Goal: Information Seeking & Learning: Learn about a topic

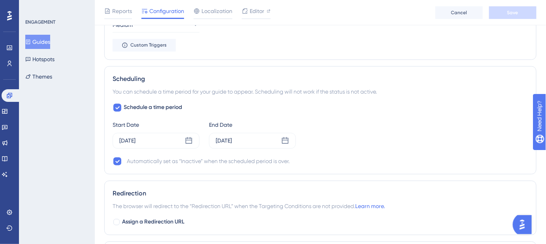
scroll to position [467, 0]
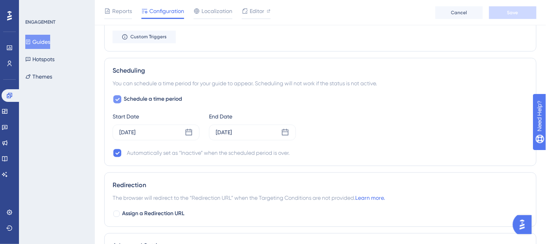
click at [118, 100] on icon at bounding box center [117, 99] width 5 height 6
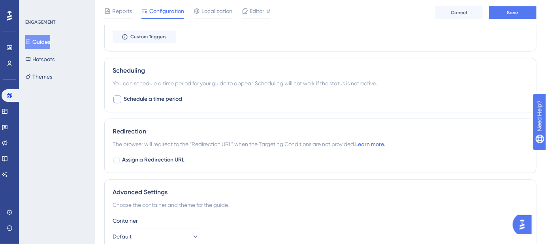
click at [118, 100] on div at bounding box center [117, 100] width 8 height 8
checkbox input "true"
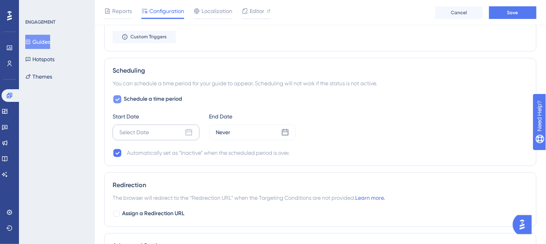
click at [186, 131] on icon at bounding box center [189, 132] width 7 height 7
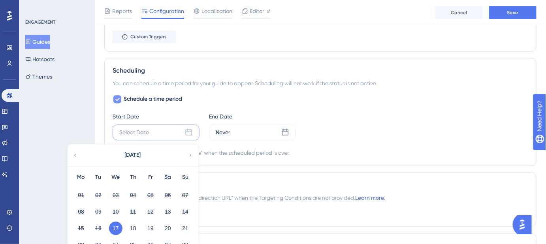
click at [117, 224] on button "17" at bounding box center [115, 228] width 13 height 13
click at [116, 226] on button "17" at bounding box center [115, 228] width 13 height 13
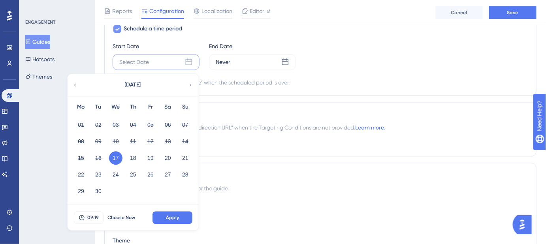
scroll to position [539, 0]
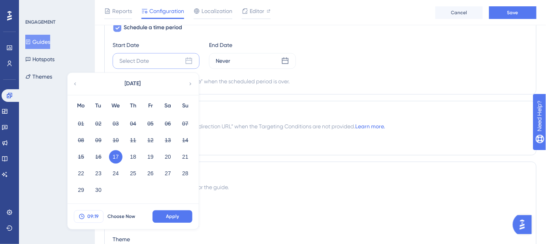
click at [99, 214] on button "09:19" at bounding box center [89, 216] width 30 height 13
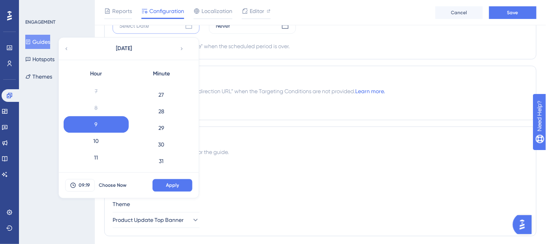
scroll to position [461, 0]
click at [162, 125] on div "30" at bounding box center [161, 127] width 65 height 17
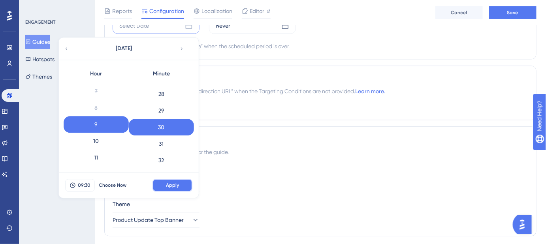
click at [178, 183] on span "Apply" at bounding box center [172, 185] width 13 height 6
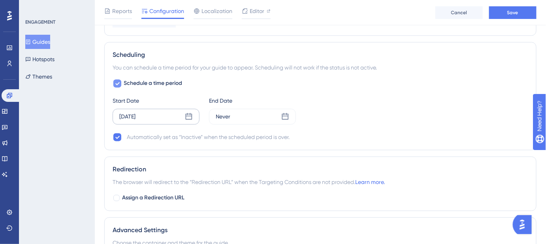
scroll to position [466, 0]
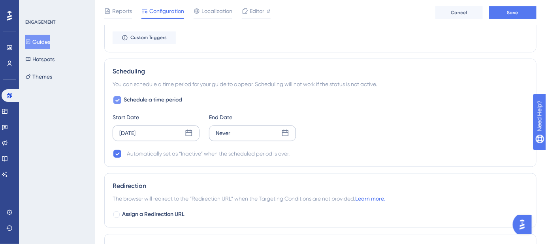
click at [287, 135] on icon at bounding box center [285, 134] width 8 height 8
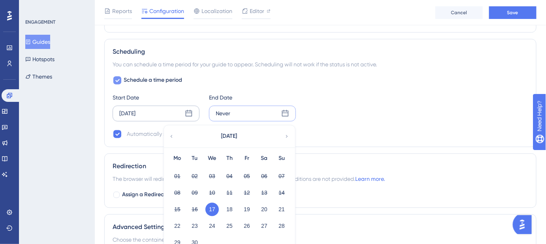
scroll to position [502, 0]
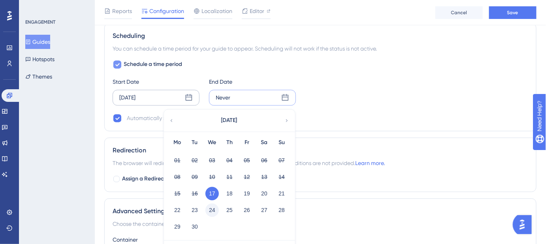
click at [213, 207] on button "24" at bounding box center [212, 210] width 13 height 13
click at [213, 208] on button "24" at bounding box center [212, 210] width 13 height 13
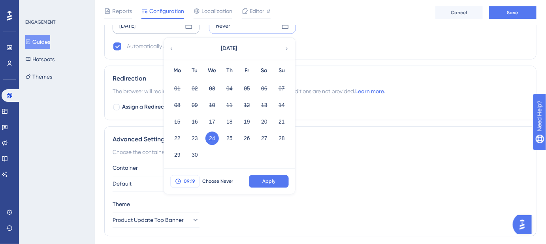
click at [194, 181] on span "09:19" at bounding box center [189, 181] width 11 height 6
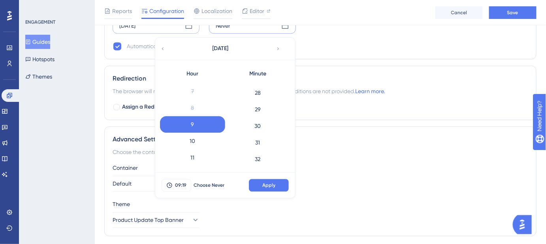
scroll to position [461, 0]
click at [256, 128] on div "30" at bounding box center [257, 127] width 65 height 17
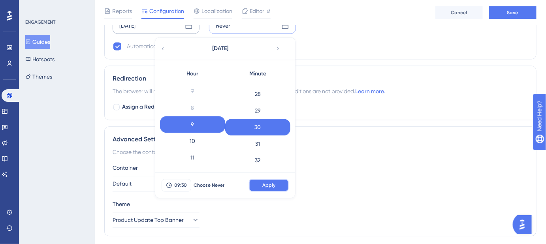
click at [268, 185] on span "Apply" at bounding box center [268, 185] width 13 height 6
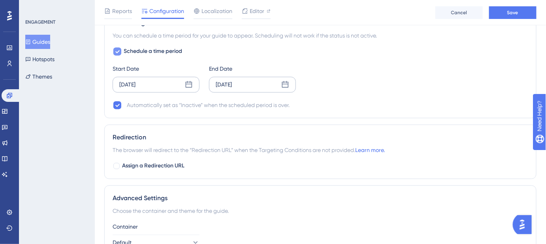
scroll to position [487, 0]
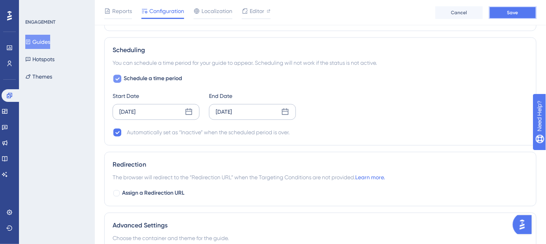
click at [503, 17] on button "Save" at bounding box center [512, 12] width 47 height 13
click at [256, 11] on span "Editor" at bounding box center [257, 10] width 15 height 9
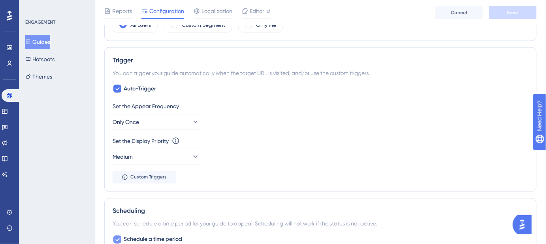
scroll to position [307, 0]
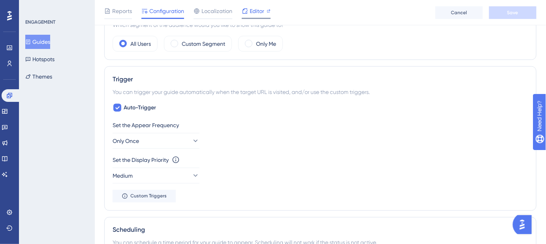
click at [261, 11] on span "Editor" at bounding box center [257, 10] width 15 height 9
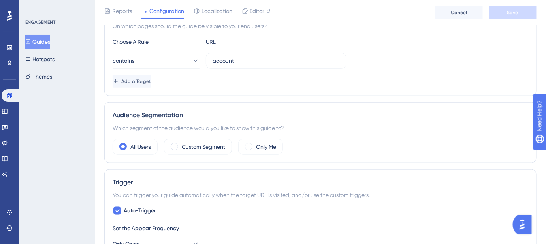
scroll to position [164, 0]
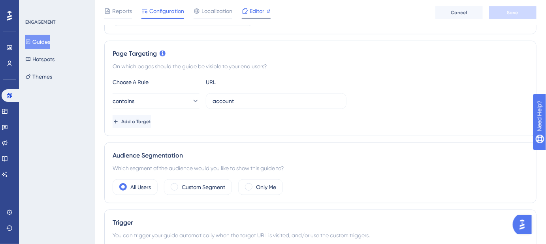
click at [253, 13] on span "Editor" at bounding box center [257, 10] width 15 height 9
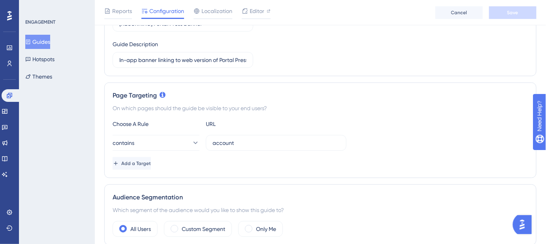
scroll to position [56, 0]
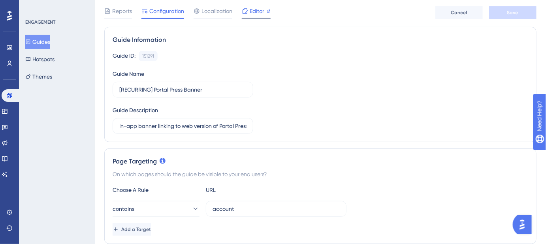
click at [260, 15] on span "Editor" at bounding box center [257, 10] width 15 height 9
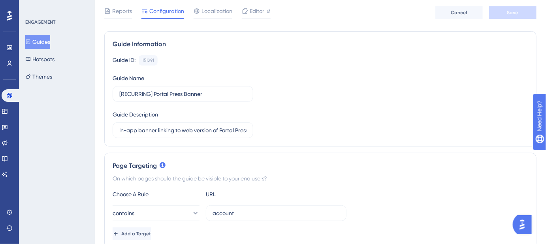
scroll to position [0, 0]
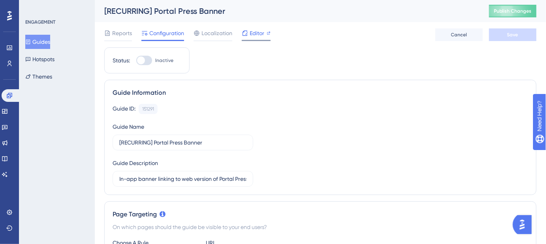
click at [253, 36] on span "Editor" at bounding box center [257, 32] width 15 height 9
click at [255, 36] on span "Editor" at bounding box center [257, 32] width 15 height 9
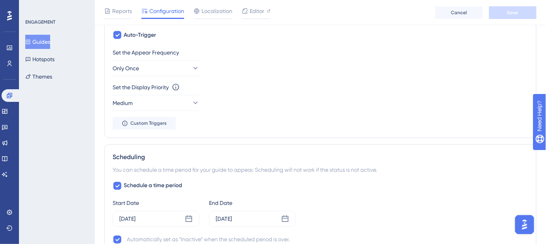
scroll to position [343, 0]
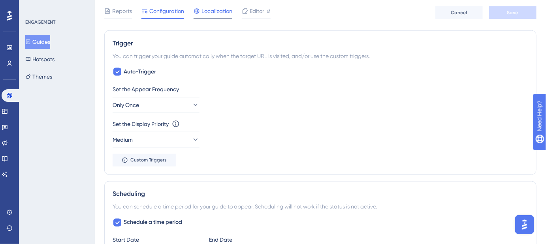
click at [223, 14] on span "Localization" at bounding box center [217, 10] width 31 height 9
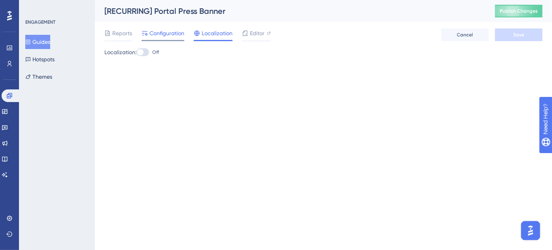
click at [173, 33] on span "Configuration" at bounding box center [166, 32] width 35 height 9
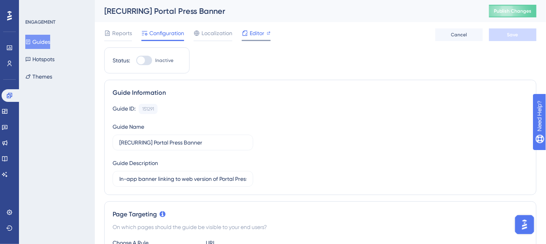
click at [255, 35] on span "Editor" at bounding box center [257, 32] width 15 height 9
click at [7, 160] on icon at bounding box center [4, 158] width 5 height 5
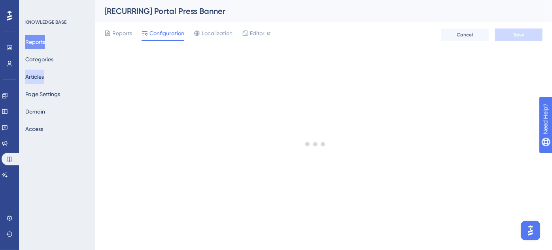
click at [38, 74] on button "Articles" at bounding box center [34, 77] width 19 height 14
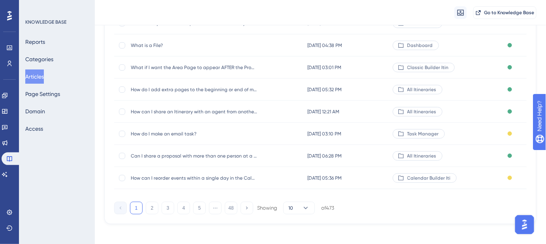
scroll to position [158, 0]
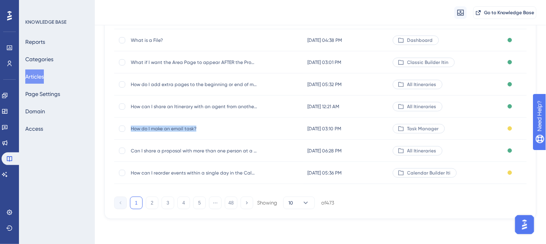
drag, startPoint x: 208, startPoint y: 125, endPoint x: 131, endPoint y: 127, distance: 76.7
click at [131, 127] on div "How do I make an email task? How do I make an email task?" at bounding box center [194, 129] width 126 height 22
copy span "How do I make an email task?"
click at [200, 205] on button "5" at bounding box center [199, 203] width 13 height 13
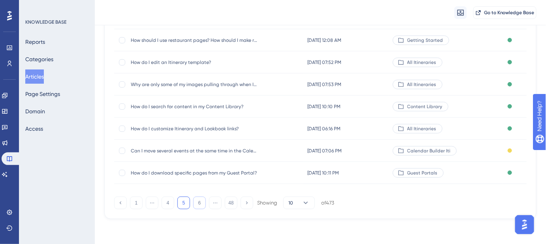
click at [200, 205] on button "6" at bounding box center [199, 203] width 13 height 13
click at [200, 205] on button "7" at bounding box center [199, 203] width 13 height 13
click at [200, 205] on button "8" at bounding box center [199, 203] width 13 height 13
click at [200, 205] on button "9" at bounding box center [199, 203] width 13 height 13
click at [200, 205] on button "10" at bounding box center [199, 203] width 13 height 13
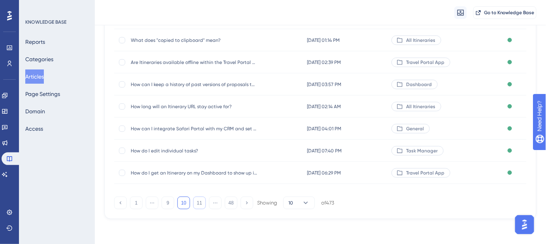
click at [200, 205] on button "11" at bounding box center [199, 203] width 13 height 13
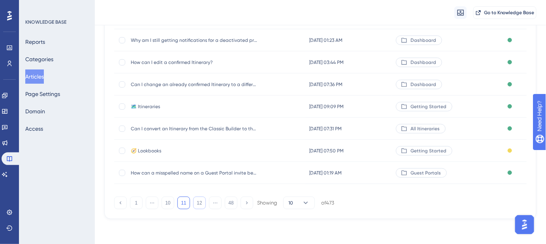
click at [200, 205] on button "12" at bounding box center [199, 203] width 13 height 13
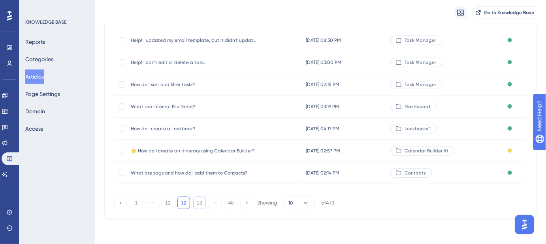
click at [200, 205] on button "13" at bounding box center [199, 203] width 13 height 13
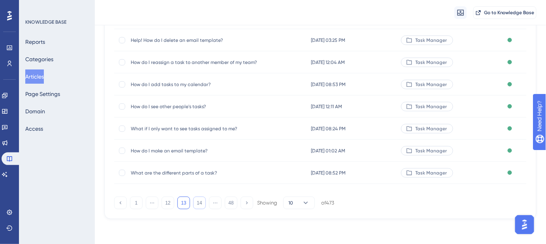
click at [200, 205] on button "14" at bounding box center [199, 203] width 13 height 13
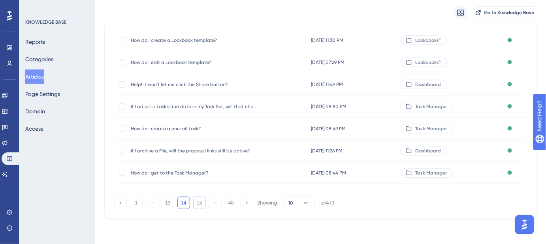
click at [200, 205] on button "15" at bounding box center [199, 203] width 13 height 13
click at [200, 205] on button "16" at bounding box center [199, 203] width 13 height 13
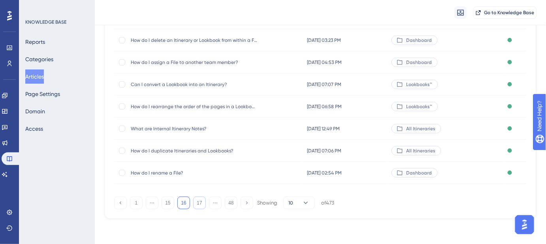
click at [200, 205] on button "17" at bounding box center [199, 203] width 13 height 13
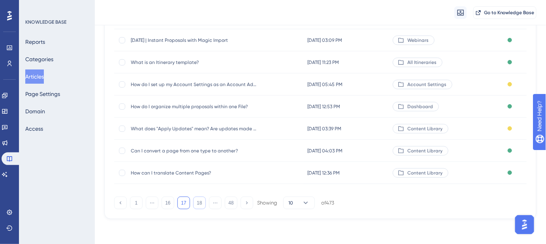
click at [201, 205] on button "18" at bounding box center [199, 203] width 13 height 13
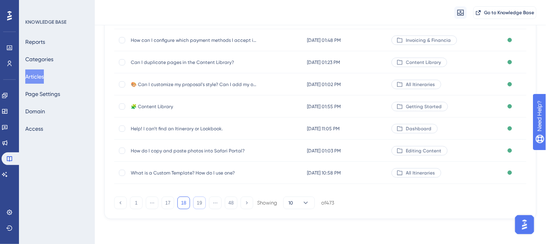
click at [201, 205] on button "19" at bounding box center [199, 203] width 13 height 13
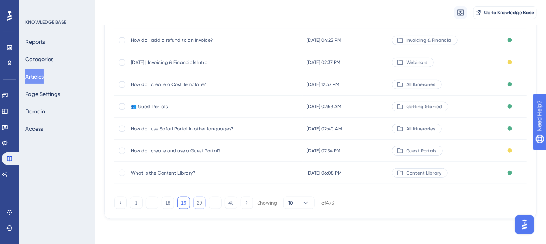
click at [201, 205] on button "20" at bounding box center [199, 203] width 13 height 13
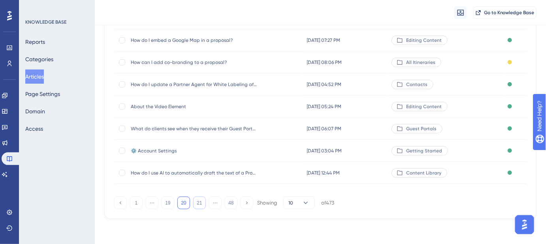
click at [201, 205] on button "21" at bounding box center [199, 203] width 13 height 13
click at [171, 205] on button "20" at bounding box center [168, 203] width 13 height 13
click at [202, 207] on button "21" at bounding box center [199, 203] width 13 height 13
click at [202, 207] on button "22" at bounding box center [199, 203] width 13 height 13
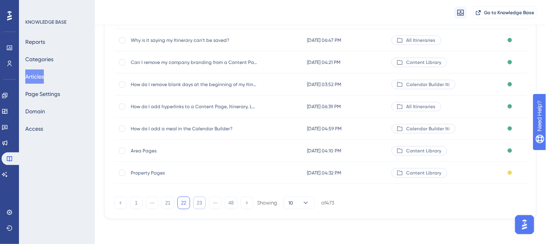
click at [202, 207] on button "23" at bounding box center [199, 203] width 13 height 13
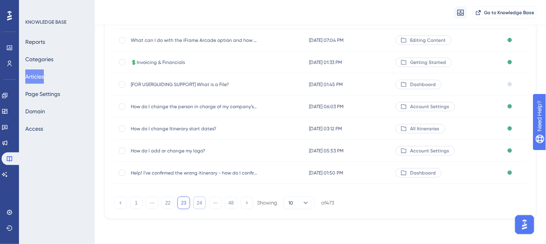
click at [202, 207] on button "24" at bounding box center [199, 203] width 13 height 13
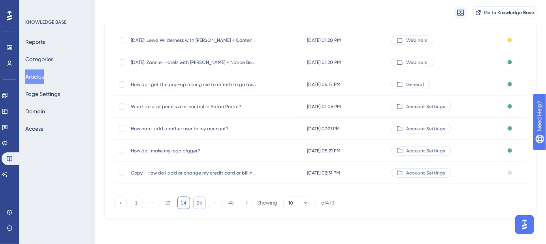
click at [202, 207] on button "25" at bounding box center [199, 203] width 13 height 13
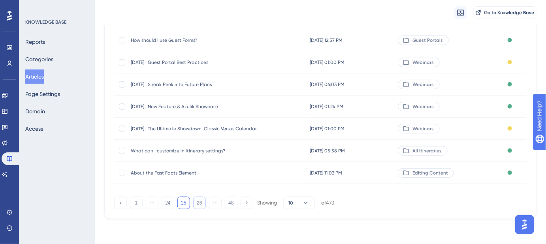
click at [202, 207] on button "26" at bounding box center [199, 203] width 13 height 13
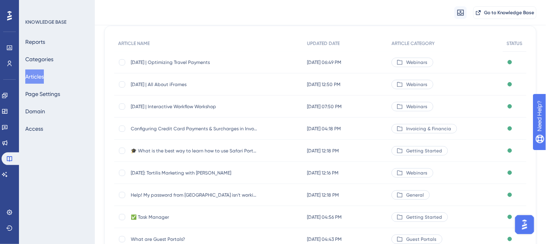
scroll to position [86, 0]
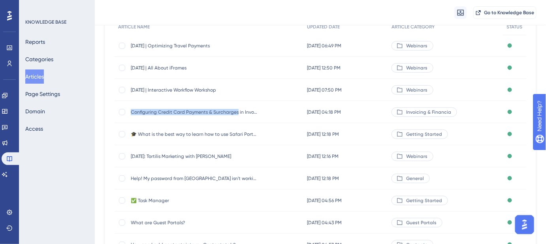
drag, startPoint x: 131, startPoint y: 110, endPoint x: 236, endPoint y: 115, distance: 104.9
click at [236, 115] on div "Configuring Credit Card Payments & Surcharges in Invoices Configuring Credit Ca…" at bounding box center [194, 112] width 126 height 22
copy span "Configuring Credit Card Payments & Surcharges"
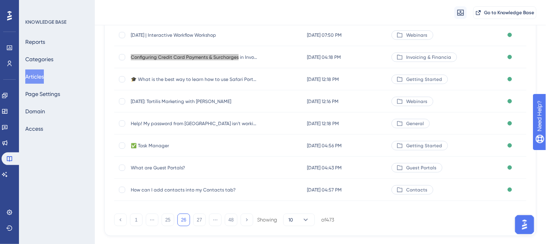
scroll to position [158, 0]
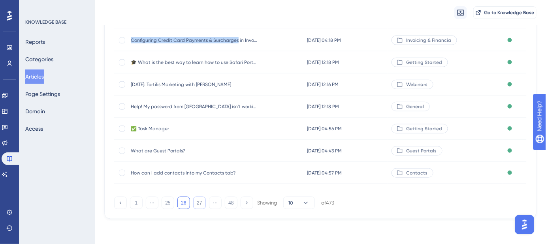
click at [198, 203] on button "27" at bounding box center [199, 203] width 13 height 13
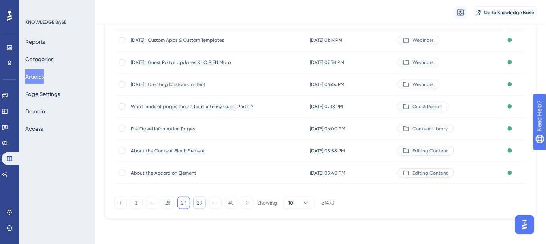
click at [200, 202] on button "28" at bounding box center [199, 203] width 13 height 13
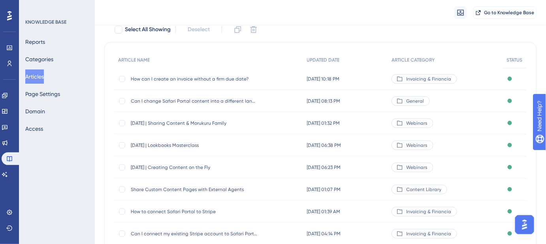
scroll to position [50, 0]
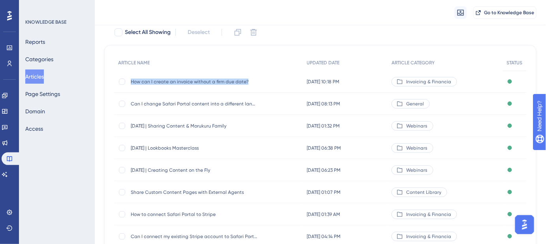
drag, startPoint x: 252, startPoint y: 82, endPoint x: 130, endPoint y: 83, distance: 122.1
click at [130, 83] on div "How can I create an invoice without a firm due date? How can I create an invoic…" at bounding box center [208, 82] width 189 height 22
copy span "How can I create an invoice without a firm due date?"
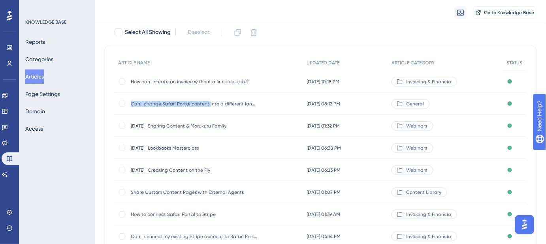
drag, startPoint x: 129, startPoint y: 104, endPoint x: 207, endPoint y: 107, distance: 77.9
click at [207, 107] on div "Can I change Safari Portal content into a different language? Can I change Safa…" at bounding box center [208, 104] width 189 height 22
copy span "Can I change Safari Portal content"
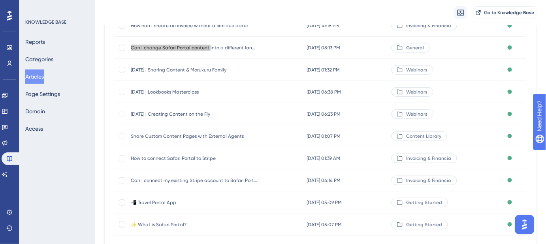
scroll to position [122, 0]
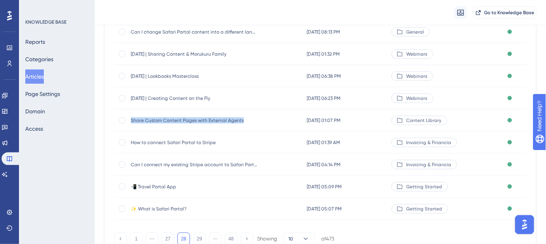
drag, startPoint x: 242, startPoint y: 121, endPoint x: 131, endPoint y: 124, distance: 111.1
click at [131, 124] on div "Share Custom Content Pages with External Agents Share Custom Content Pages with…" at bounding box center [194, 120] width 126 height 22
copy span "Share Custom Content Pages with External Agents"
click at [202, 236] on button "29" at bounding box center [199, 239] width 13 height 13
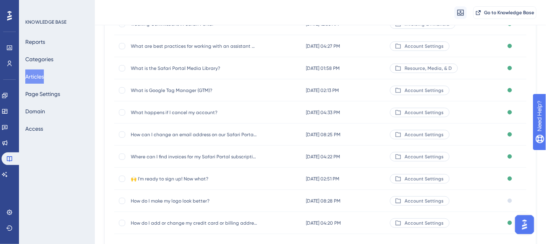
scroll to position [143, 0]
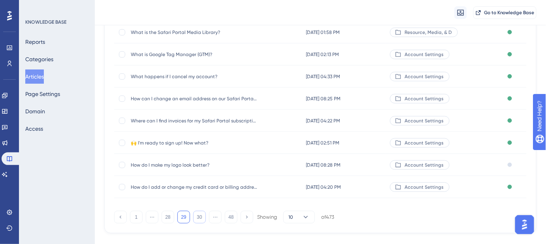
click at [201, 219] on button "30" at bounding box center [199, 217] width 13 height 13
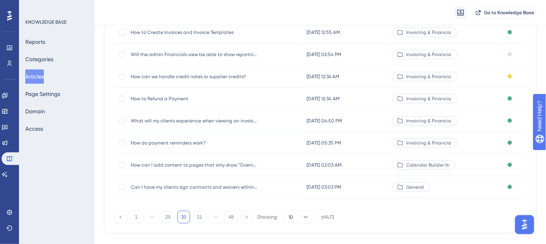
scroll to position [0, 0]
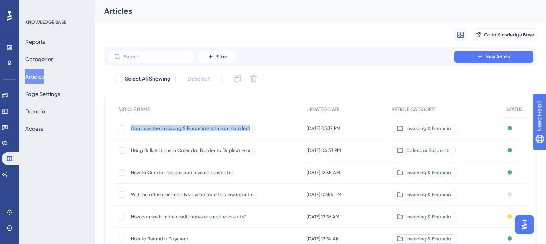
drag, startPoint x: 130, startPoint y: 128, endPoint x: 246, endPoint y: 132, distance: 116.3
click at [246, 132] on div "Can I use the Invoicing & Financials solution to collect planning fees? Can I u…" at bounding box center [208, 128] width 189 height 22
copy span "Can I use the Invoicing & Financials solution to collect"
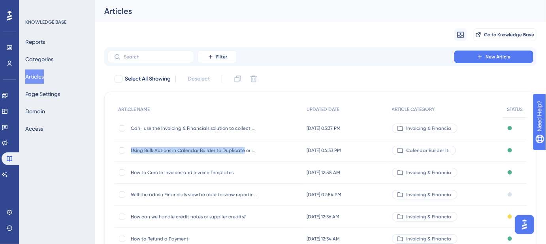
drag, startPoint x: 131, startPoint y: 151, endPoint x: 241, endPoint y: 155, distance: 109.5
click at [241, 155] on div "Using Bulk Actions in Calendar Builder to Duplicate or Delete Events Using Bulk…" at bounding box center [194, 151] width 126 height 22
copy span "Using Bulk Actions in Calendar Builder to Duplicate"
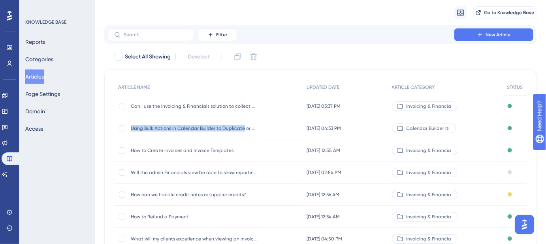
scroll to position [36, 0]
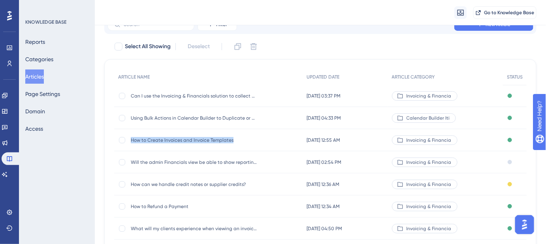
drag, startPoint x: 235, startPoint y: 141, endPoint x: 128, endPoint y: 140, distance: 106.3
click at [128, 141] on div "How to Create Invoices and Invoice Templates How to Create Invoices and Invoice…" at bounding box center [208, 140] width 189 height 22
copy div "How to Create Invoices and Invoice Templates"
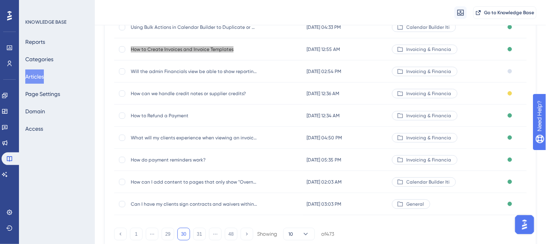
scroll to position [143, 0]
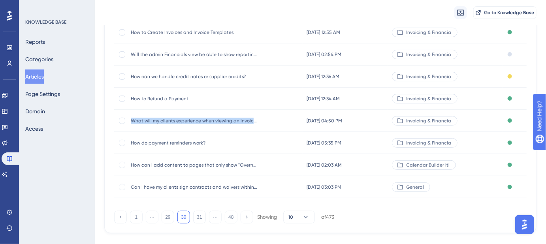
drag, startPoint x: 257, startPoint y: 121, endPoint x: 132, endPoint y: 121, distance: 125.3
click at [132, 121] on div "What will my clients experience when viewing an invoice? What will my clients e…" at bounding box center [208, 121] width 189 height 22
copy span "What will my clients experience when viewing an invoice?"
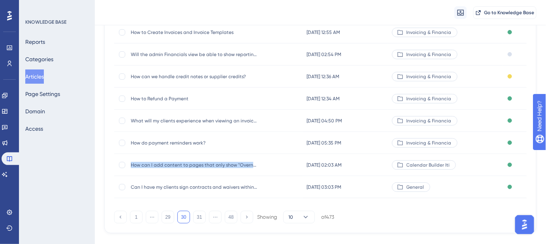
drag, startPoint x: 131, startPoint y: 165, endPoint x: 253, endPoint y: 172, distance: 121.9
click at [253, 172] on div "How can I add content to pages that only show "Overnight at..."? How can I add …" at bounding box center [194, 165] width 126 height 22
copy span "How can I add content to pages that only show "Overnig"
click at [199, 220] on button "31" at bounding box center [199, 217] width 13 height 13
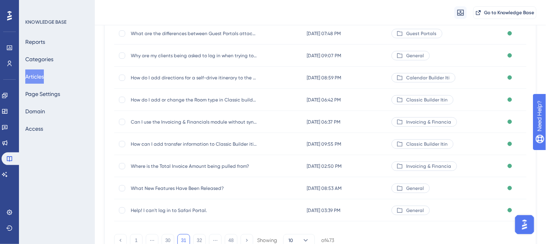
scroll to position [107, 0]
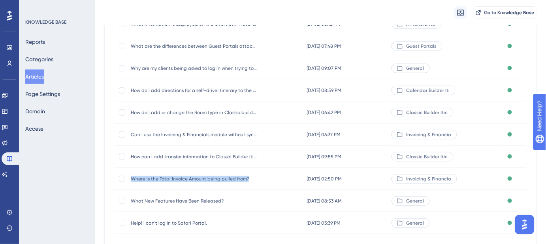
drag, startPoint x: 130, startPoint y: 179, endPoint x: 245, endPoint y: 182, distance: 115.1
click at [245, 182] on div "Where is the Total Invoice Amount being pulled from? Where is the Total Invoice…" at bounding box center [194, 179] width 126 height 22
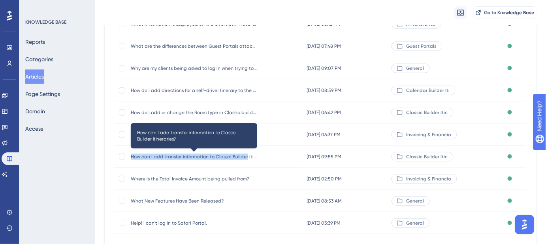
drag, startPoint x: 130, startPoint y: 156, endPoint x: 245, endPoint y: 159, distance: 115.0
click at [245, 159] on div "How can I add transfer information to Classic Builder itineraries? How can I ad…" at bounding box center [208, 157] width 189 height 22
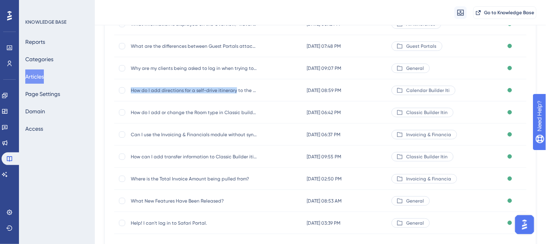
drag, startPoint x: 130, startPoint y: 89, endPoint x: 234, endPoint y: 96, distance: 104.6
click at [234, 96] on div "How do I add directions for a self-drive itinerary to the Calendar Builder with…" at bounding box center [208, 90] width 189 height 22
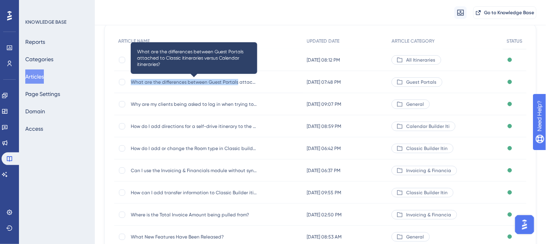
drag, startPoint x: 131, startPoint y: 81, endPoint x: 235, endPoint y: 84, distance: 103.6
click at [235, 84] on span "What are the differences between Guest Portals attached to Classic itineraries …" at bounding box center [194, 82] width 126 height 6
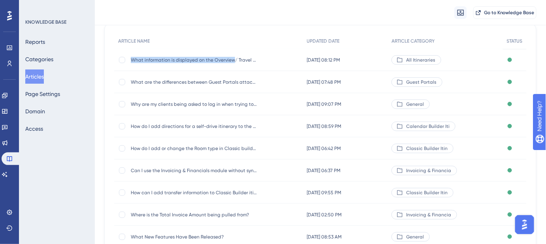
drag, startPoint x: 131, startPoint y: 58, endPoint x: 232, endPoint y: 64, distance: 101.7
click at [232, 64] on div "What information is displayed on the Overview/ Travel Brief page in itineraries…" at bounding box center [194, 60] width 126 height 22
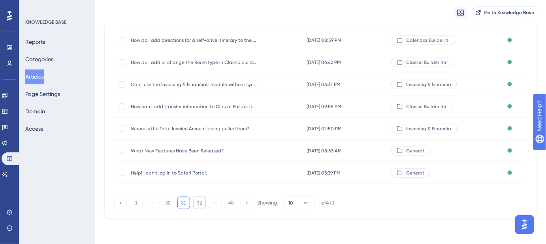
click at [196, 204] on button "32" at bounding box center [199, 203] width 13 height 13
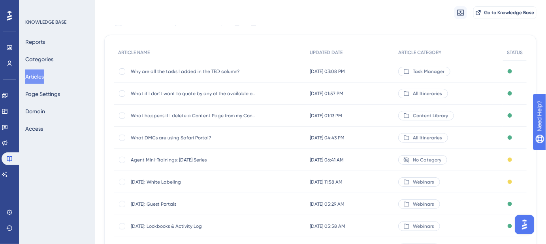
scroll to position [50, 0]
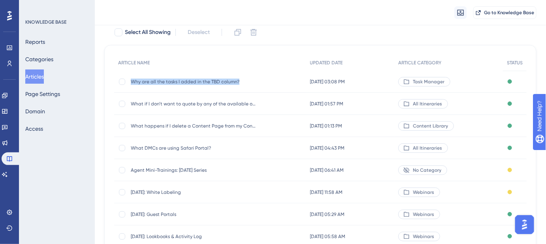
drag, startPoint x: 130, startPoint y: 81, endPoint x: 237, endPoint y: 87, distance: 107.6
click at [237, 87] on div "Why are all the tasks I added in the TBD column? Why are all the tasks I added …" at bounding box center [210, 82] width 192 height 22
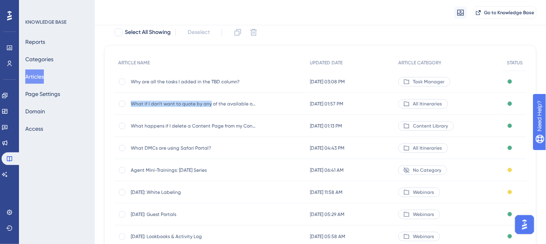
drag, startPoint x: 131, startPoint y: 104, endPoint x: 208, endPoint y: 108, distance: 77.6
click at [208, 108] on div "What if I don’t want to quote by any of the available options? What if I don’t …" at bounding box center [194, 104] width 126 height 22
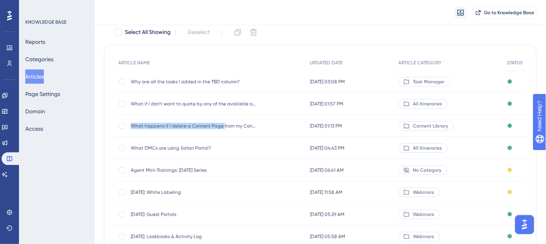
drag, startPoint x: 130, startPoint y: 125, endPoint x: 219, endPoint y: 129, distance: 88.6
click at [220, 129] on div "What happens if I delete a Content Page from my Content Library? What happens i…" at bounding box center [194, 126] width 126 height 22
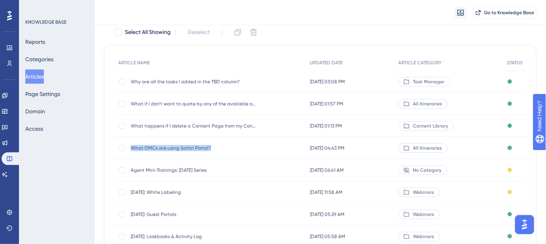
drag, startPoint x: 215, startPoint y: 146, endPoint x: 132, endPoint y: 147, distance: 82.2
click at [132, 147] on span "What DMCs are using Safari Portal?" at bounding box center [194, 148] width 126 height 6
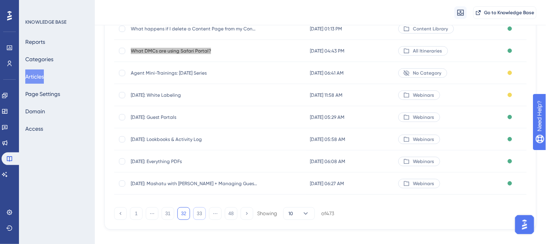
scroll to position [158, 0]
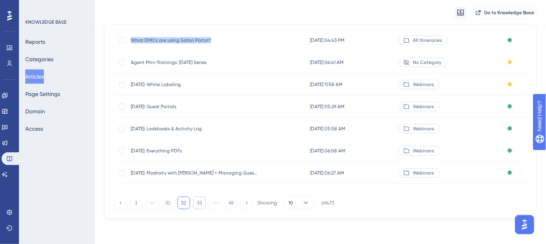
click at [197, 203] on button "33" at bounding box center [199, 203] width 13 height 13
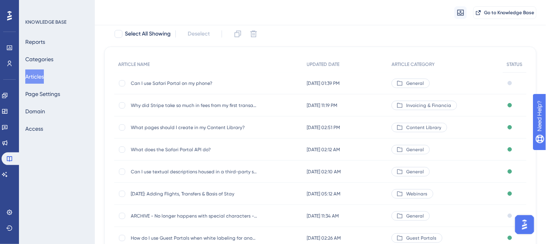
scroll to position [14, 0]
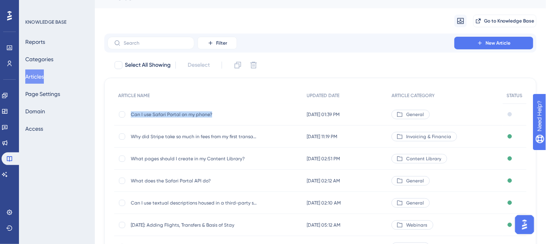
drag, startPoint x: 200, startPoint y: 115, endPoint x: 130, endPoint y: 115, distance: 69.2
click at [131, 115] on span "Can I use Safari Portal on my phone?" at bounding box center [194, 114] width 126 height 6
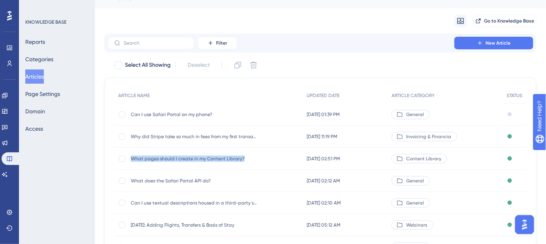
drag, startPoint x: 246, startPoint y: 158, endPoint x: 132, endPoint y: 162, distance: 114.7
click at [132, 162] on div "What pages should I create in my Content Library? What pages should I create in…" at bounding box center [194, 159] width 126 height 22
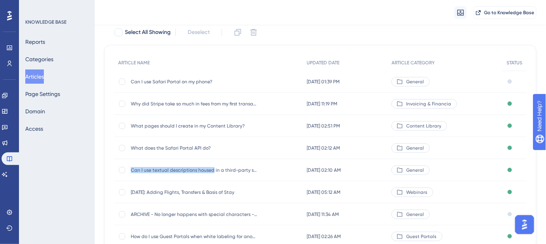
drag, startPoint x: 131, startPoint y: 169, endPoint x: 212, endPoint y: 178, distance: 81.5
click at [212, 178] on div "Can I use textual descriptions housed in a third-party system? Can I use textua…" at bounding box center [194, 170] width 126 height 22
click at [206, 173] on div "Can I use textual descriptions housed in a third-party system? Can I use textua…" at bounding box center [194, 170] width 126 height 22
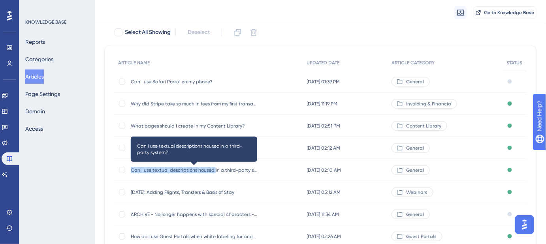
drag, startPoint x: 213, startPoint y: 169, endPoint x: 132, endPoint y: 169, distance: 81.0
click at [132, 169] on span "Can I use textual descriptions housed in a third-party system?" at bounding box center [194, 170] width 126 height 6
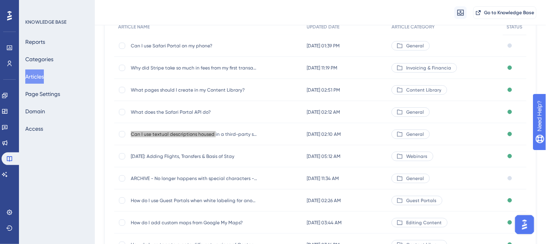
scroll to position [122, 0]
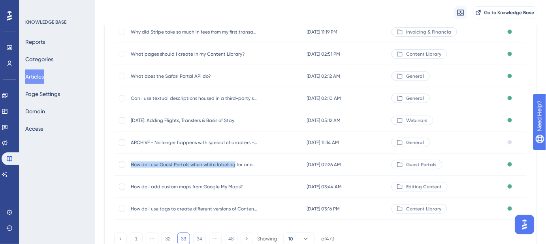
drag, startPoint x: 130, startPoint y: 164, endPoint x: 233, endPoint y: 169, distance: 102.9
click at [233, 169] on div "How do I use Guest Portals when white labeling for another agent? How do I use …" at bounding box center [208, 165] width 189 height 22
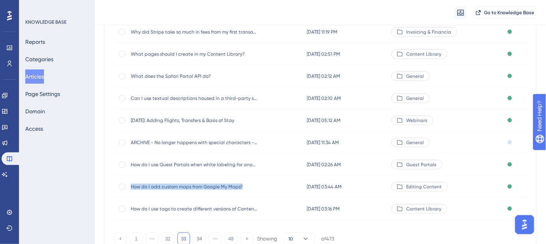
drag, startPoint x: 242, startPoint y: 186, endPoint x: 132, endPoint y: 186, distance: 110.3
click at [132, 186] on span "How do I add custom maps from Google My Maps?" at bounding box center [194, 187] width 126 height 6
click at [199, 241] on button "34" at bounding box center [199, 239] width 13 height 13
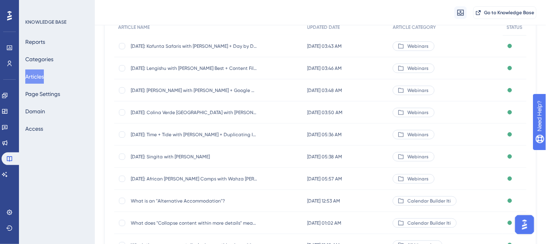
scroll to position [143, 0]
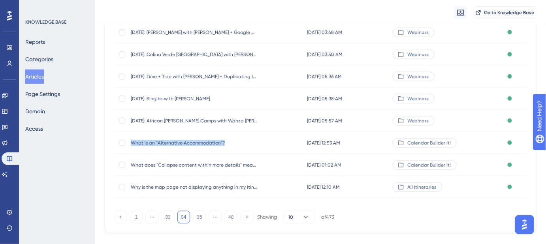
drag, startPoint x: 224, startPoint y: 143, endPoint x: 132, endPoint y: 143, distance: 92.1
click at [132, 143] on span "What is an "Alternative Accommodation"?" at bounding box center [194, 143] width 126 height 6
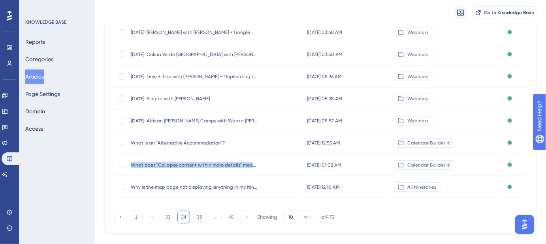
drag, startPoint x: 256, startPoint y: 166, endPoint x: 132, endPoint y: 166, distance: 124.1
click at [132, 166] on span "What does "Collapse content within more details" mean?" at bounding box center [194, 165] width 126 height 6
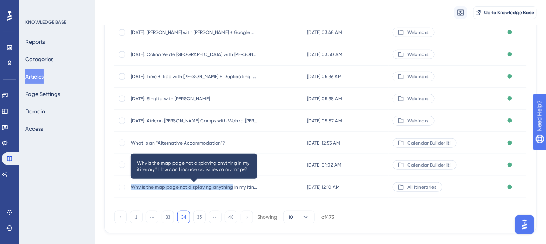
drag, startPoint x: 130, startPoint y: 186, endPoint x: 230, endPoint y: 186, distance: 99.2
click at [230, 186] on span "Why is the map page not displaying anything in my itinerary? How can I include …" at bounding box center [194, 187] width 126 height 6
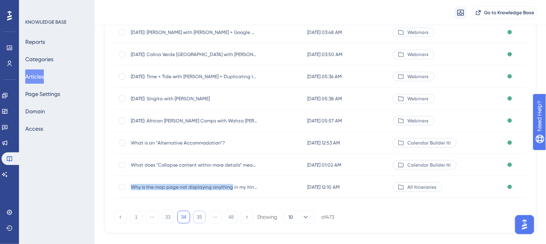
click at [201, 217] on button "35" at bounding box center [199, 217] width 13 height 13
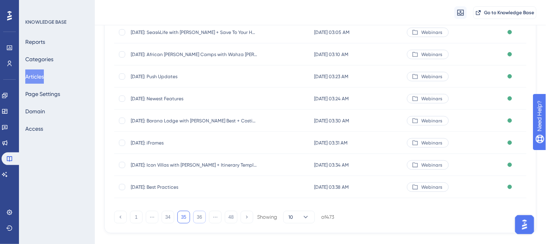
click at [202, 219] on button "36" at bounding box center [199, 217] width 13 height 13
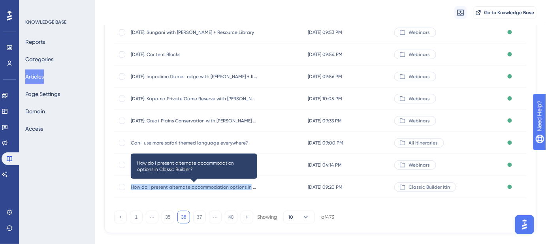
drag, startPoint x: 247, startPoint y: 186, endPoint x: 132, endPoint y: 186, distance: 115.8
click at [132, 186] on span "How do I present alternate accommodation options in Classic Builder?" at bounding box center [194, 187] width 126 height 6
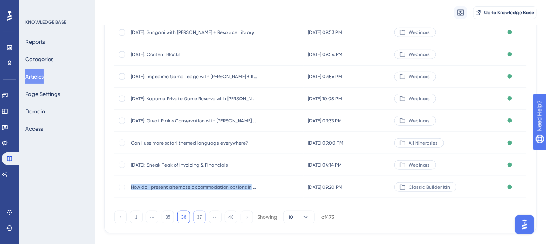
click at [198, 218] on button "37" at bounding box center [199, 217] width 13 height 13
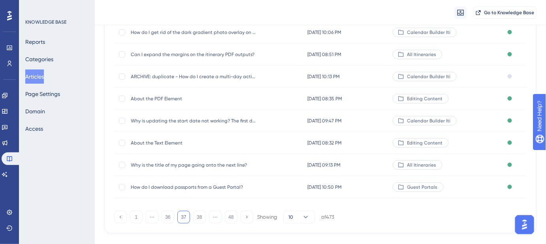
scroll to position [0, 0]
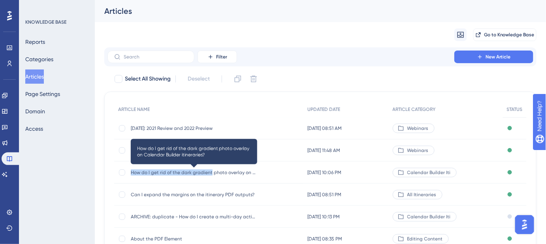
drag, startPoint x: 128, startPoint y: 172, endPoint x: 210, endPoint y: 174, distance: 81.9
click at [210, 174] on div "How do I get rid of the dark gradient photo overlay on Calendar Builder itinera…" at bounding box center [208, 173] width 189 height 22
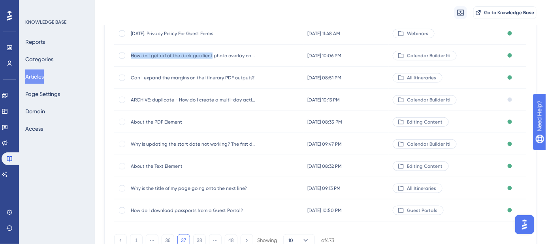
scroll to position [158, 0]
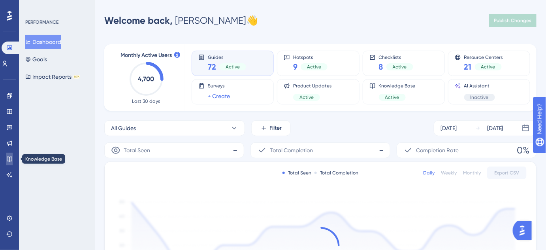
click at [13, 156] on link at bounding box center [9, 159] width 6 height 13
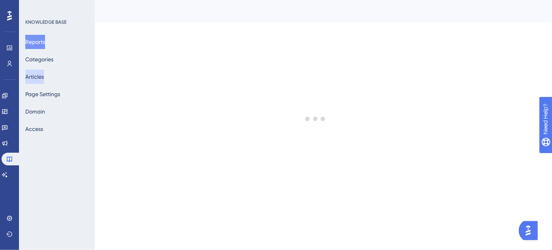
click at [38, 77] on button "Articles" at bounding box center [34, 77] width 19 height 14
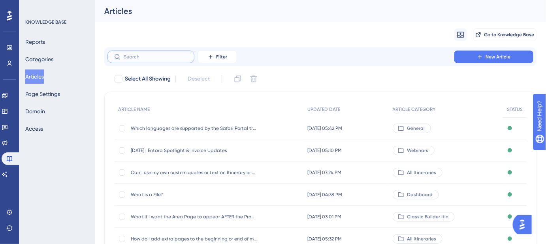
click at [127, 58] on input "text" at bounding box center [156, 57] width 64 height 6
paste input "How do I make an email task?"
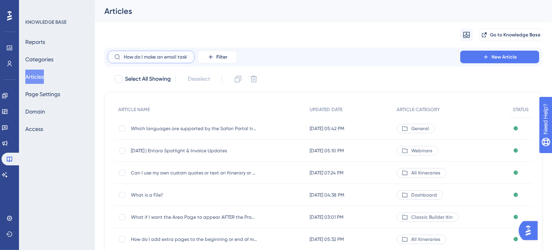
scroll to position [0, 0]
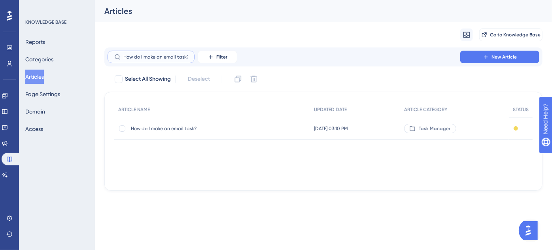
type input "How do I make an email task?"
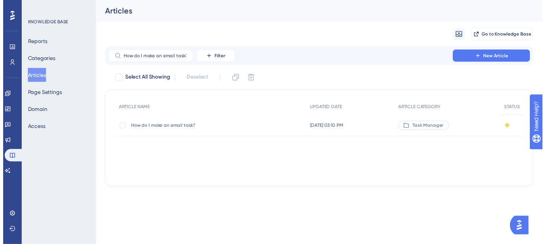
scroll to position [0, 0]
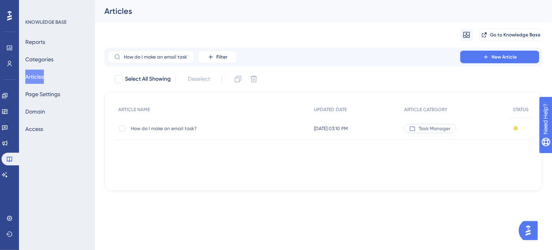
click at [161, 128] on span "How do I make an email task?" at bounding box center [194, 128] width 126 height 6
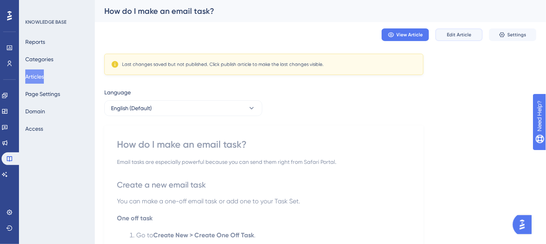
click at [454, 36] on span "Edit Article" at bounding box center [459, 35] width 25 height 6
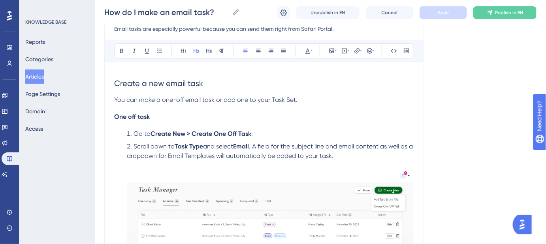
scroll to position [94, 0]
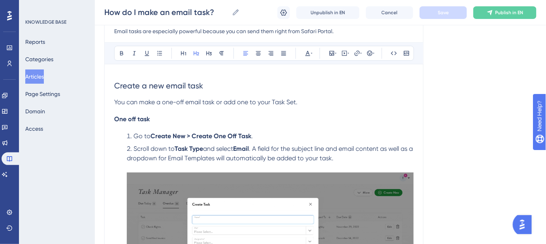
click at [36, 77] on button "Articles" at bounding box center [34, 77] width 19 height 14
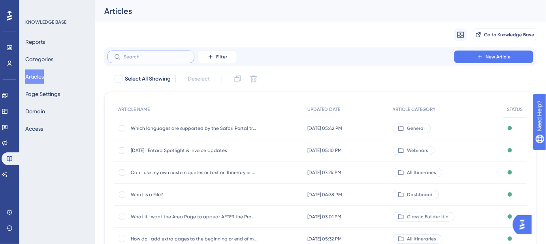
click at [129, 59] on input "text" at bounding box center [156, 57] width 64 height 6
paste input "Using Bulk Actions in Calendar Builder to Duplicate"
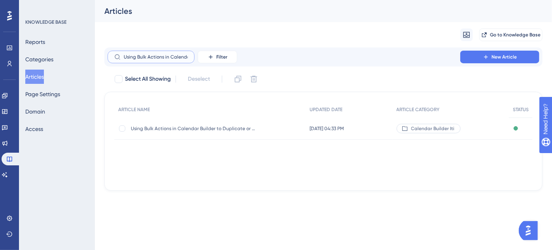
scroll to position [0, 46]
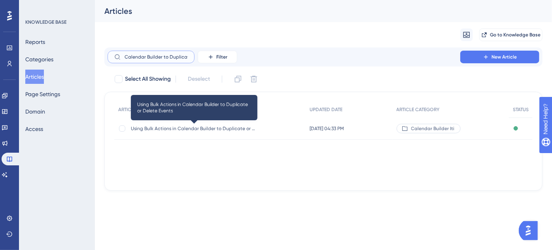
type input "Using Bulk Actions in Calendar Builder to Duplicate"
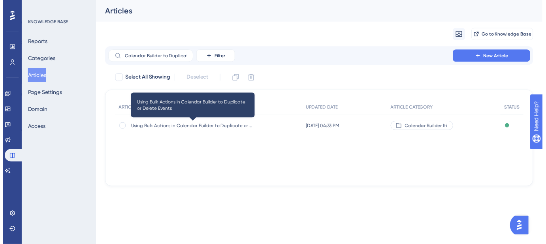
scroll to position [0, 0]
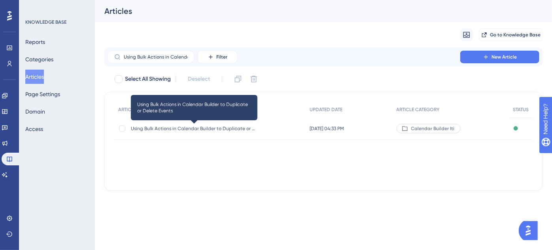
click at [194, 128] on span "Using Bulk Actions in Calendar Builder to Duplicate or Delete Events" at bounding box center [194, 128] width 126 height 6
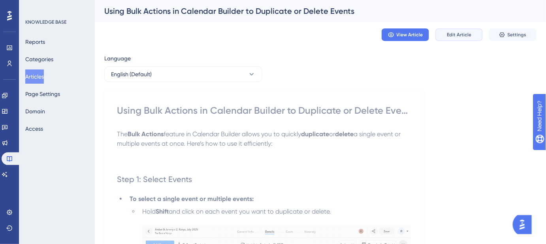
click at [469, 37] on span "Edit Article" at bounding box center [459, 35] width 25 height 6
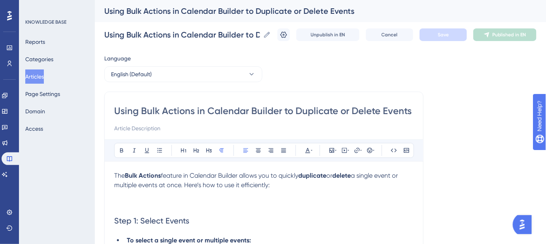
drag, startPoint x: 115, startPoint y: 110, endPoint x: 421, endPoint y: 111, distance: 306.7
click at [300, 112] on input "Using Bulk Actions in Calendar Builder to Duplicate or Delete Events" at bounding box center [264, 111] width 300 height 13
type input "Using Bulk Actions in Calendar Builder to duplicate or Delete Events"
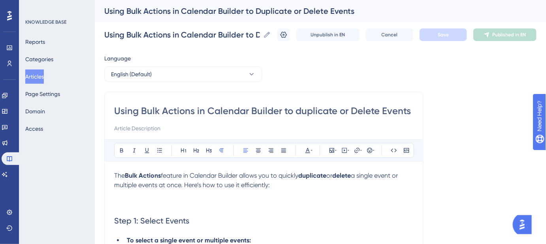
type input "Using Bulk Actions in Calendar Builder to duplicate or Delete Events"
click at [354, 108] on input "Using Bulk Actions in Calendar Builder to duplicate or Delete Events" at bounding box center [264, 111] width 300 height 13
type input "Using Bulk Actions in Calendar Builder to duplicate or delete Events"
click at [384, 113] on input "Using Bulk Actions in Calendar Builder to duplicate or delete Events" at bounding box center [264, 111] width 300 height 13
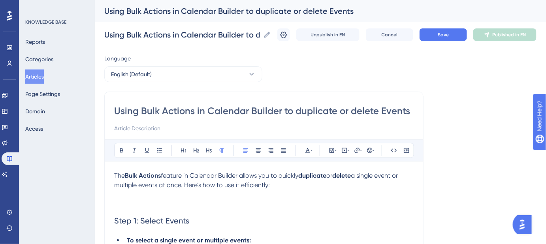
type input "Using Bulk Actions in Calendar Builder to duplicate or delete vents"
type input "Using Bulk Actions in Calendar Builder to duplicate or delete events"
click at [128, 111] on input "Using Bulk Actions in Calendar Builder to duplicate or delete events" at bounding box center [264, 111] width 300 height 13
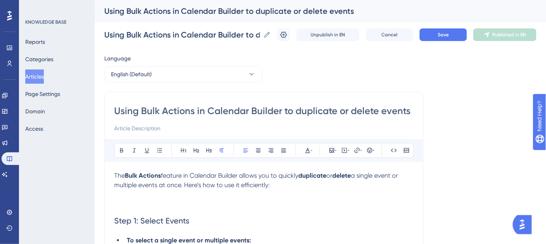
click at [326, 113] on input "Using Bulk Actions in Calendar Builder to duplicate or delete events" at bounding box center [264, 111] width 300 height 13
paste input "Can I use bulk actions in Calendar Builder to duplicate or delete events?"
type input "Can I use bulk actions in Calendar Builder to duplicate or delete events?"
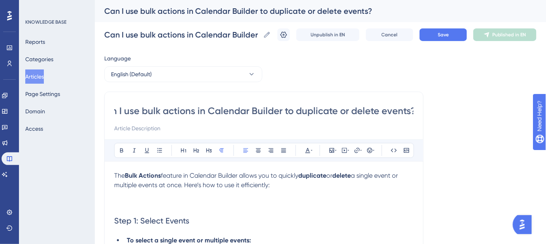
type input "Can I use bulk actions in Calendar Builder to duplicate or delete events?"
click at [198, 128] on input at bounding box center [264, 128] width 300 height 9
paste input "Manage multiple events efficiently in Calendar Builder"
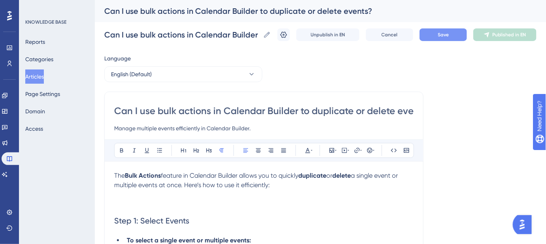
type input "Manage multiple events efficiently in Calendar Builder."
click at [455, 36] on button "Save" at bounding box center [443, 34] width 47 height 13
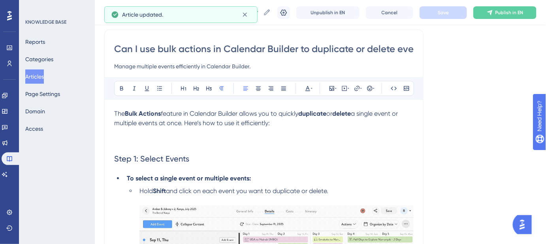
scroll to position [72, 0]
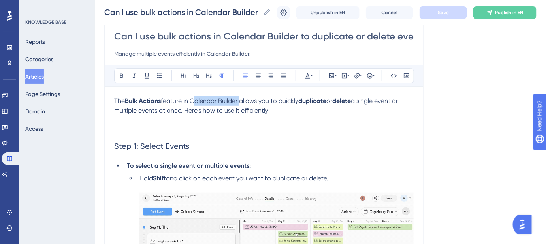
drag, startPoint x: 241, startPoint y: 98, endPoint x: 195, endPoint y: 102, distance: 46.4
click at [195, 102] on span "feature in Calendar Builder allows you to quickly" at bounding box center [230, 101] width 138 height 8
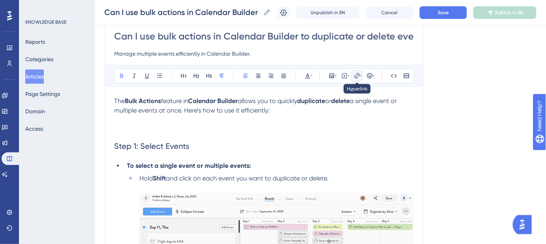
click at [355, 75] on icon at bounding box center [356, 75] width 5 height 5
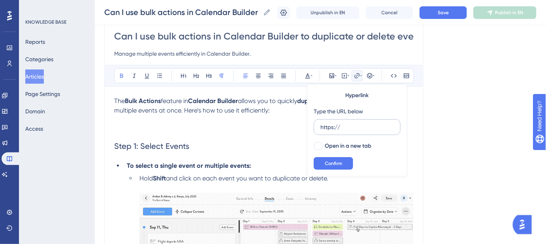
drag, startPoint x: 330, startPoint y: 125, endPoint x: 317, endPoint y: 124, distance: 12.7
click at [318, 126] on label "https://" at bounding box center [357, 127] width 87 height 16
click at [321, 126] on input "https://" at bounding box center [358, 127] width 74 height 9
type input "[URL][DOMAIN_NAME]"
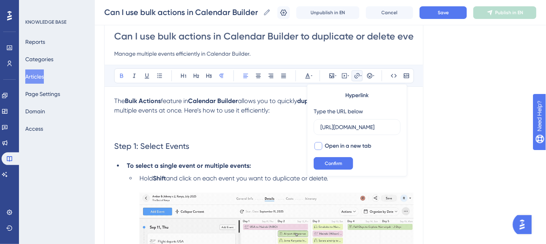
click at [319, 145] on div at bounding box center [319, 146] width 8 height 8
checkbox input "true"
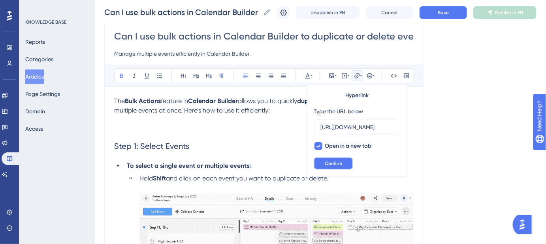
click at [321, 164] on button "Confirm" at bounding box center [334, 163] width 40 height 13
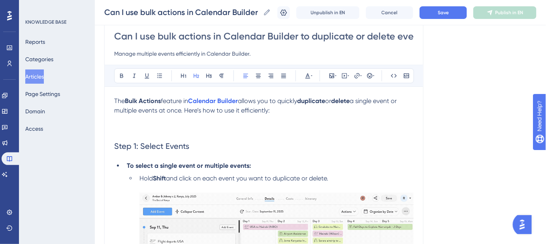
click at [376, 140] on h2 "Step 1: Select Events" at bounding box center [264, 146] width 300 height 24
click at [430, 11] on button "Save" at bounding box center [443, 12] width 47 height 13
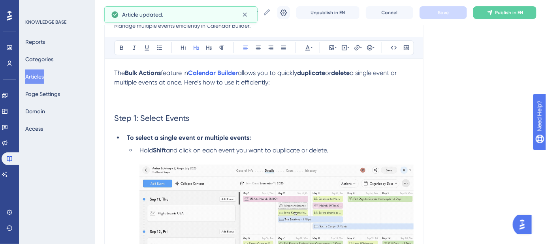
scroll to position [107, 0]
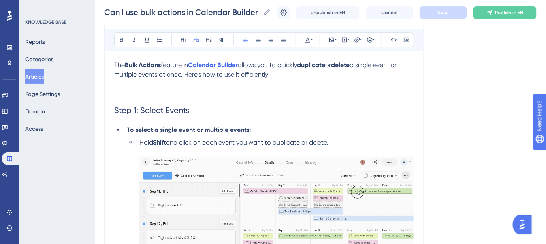
click at [130, 109] on span "Step 1: Select Events" at bounding box center [151, 110] width 75 height 9
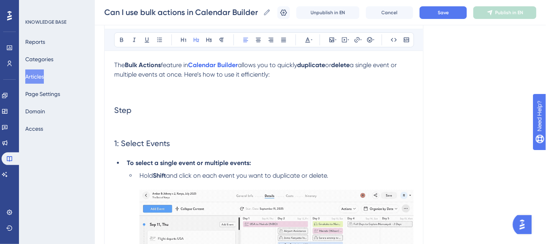
click at [134, 106] on h2 "Step" at bounding box center [264, 110] width 300 height 24
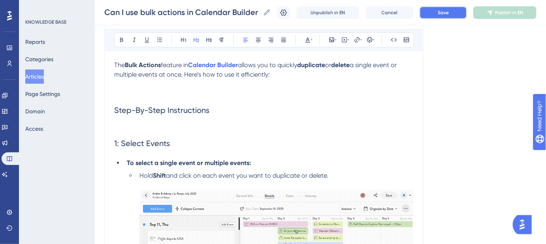
click at [436, 13] on button "Save" at bounding box center [443, 12] width 47 height 13
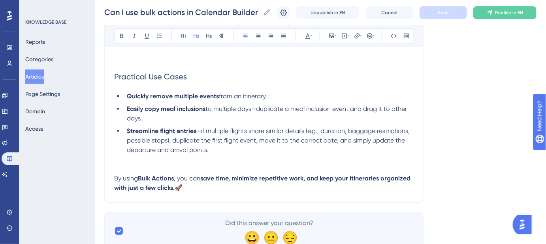
scroll to position [1042, 0]
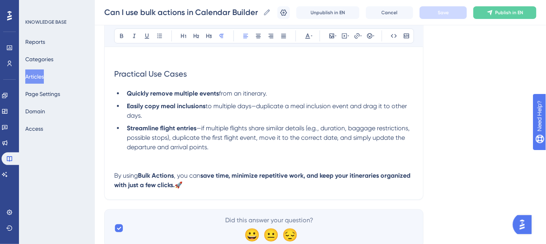
drag, startPoint x: 209, startPoint y: 188, endPoint x: 111, endPoint y: 177, distance: 98.6
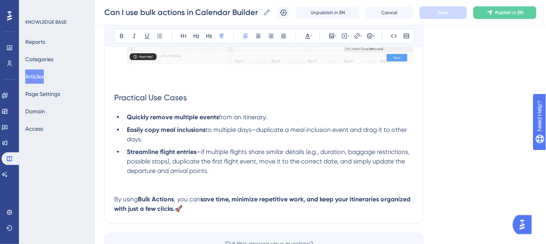
scroll to position [1006, 0]
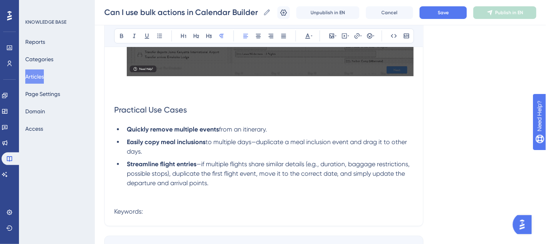
click at [213, 183] on li "Streamline flight entries —if multiple flights share similar details (e.g., dur…" at bounding box center [269, 183] width 290 height 47
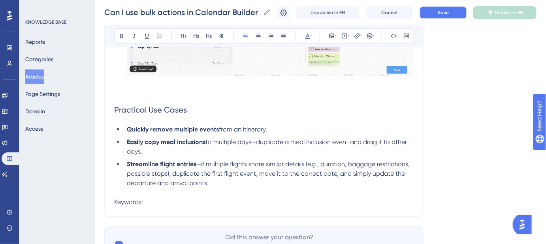
click at [447, 17] on button "Save" at bounding box center [443, 12] width 47 height 13
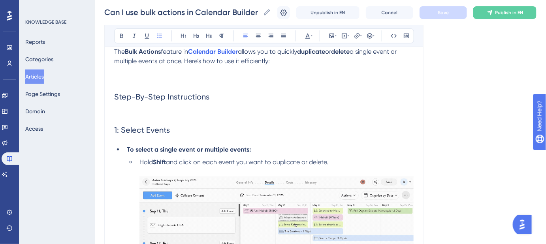
scroll to position [72, 0]
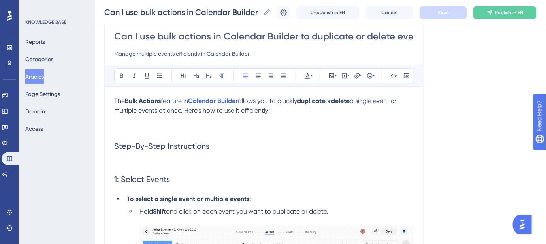
click at [281, 111] on p "The Bulk Actions feature in Calendar Builder allows you to quickly duplicate or…" at bounding box center [264, 105] width 300 height 19
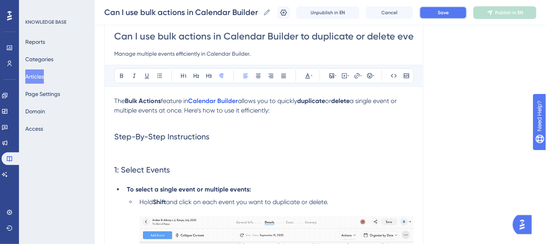
click at [438, 13] on button "Save" at bounding box center [443, 12] width 47 height 13
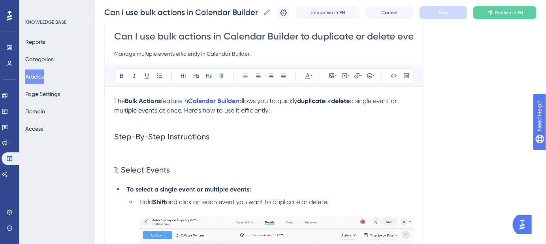
click at [240, 34] on input "Can I use bulk actions in Calendar Builder to duplicate or delete events?" at bounding box center [264, 36] width 300 height 13
click at [124, 177] on h2 "1: Select Events" at bounding box center [264, 170] width 300 height 24
click at [170, 170] on span "1: Select Events" at bounding box center [142, 169] width 56 height 9
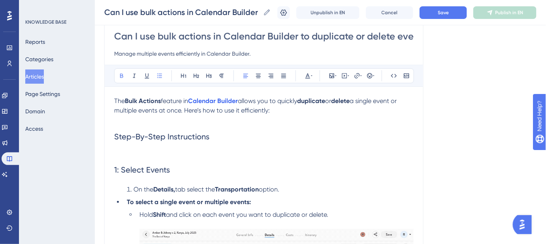
drag, startPoint x: 126, startPoint y: 202, endPoint x: 128, endPoint y: 196, distance: 5.7
click at [128, 198] on li "To select a single event or multiple events:" at bounding box center [269, 202] width 290 height 9
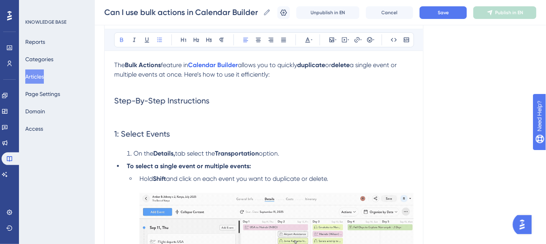
scroll to position [143, 0]
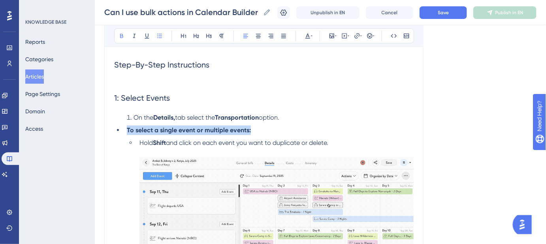
drag, startPoint x: 255, startPoint y: 129, endPoint x: 107, endPoint y: 129, distance: 147.4
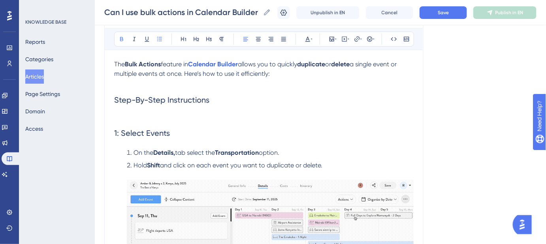
scroll to position [107, 0]
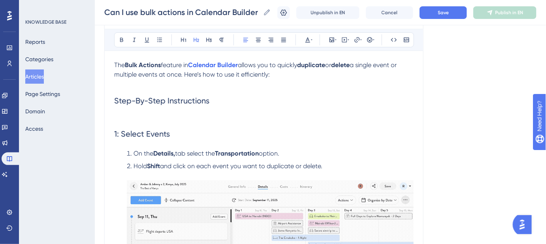
drag, startPoint x: 178, startPoint y: 132, endPoint x: 115, endPoint y: 132, distance: 63.6
click at [115, 132] on h2 "1: Select Events" at bounding box center [264, 134] width 300 height 24
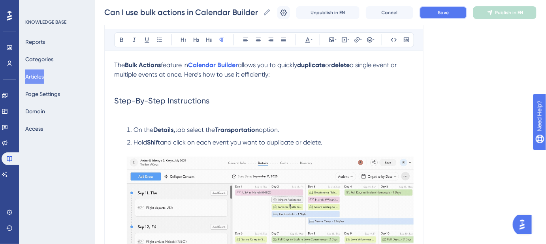
click at [449, 10] on span "Save" at bounding box center [443, 12] width 11 height 6
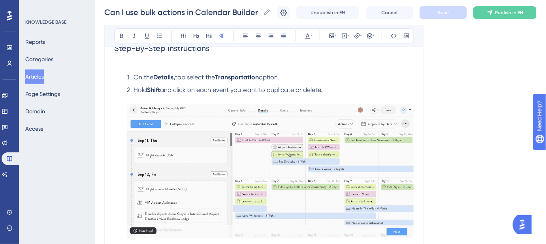
scroll to position [143, 0]
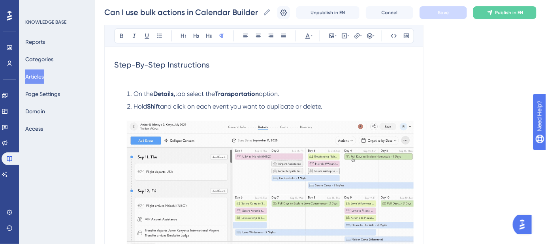
click at [231, 64] on h2 "Step-By-Step Instructions" at bounding box center [264, 65] width 300 height 24
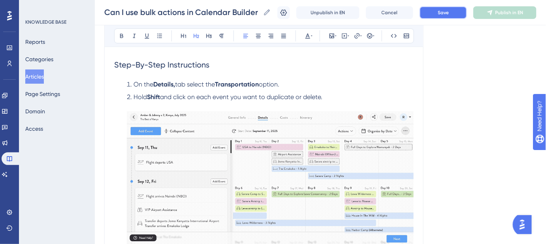
click at [440, 14] on button "Save" at bounding box center [443, 12] width 47 height 13
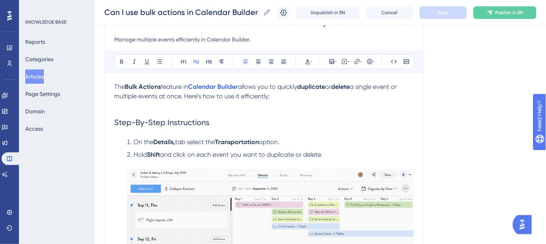
scroll to position [72, 0]
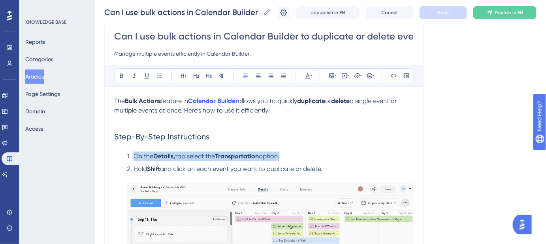
drag, startPoint x: 288, startPoint y: 157, endPoint x: 136, endPoint y: 155, distance: 152.6
click at [134, 158] on li "On the Details, tab select the Transportation option." at bounding box center [269, 156] width 290 height 9
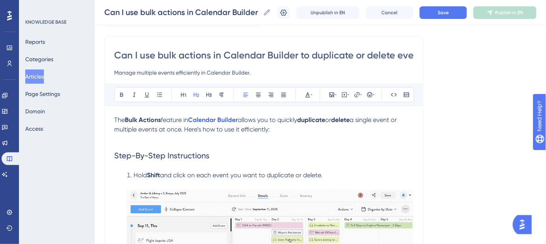
scroll to position [36, 0]
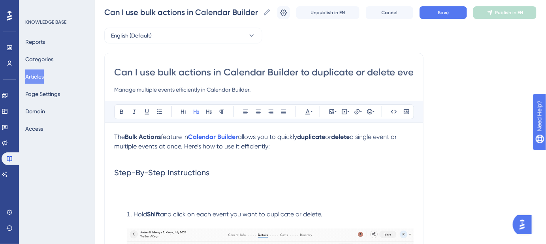
click at [122, 197] on h2 "Step-By-Step Instructions" at bounding box center [264, 184] width 300 height 46
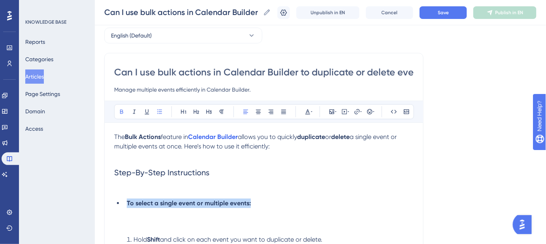
drag, startPoint x: 250, startPoint y: 204, endPoint x: 143, endPoint y: 186, distance: 107.8
click at [115, 203] on ul "To select a single event or multiple events:" at bounding box center [264, 203] width 300 height 9
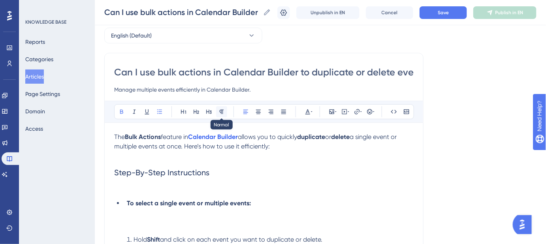
click at [224, 110] on button at bounding box center [221, 111] width 11 height 11
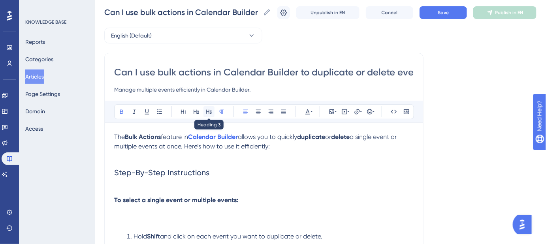
click at [209, 112] on icon at bounding box center [209, 112] width 6 height 4
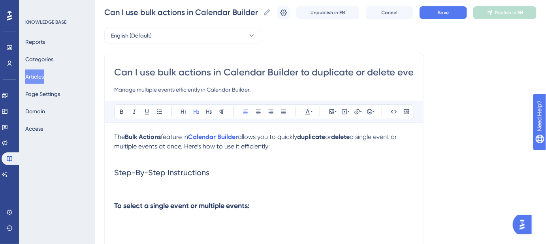
drag, startPoint x: 219, startPoint y: 175, endPoint x: 219, endPoint y: 169, distance: 5.6
click at [219, 174] on h2 "Step-By-Step Instructions" at bounding box center [264, 178] width 300 height 35
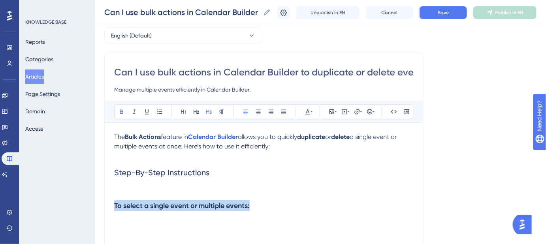
drag, startPoint x: 257, startPoint y: 206, endPoint x: 191, endPoint y: 161, distance: 80.1
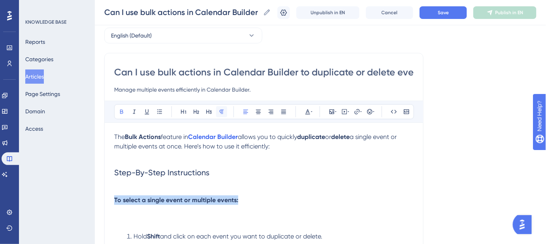
click at [222, 111] on icon at bounding box center [222, 112] width 4 height 4
click at [222, 112] on icon at bounding box center [222, 112] width 6 height 6
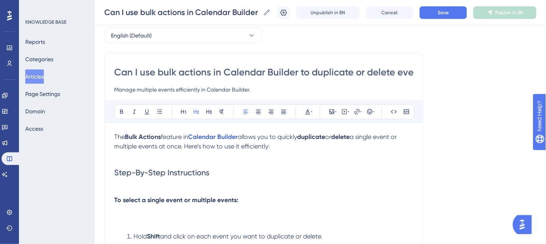
click at [222, 167] on h2 "Step-By-Step Instructions" at bounding box center [264, 178] width 300 height 35
click at [243, 194] on p "To select a single event or multiple events:" at bounding box center [264, 198] width 300 height 9
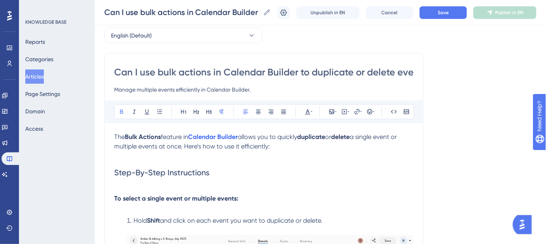
click at [124, 199] on strong "To select a single event or multiple events:" at bounding box center [176, 199] width 124 height 8
click at [445, 13] on span "Save" at bounding box center [443, 12] width 11 height 6
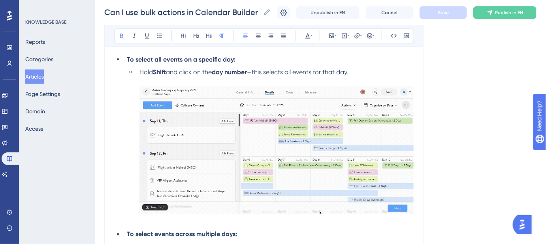
scroll to position [287, 0]
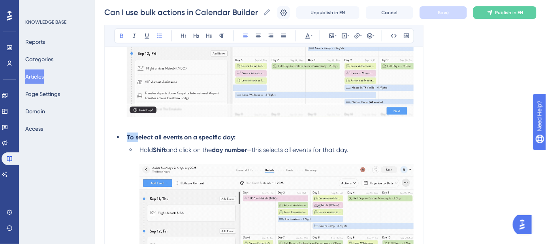
drag, startPoint x: 138, startPoint y: 137, endPoint x: 125, endPoint y: 137, distance: 12.3
click at [125, 137] on li "To select all events on a specific day:" at bounding box center [269, 137] width 290 height 9
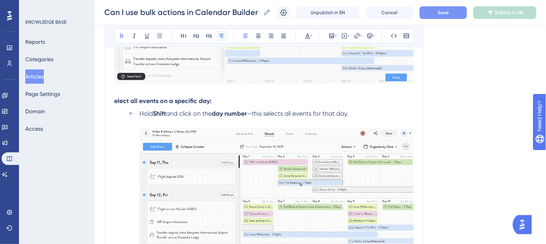
scroll to position [326, 0]
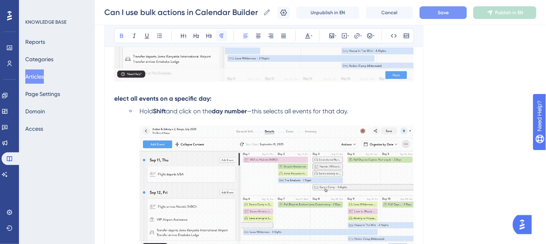
click at [223, 34] on icon at bounding box center [222, 36] width 4 height 4
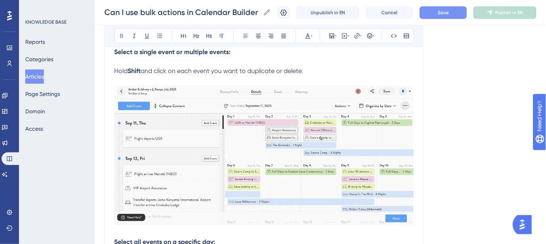
scroll to position [146, 0]
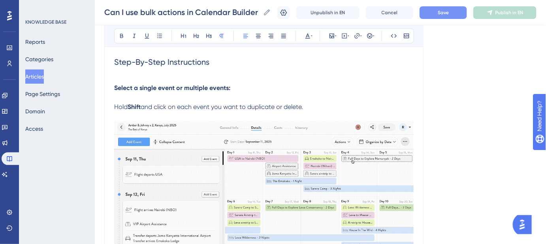
click at [114, 105] on span "Hold" at bounding box center [120, 107] width 13 height 8
click at [449, 10] on span "Save" at bounding box center [443, 12] width 11 height 6
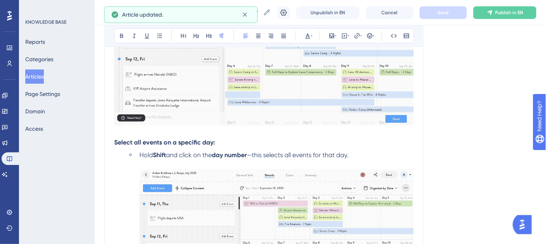
scroll to position [290, 0]
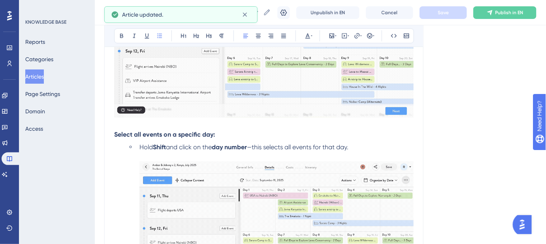
click at [140, 145] on span "Hold" at bounding box center [146, 147] width 13 height 8
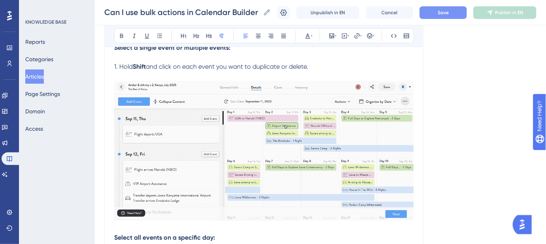
scroll to position [182, 0]
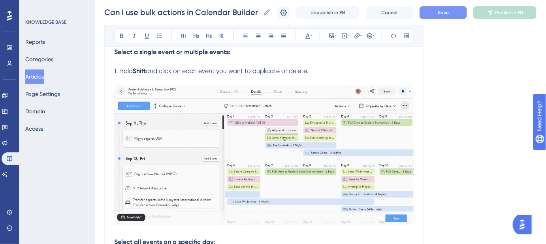
click at [115, 70] on span "1. Hold" at bounding box center [123, 71] width 19 height 8
click at [455, 13] on button "Save" at bounding box center [443, 12] width 47 height 13
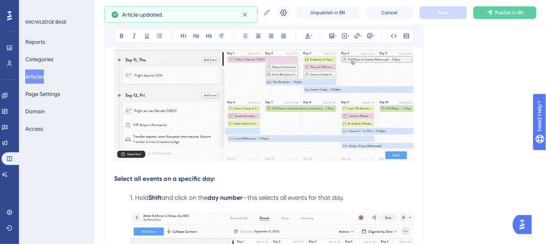
scroll to position [254, 0]
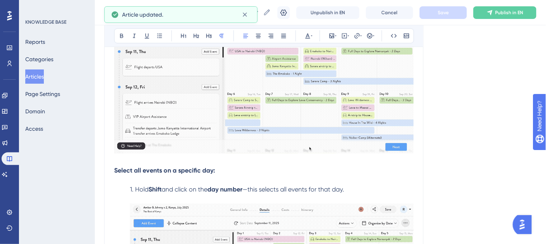
click at [130, 188] on span "1. Hold" at bounding box center [139, 190] width 19 height 8
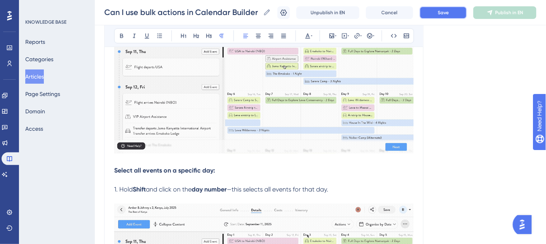
click at [437, 17] on button "Save" at bounding box center [443, 12] width 47 height 13
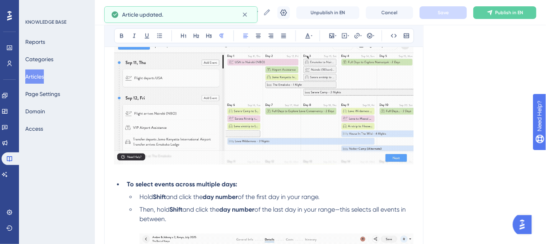
scroll to position [434, 0]
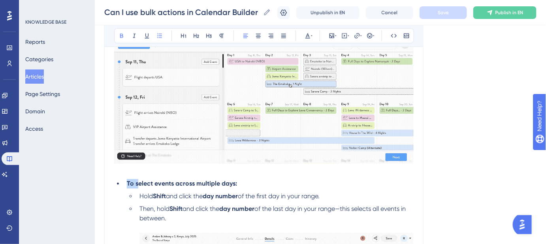
drag, startPoint x: 137, startPoint y: 184, endPoint x: 116, endPoint y: 184, distance: 20.9
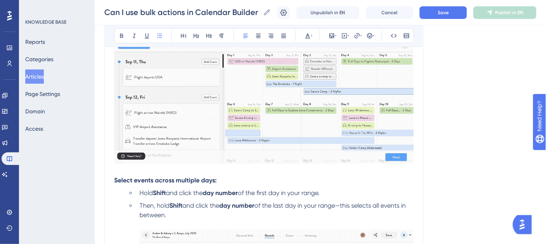
click at [140, 191] on span "Hold" at bounding box center [146, 194] width 13 height 8
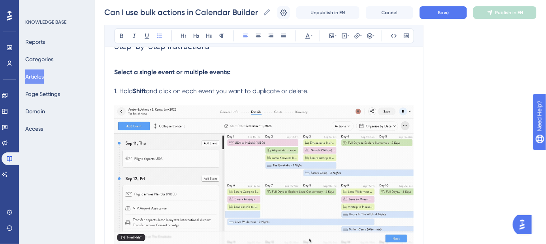
scroll to position [110, 0]
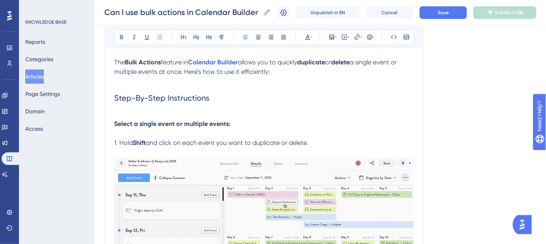
drag, startPoint x: 243, startPoint y: 125, endPoint x: 240, endPoint y: 121, distance: 5.5
click at [243, 125] on p "Select a single event or multiple events:" at bounding box center [264, 123] width 300 height 9
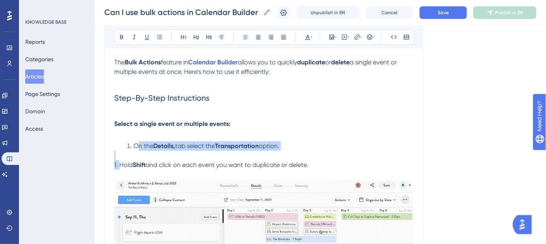
drag, startPoint x: 119, startPoint y: 164, endPoint x: 138, endPoint y: 150, distance: 23.2
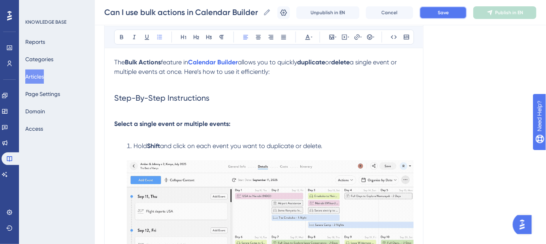
click at [447, 9] on span "Save" at bounding box center [443, 12] width 11 height 6
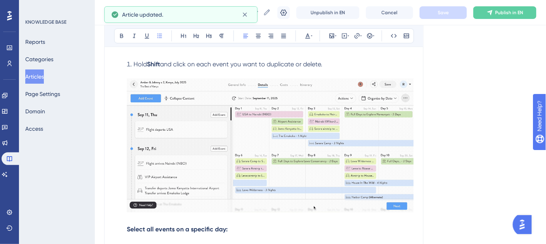
scroll to position [290, 0]
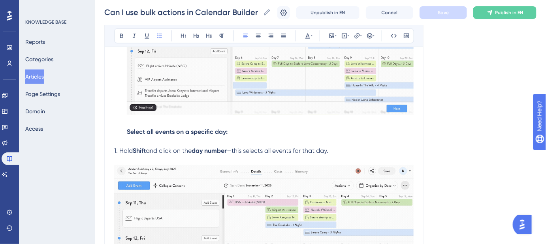
click at [236, 131] on li "Hold Shift and click on each event you want to duplicate or delete. Select all …" at bounding box center [269, 49] width 290 height 175
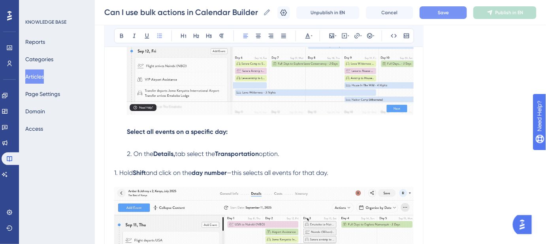
click at [136, 151] on span "On the" at bounding box center [144, 154] width 20 height 8
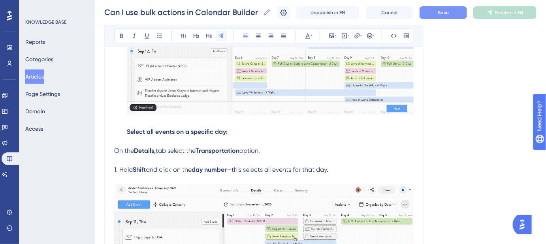
click at [220, 36] on icon at bounding box center [222, 36] width 6 height 6
click at [114, 150] on span "On the" at bounding box center [124, 151] width 20 height 8
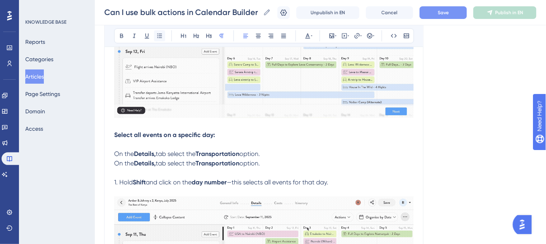
click at [158, 34] on icon at bounding box center [159, 36] width 6 height 6
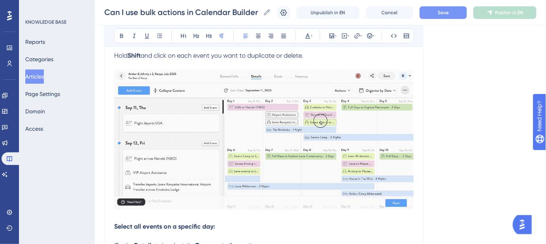
scroll to position [109, 0]
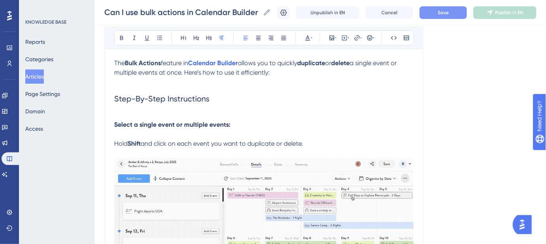
click at [114, 141] on span "Hold" at bounding box center [120, 144] width 13 height 8
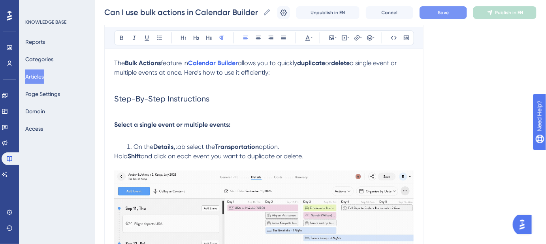
click at [115, 153] on span "Hold" at bounding box center [120, 157] width 13 height 8
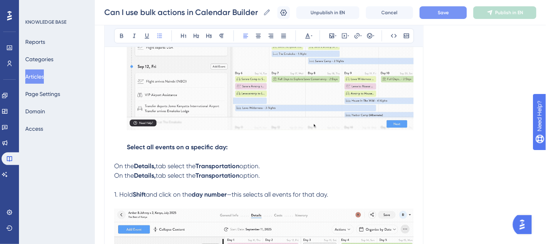
scroll to position [289, 0]
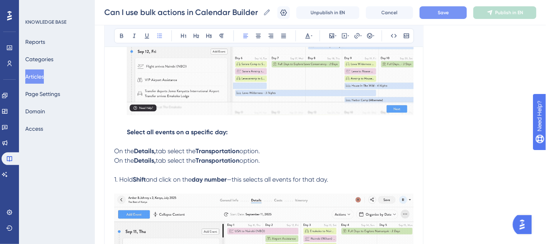
click at [115, 152] on span "On the" at bounding box center [124, 151] width 20 height 8
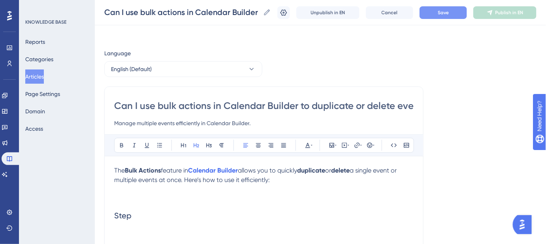
scroll to position [0, 0]
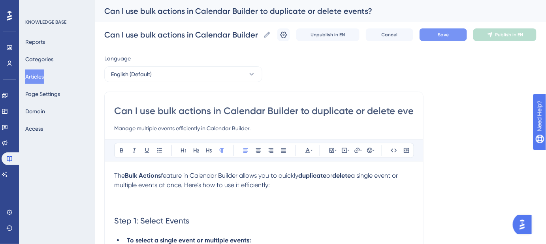
click at [276, 209] on h2 "Step 1: Select Events" at bounding box center [264, 221] width 300 height 24
click at [443, 36] on button "Save" at bounding box center [443, 34] width 47 height 13
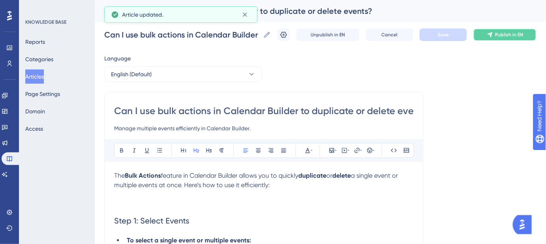
click at [515, 34] on span "Publish in EN" at bounding box center [510, 35] width 28 height 6
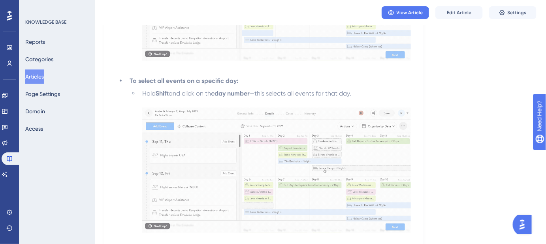
scroll to position [215, 0]
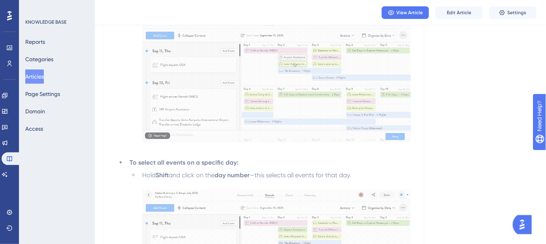
click at [42, 75] on button "Articles" at bounding box center [34, 77] width 19 height 14
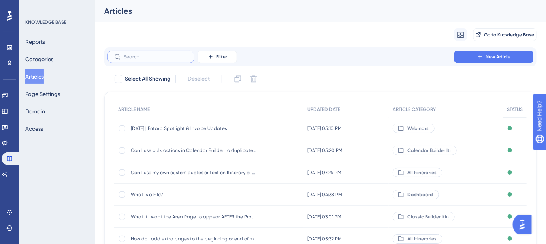
click at [158, 55] on input "text" at bounding box center [156, 57] width 64 height 6
paste input "What happens if I delete a Content Page from my Content Library?"
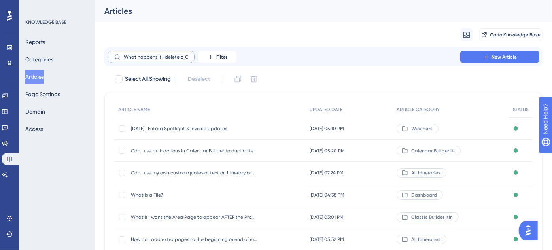
scroll to position [0, 81]
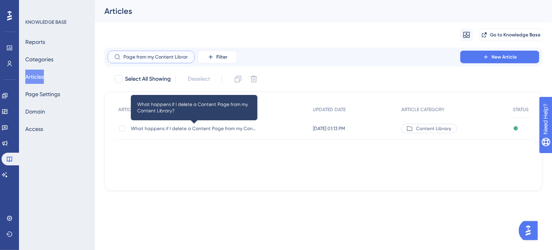
type input "What happens if I delete a Content Page from my Content Library?"
click at [197, 126] on span "What happens if I delete a Content Page from my Content Library?" at bounding box center [194, 128] width 126 height 6
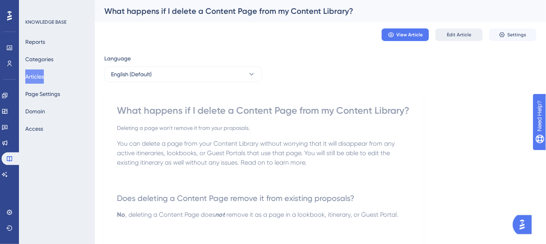
click at [462, 35] on span "Edit Article" at bounding box center [459, 35] width 25 height 6
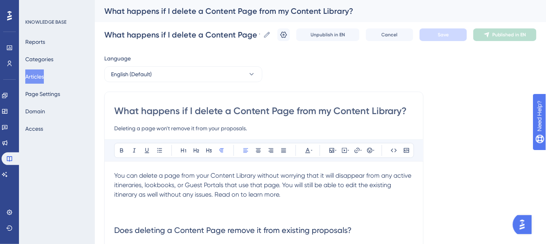
scroll to position [142, 0]
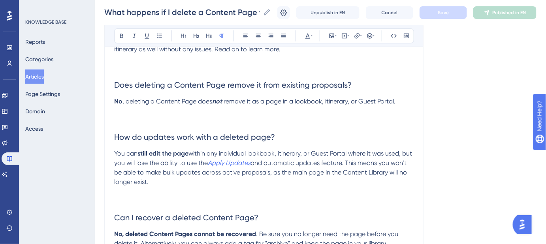
click at [123, 118] on p at bounding box center [264, 120] width 300 height 9
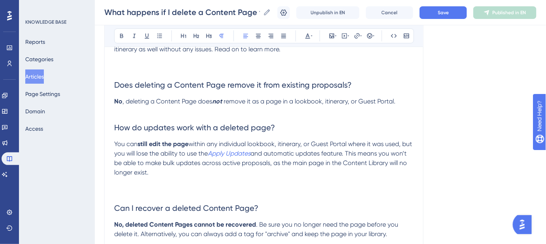
click at [174, 172] on p "You can still edit the page within any individual lookbook, itinerary, or Guest…" at bounding box center [264, 159] width 300 height 38
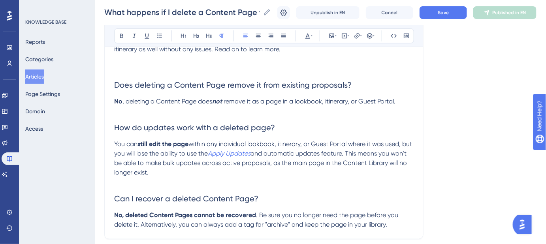
click at [122, 129] on span "How do updates work with a deleted page?" at bounding box center [194, 127] width 161 height 9
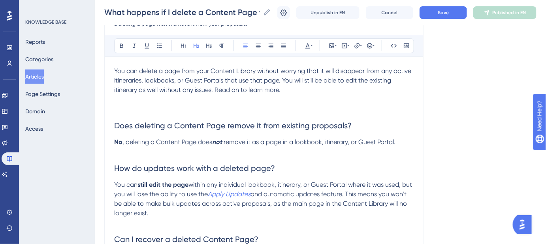
scroll to position [66, 0]
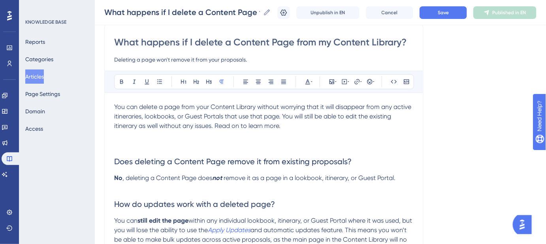
click at [299, 131] on p at bounding box center [264, 140] width 300 height 19
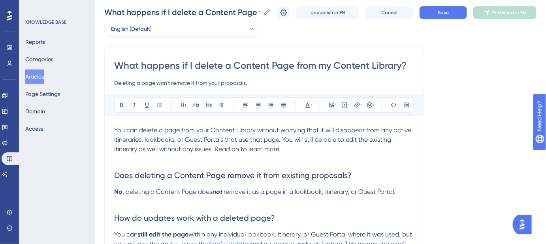
scroll to position [30, 0]
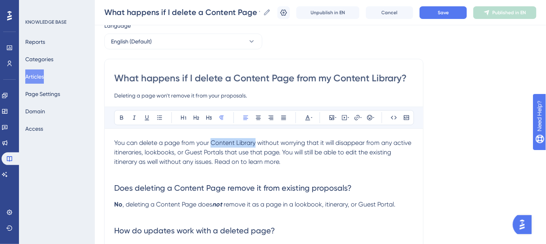
drag, startPoint x: 254, startPoint y: 141, endPoint x: 211, endPoint y: 141, distance: 43.1
click at [211, 141] on span "You can delete a page from your Content Library without worrying that it will d…" at bounding box center [263, 152] width 299 height 26
click at [358, 116] on icon at bounding box center [357, 118] width 6 height 6
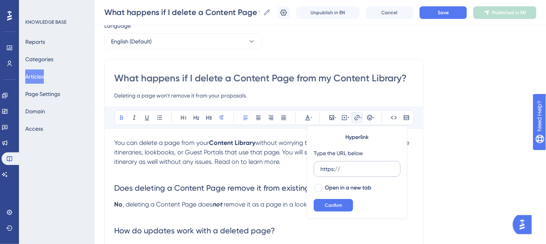
drag, startPoint x: 349, startPoint y: 170, endPoint x: 318, endPoint y: 170, distance: 30.4
click at [318, 170] on label "https://" at bounding box center [357, 169] width 87 height 16
click at [321, 170] on input "https://" at bounding box center [358, 169] width 74 height 9
type input "https://help.safariportal.app/en/articles/5616--content-library"
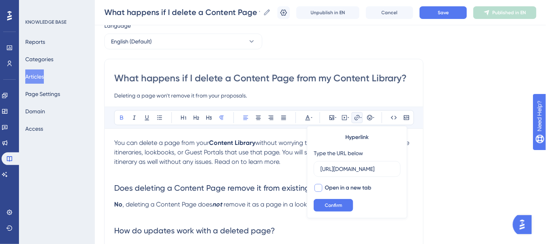
scroll to position [0, 0]
click at [321, 186] on div at bounding box center [319, 188] width 8 height 8
checkbox input "true"
click at [326, 203] on span "Confirm" at bounding box center [333, 205] width 17 height 6
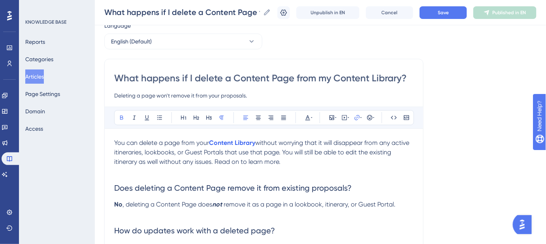
click at [116, 151] on span "without worrying that it will disappear from any active itineraries, lookbooks,…" at bounding box center [262, 152] width 297 height 26
click at [148, 152] on span "without worrying that it will disappear from any active Itineraries, lookbooks,…" at bounding box center [262, 152] width 297 height 26
click at [449, 15] on span "Save" at bounding box center [443, 12] width 11 height 6
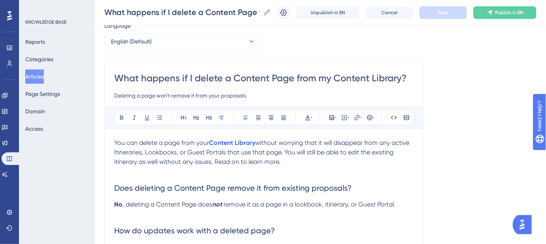
click at [128, 151] on span "without worrying that it will disappear from any active Itineraries, Lookbooks,…" at bounding box center [262, 152] width 297 height 26
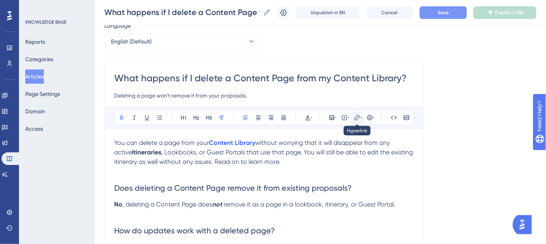
click at [357, 116] on icon at bounding box center [356, 117] width 5 height 5
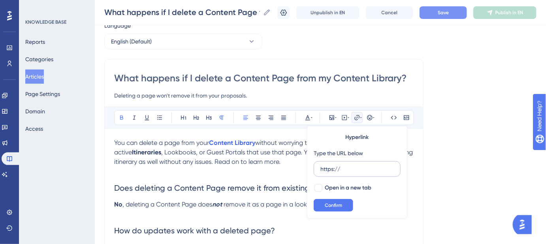
drag, startPoint x: 352, startPoint y: 164, endPoint x: 314, endPoint y: 165, distance: 38.0
click at [314, 165] on label "https://" at bounding box center [357, 169] width 87 height 16
click at [321, 165] on input "https://" at bounding box center [358, 169] width 74 height 9
type input "https://help.safariportal.app/en/articles/5662--itineraries"
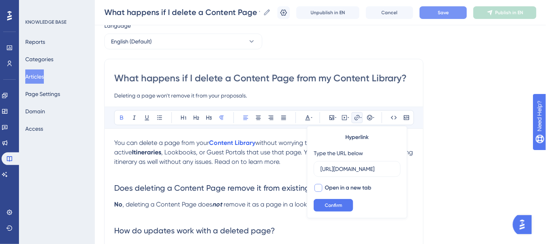
click at [318, 190] on div at bounding box center [319, 188] width 8 height 8
checkbox input "true"
click at [326, 209] on button "Confirm" at bounding box center [334, 205] width 40 height 13
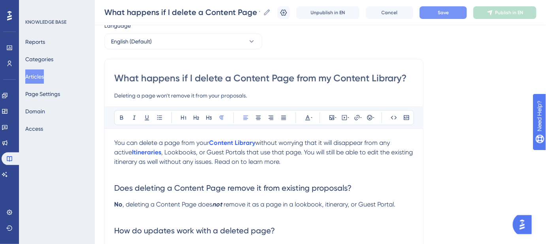
click at [166, 153] on span ", Lookbooks, or Guest Portals that use that page. You will still be able to edi…" at bounding box center [264, 157] width 300 height 17
drag, startPoint x: 357, startPoint y: 115, endPoint x: 360, endPoint y: 123, distance: 7.8
click at [358, 115] on icon at bounding box center [357, 118] width 6 height 6
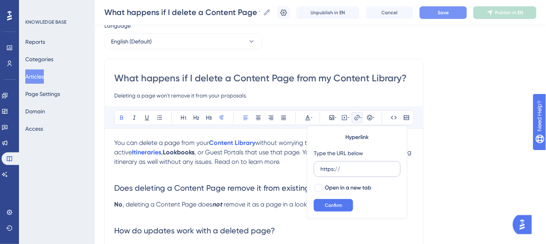
drag, startPoint x: 349, startPoint y: 170, endPoint x: 315, endPoint y: 170, distance: 33.6
click at [315, 170] on label "https://" at bounding box center [357, 169] width 87 height 16
click at [321, 170] on input "https://" at bounding box center [358, 169] width 74 height 9
type input "https://help.safariportal.app/en/articles/5647--lookbooks"
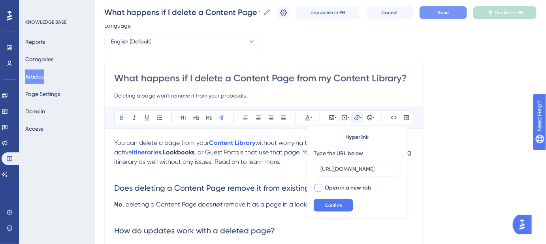
click at [319, 189] on div at bounding box center [319, 188] width 8 height 8
checkbox input "true"
click at [327, 206] on span "Confirm" at bounding box center [333, 205] width 17 height 6
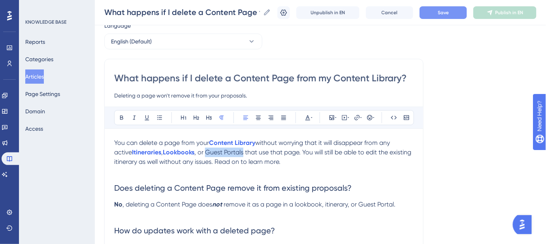
drag, startPoint x: 226, startPoint y: 150, endPoint x: 190, endPoint y: 152, distance: 36.8
click at [190, 152] on span ", or Guest Portals that use that page. You will still be able to edit the exist…" at bounding box center [263, 157] width 299 height 17
click at [358, 119] on icon at bounding box center [357, 118] width 6 height 6
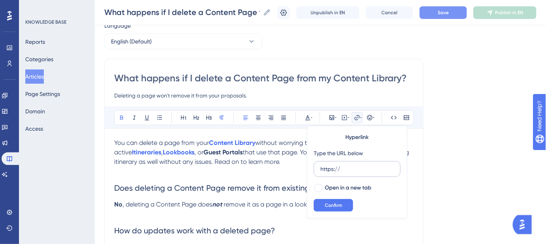
drag, startPoint x: 345, startPoint y: 170, endPoint x: 318, endPoint y: 170, distance: 26.5
click at [319, 170] on label "https://" at bounding box center [357, 169] width 87 height 16
click at [321, 170] on input "https://" at bounding box center [358, 169] width 74 height 9
type input "https://help.safariportal.app/en/articles/5602-what-are-guest-portals"
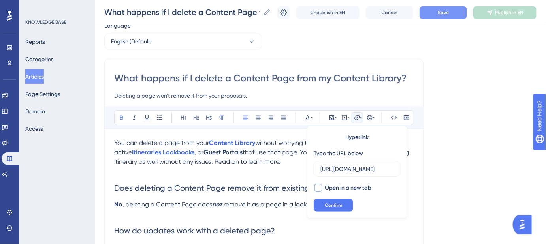
click at [319, 187] on div at bounding box center [319, 188] width 8 height 8
checkbox input "true"
click at [332, 210] on button "Confirm" at bounding box center [334, 205] width 40 height 13
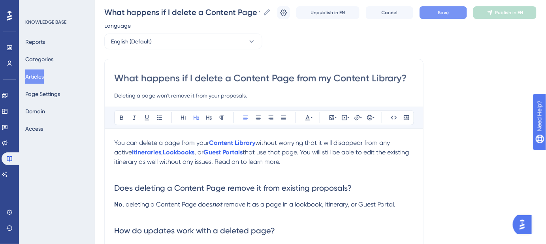
click at [394, 183] on h2 "Does deleting a Content Page remove it from existing proposals?" at bounding box center [264, 188] width 300 height 24
click at [439, 15] on button "Save" at bounding box center [443, 12] width 47 height 13
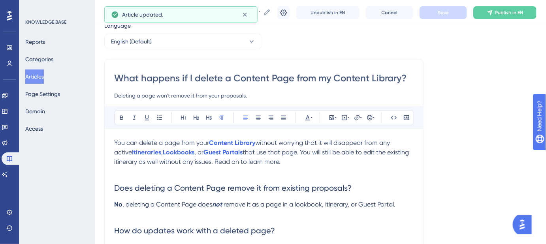
click at [116, 161] on span "that use that page. You will still be able to edit the existing itinerary as we…" at bounding box center [262, 157] width 296 height 17
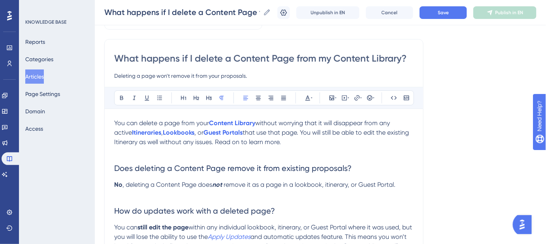
scroll to position [66, 0]
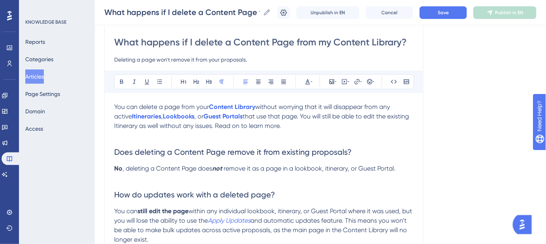
click at [300, 168] on span "remove it as a page in a lookbook, itinerary, or Guest Portal." at bounding box center [310, 169] width 172 height 8
click at [330, 166] on span "remove it as a page in a Lookbook, itinerary, or Guest Portal." at bounding box center [311, 169] width 174 height 8
click at [444, 13] on span "Save" at bounding box center [443, 12] width 11 height 6
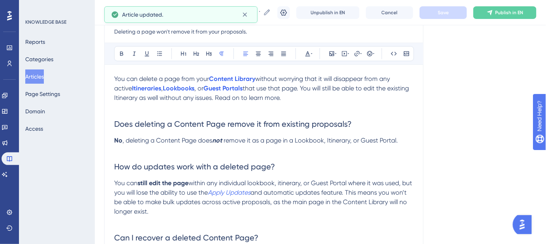
scroll to position [102, 0]
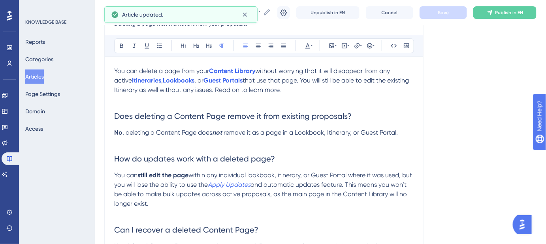
click at [255, 172] on span "within any individual lookbook, itinerary, or Guest Portal where it was used, b…" at bounding box center [264, 180] width 300 height 17
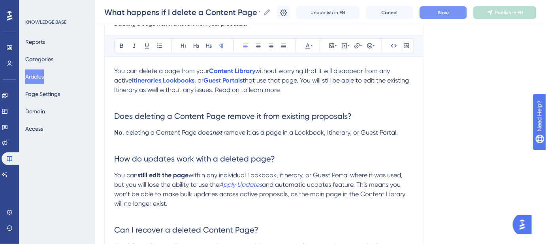
click at [285, 176] on span "within any individual Lookbook, itinerary, or Guest Portal where it was used, b…" at bounding box center [259, 180] width 290 height 17
click at [449, 11] on span "Save" at bounding box center [443, 12] width 11 height 6
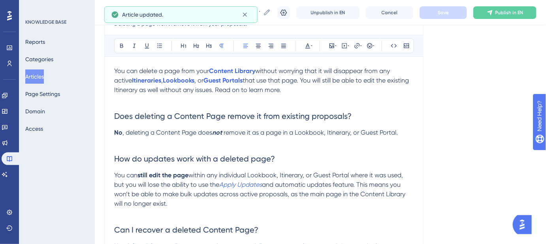
drag, startPoint x: 266, startPoint y: 184, endPoint x: 219, endPoint y: 186, distance: 46.3
click at [219, 186] on p "You can still edit the page within any individual Lookbook, Itinerary, or Guest…" at bounding box center [264, 190] width 300 height 38
click at [240, 185] on em "Apply Updates" at bounding box center [240, 185] width 43 height 8
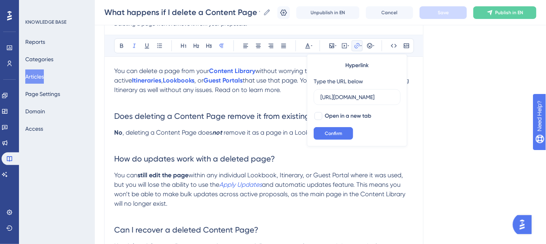
scroll to position [0, 227]
click at [343, 98] on input "https://safariportal.help.userguiding.com/en/articles/5665-what-does-apply-upda…" at bounding box center [358, 97] width 74 height 9
click at [362, 178] on span "within any individual Lookbook, Itinerary, or Guest Portal where it was used, b…" at bounding box center [259, 180] width 290 height 17
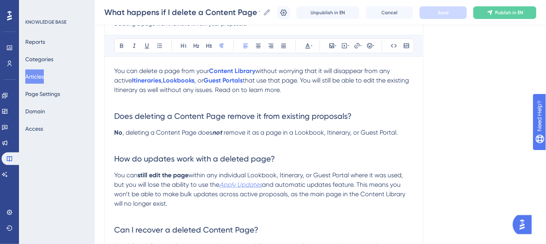
click at [250, 187] on em "Apply Updates" at bounding box center [240, 185] width 43 height 8
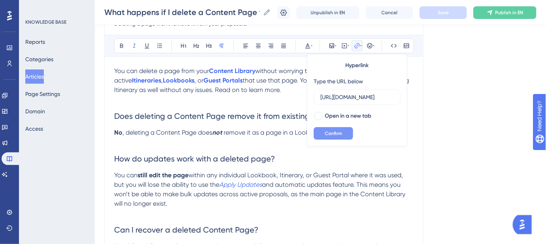
scroll to position [0, 227]
click at [354, 96] on input "https://safariportal.help.userguiding.com/en/articles/5665-what-does-apply-upda…" at bounding box center [358, 97] width 74 height 9
click at [334, 137] on button "Confirm" at bounding box center [334, 133] width 40 height 13
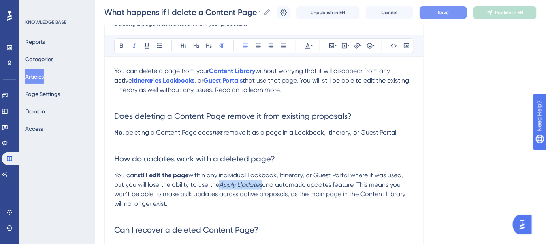
drag, startPoint x: 264, startPoint y: 184, endPoint x: 231, endPoint y: 179, distance: 33.9
click at [223, 185] on p "You can still edit the page within any individual Lookbook, Itinerary, or Guest…" at bounding box center [264, 190] width 300 height 38
click at [356, 46] on icon at bounding box center [356, 45] width 5 height 5
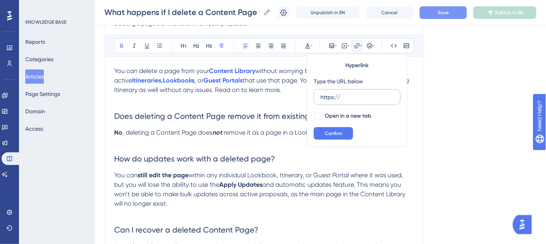
drag, startPoint x: 345, startPoint y: 94, endPoint x: 314, endPoint y: 96, distance: 30.9
click at [314, 96] on label "https://" at bounding box center [357, 97] width 87 height 16
click at [321, 96] on input "https://" at bounding box center [358, 97] width 74 height 9
type input "https://safariportal.help.userguiding.com/en/articles/5665-what-does-apply-upda…"
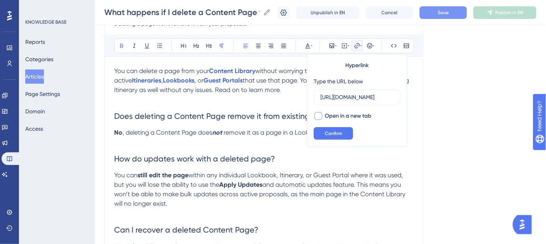
click at [319, 115] on div at bounding box center [319, 116] width 8 height 8
checkbox input "true"
click at [327, 132] on span "Confirm" at bounding box center [333, 133] width 17 height 6
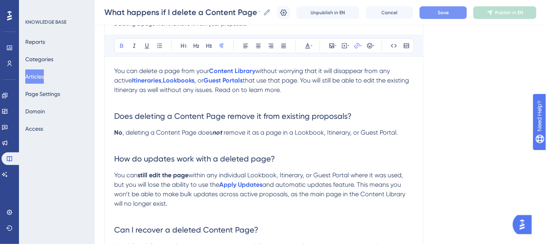
drag, startPoint x: 385, startPoint y: 164, endPoint x: 403, endPoint y: 147, distance: 24.3
click at [386, 163] on h2 "How do updates work with a deleted page?" at bounding box center [264, 159] width 300 height 24
click at [445, 14] on span "Save" at bounding box center [443, 12] width 11 height 6
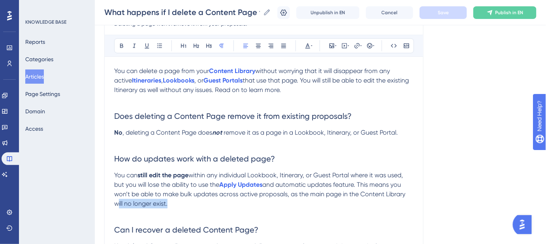
drag, startPoint x: 115, startPoint y: 202, endPoint x: 166, endPoint y: 207, distance: 51.2
click at [166, 207] on p "You can still edit the page within any individual Lookbook, Itinerary, or Guest…" at bounding box center [264, 190] width 300 height 38
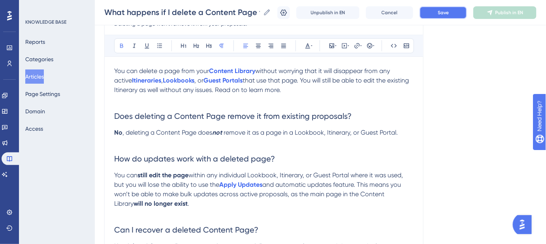
click at [456, 9] on button "Save" at bounding box center [443, 12] width 47 height 13
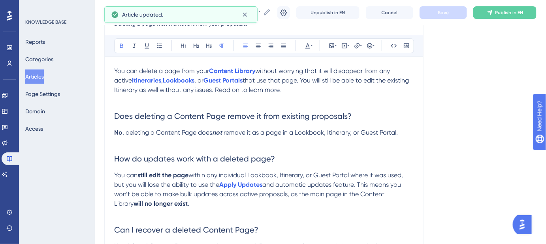
scroll to position [138, 0]
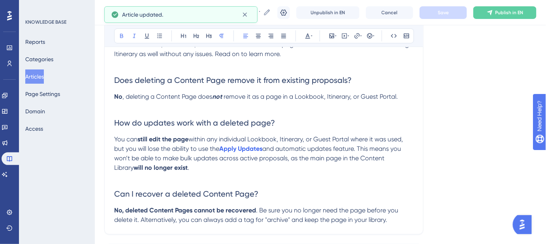
click at [220, 97] on strong "not" at bounding box center [217, 97] width 10 height 8
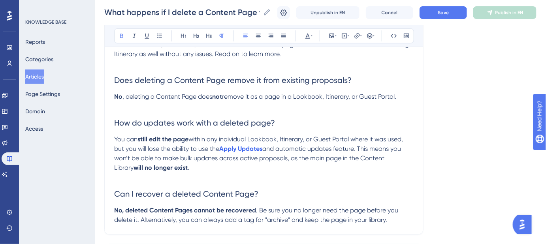
click at [366, 123] on h2 "How do updates work with a deleted page?" at bounding box center [264, 123] width 300 height 24
click at [447, 13] on span "Save" at bounding box center [443, 12] width 11 height 6
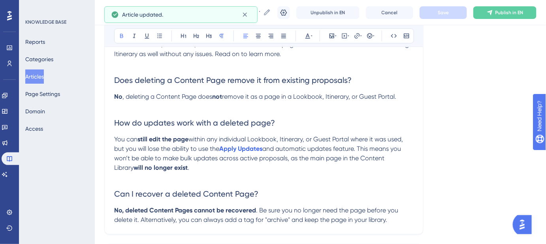
click at [119, 96] on strong "No" at bounding box center [118, 97] width 8 height 8
drag, startPoint x: 127, startPoint y: 96, endPoint x: 115, endPoint y: 96, distance: 12.6
click at [115, 96] on p "No , deleting a Content Page does not remove it as a page in a Lookbook, Itiner…" at bounding box center [264, 96] width 300 height 9
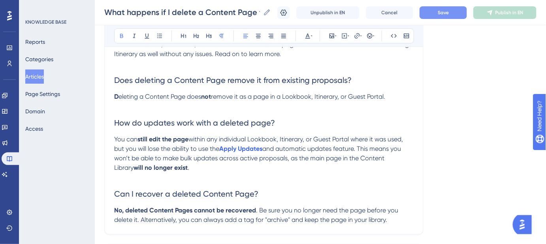
click at [115, 96] on strong "D" at bounding box center [116, 97] width 4 height 8
click at [449, 15] on span "Save" at bounding box center [443, 12] width 11 height 6
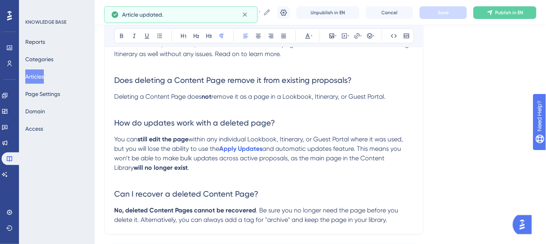
click at [396, 141] on span "within any individual Lookbook, Itinerary, or Guest Portal where it was used, b…" at bounding box center [259, 144] width 290 height 17
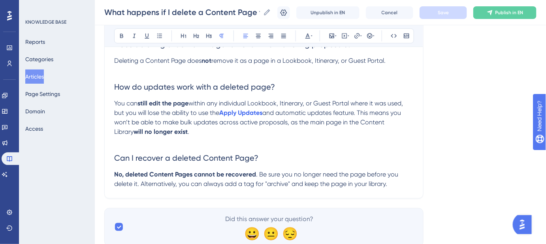
scroll to position [200, 0]
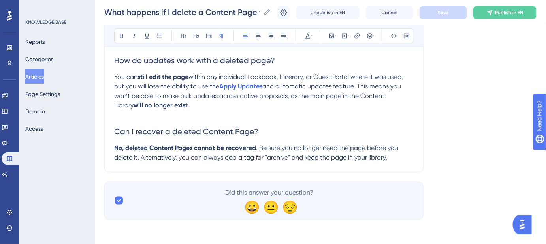
drag, startPoint x: 114, startPoint y: 148, endPoint x: 251, endPoint y: 144, distance: 136.8
click at [251, 144] on div "What happens if I delete a Content Page from my Content Library? Deleting a pag…" at bounding box center [263, 31] width 319 height 284
drag, startPoint x: 253, startPoint y: 148, endPoint x: 113, endPoint y: 148, distance: 140.3
click at [113, 148] on div "What happens if I delete a Content Page from my Content Library? Deleting a pag…" at bounding box center [263, 31] width 319 height 284
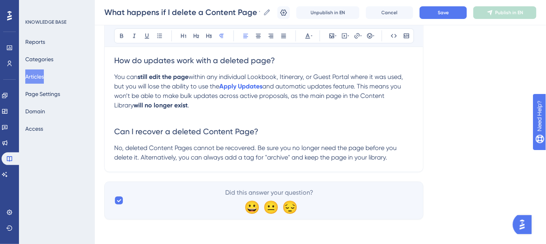
click at [226, 149] on span "No, deleted Content Pages cannot be recovered. Be sure you no longer need the p…" at bounding box center [256, 152] width 284 height 17
click at [202, 148] on span "No, deleted Content Pages cannot be recovered. Be sure you no longer need the p…" at bounding box center [256, 152] width 284 height 17
click at [198, 148] on span "No, deleted Content Pages cannot be recovered. Be sure you no longer need the p…" at bounding box center [256, 152] width 284 height 17
click at [447, 148] on div "Language English (Default) What happens if I delete a Content Page from my Cont…" at bounding box center [320, 35] width 432 height 369
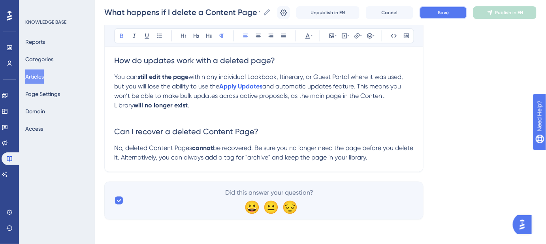
click at [449, 12] on span "Save" at bounding box center [443, 12] width 11 height 6
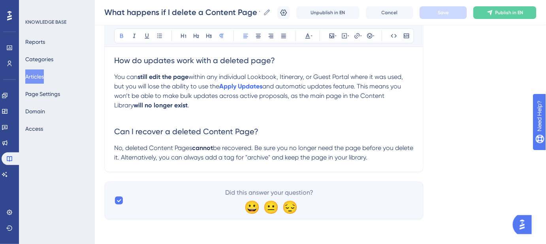
click at [268, 156] on span "be recovered. Be sure you no longer need the page before you delete it. Alterna…" at bounding box center [264, 152] width 301 height 17
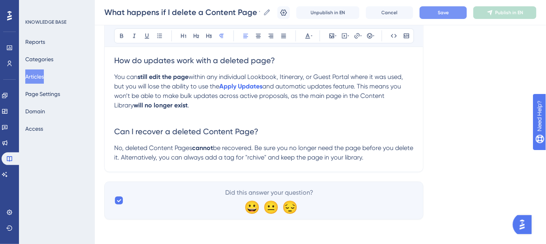
click at [287, 155] on span "be recovered. Be sure you no longer need the page before you delete it. Alterna…" at bounding box center [264, 152] width 301 height 17
click at [267, 156] on span "be recovered. Be sure you no longer need the page before you delete it. Alterna…" at bounding box center [264, 152] width 301 height 17
click at [443, 13] on span "Save" at bounding box center [443, 12] width 11 height 6
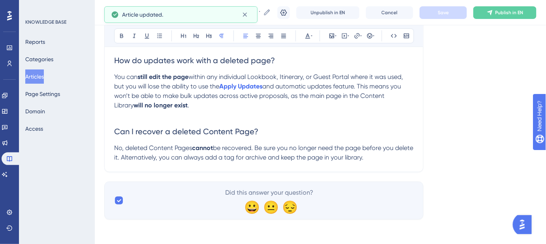
click at [384, 157] on span "be recovered. Be sure you no longer need the page before you delete it. Alterna…" at bounding box center [264, 152] width 301 height 17
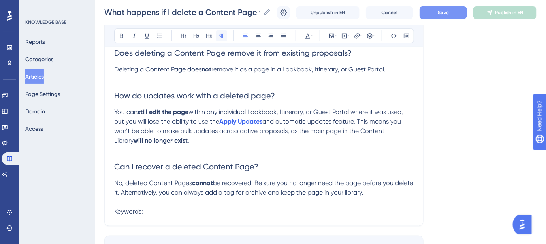
scroll to position [164, 0]
click at [206, 14] on input "What happens if I delete a Content Page from my Content Library?" at bounding box center [182, 12] width 156 height 11
click at [234, 213] on p "Keywords:" at bounding box center [264, 212] width 300 height 9
click at [230, 212] on p "Keywords: delete content page," at bounding box center [264, 212] width 300 height 9
click at [304, 210] on p "Keywords: delete content page, deleting from content library," at bounding box center [264, 212] width 300 height 9
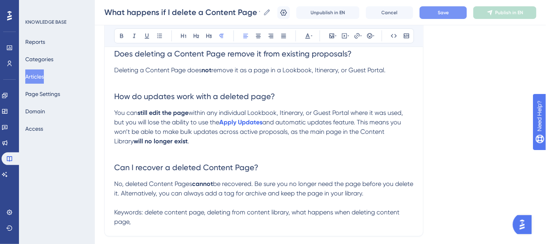
click at [148, 221] on p "Keywords: delete content page, deleting from content library, what happens when…" at bounding box center [264, 217] width 300 height 19
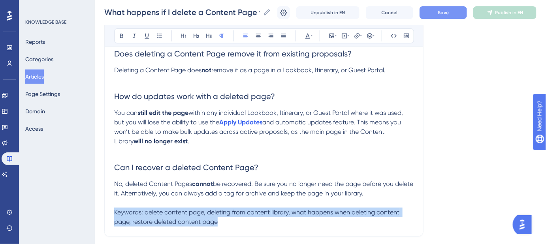
drag, startPoint x: 207, startPoint y: 222, endPoint x: 190, endPoint y: 167, distance: 57.7
click at [113, 215] on div "What happens if I delete a Content Page from my Content Library? Deleting a pag…" at bounding box center [263, 81] width 319 height 312
click at [312, 34] on icon at bounding box center [312, 36] width 2 height 6
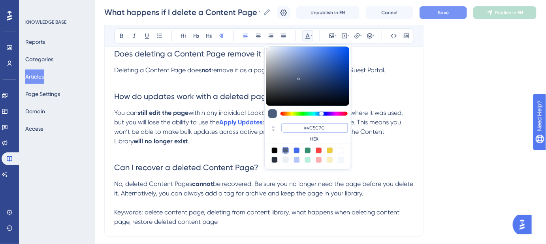
drag, startPoint x: 328, startPoint y: 129, endPoint x: 307, endPoint y: 129, distance: 20.6
click at [307, 129] on input "#4C5C7C" at bounding box center [314, 127] width 66 height 9
type input "#FFFFFF"
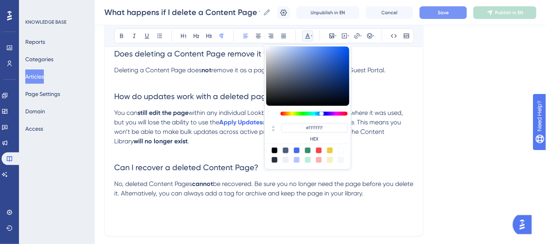
click at [443, 13] on button "Save" at bounding box center [443, 12] width 47 height 13
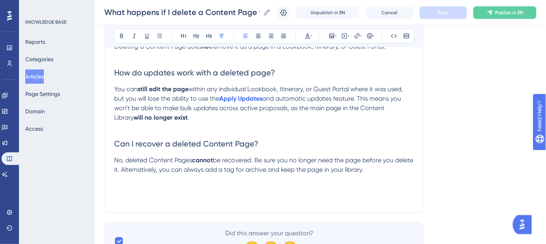
scroll to position [200, 0]
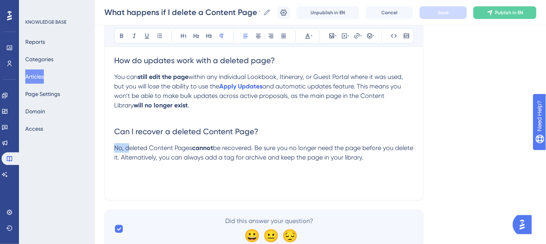
drag, startPoint x: 128, startPoint y: 147, endPoint x: 110, endPoint y: 148, distance: 18.2
click at [110, 148] on div "What happens if I delete a Content Page from my Content Library? Deleting a pag…" at bounding box center [263, 45] width 319 height 312
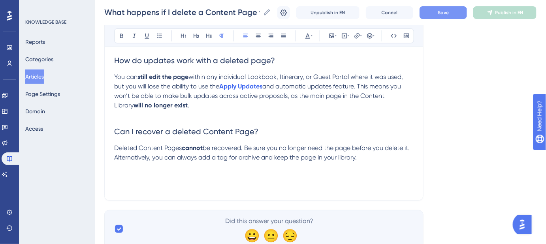
click at [435, 14] on button "Save" at bounding box center [443, 12] width 47 height 13
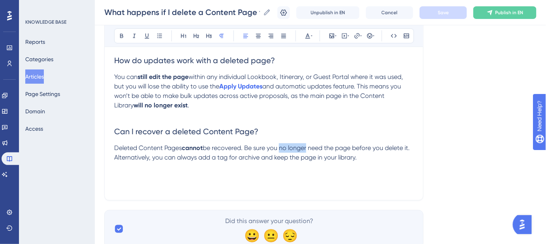
drag, startPoint x: 282, startPoint y: 147, endPoint x: 308, endPoint y: 148, distance: 26.1
click at [308, 148] on span "be recovered. Be sure you no longer need the page before you delete it. Alterna…" at bounding box center [262, 152] width 297 height 17
click at [412, 170] on p at bounding box center [264, 166] width 300 height 9
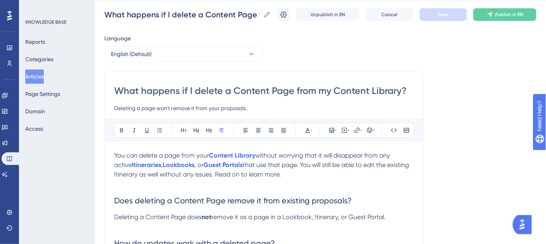
scroll to position [0, 0]
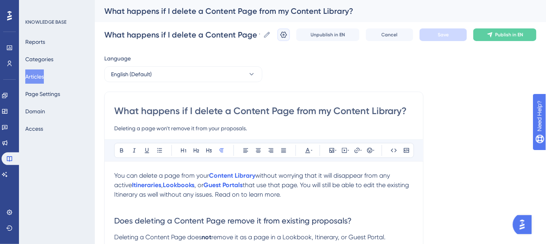
click at [288, 38] on icon at bounding box center [284, 35] width 8 height 8
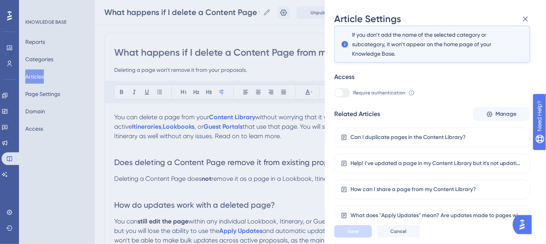
scroll to position [72, 0]
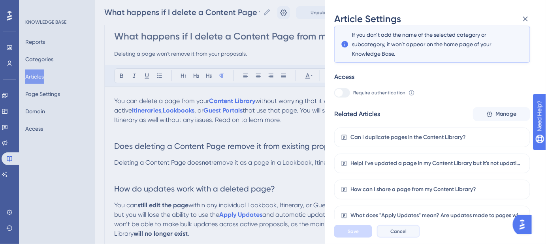
click at [397, 235] on span "Cancel" at bounding box center [398, 231] width 16 height 6
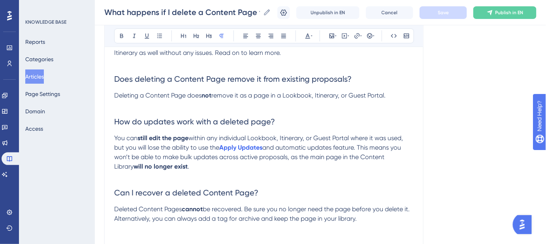
scroll to position [107, 0]
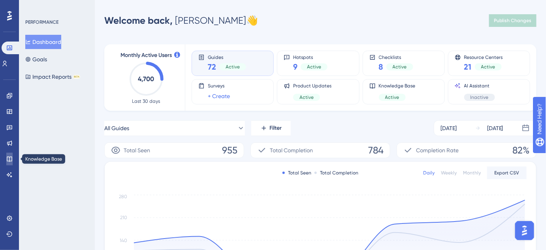
click at [12, 160] on icon at bounding box center [9, 158] width 5 height 5
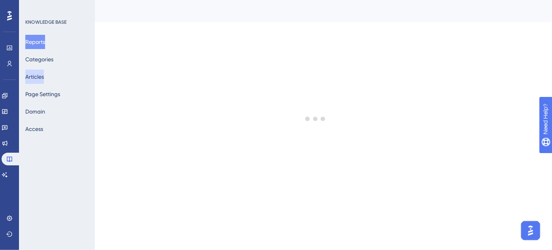
click at [40, 79] on button "Articles" at bounding box center [34, 77] width 19 height 14
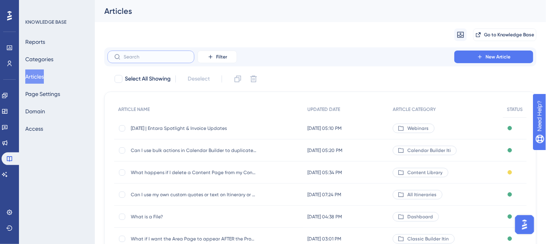
click at [181, 58] on input "text" at bounding box center [156, 57] width 64 height 6
paste input "[URL][DOMAIN_NAME]"
type input "[URL][DOMAIN_NAME]"
checkbox input "true"
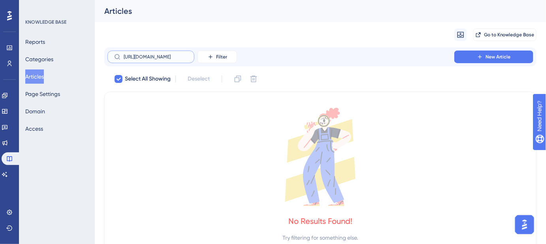
click at [170, 58] on input "[URL][DOMAIN_NAME]" at bounding box center [156, 57] width 64 height 6
paste input "What pages should I create in my Content Library?"
type input "What pages should I create in my Content Library?"
checkbox input "false"
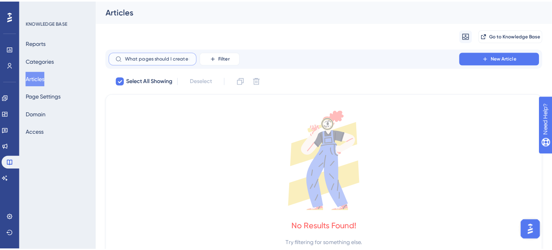
scroll to position [0, 46]
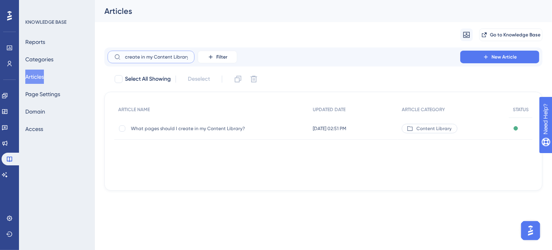
type input "What pages should I create in my Content Library?"
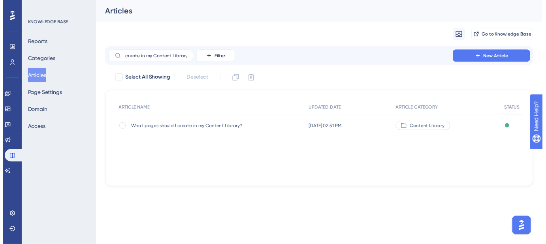
scroll to position [0, 0]
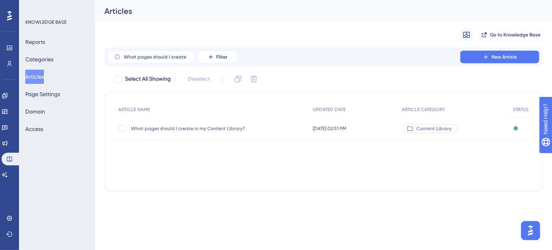
click at [219, 132] on div "What pages should I create in my Content Library? What pages should I create in…" at bounding box center [194, 128] width 126 height 22
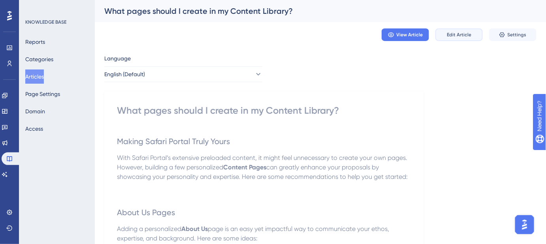
click at [457, 38] on button "Edit Article" at bounding box center [459, 34] width 47 height 13
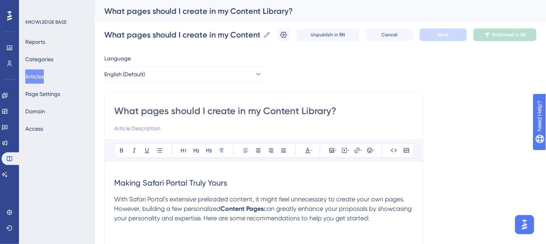
click at [265, 109] on input "What pages should I create in my Content Library?" at bounding box center [264, 111] width 300 height 13
click at [152, 128] on input at bounding box center [264, 128] width 300 height 9
paste input "Guidelines for building an effective Content Library"
drag, startPoint x: 170, startPoint y: 128, endPoint x: 109, endPoint y: 128, distance: 60.5
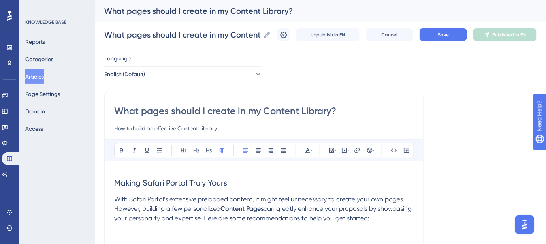
click at [237, 130] on input "How to build an effective Content Library" at bounding box center [264, 128] width 300 height 9
drag, startPoint x: 232, startPoint y: 126, endPoint x: 109, endPoint y: 127, distance: 123.3
paste input "Guidance on choosing the right pages to build a strong Content Library"
type input "Guidance on choosing the right pages to build a strong Content Library."
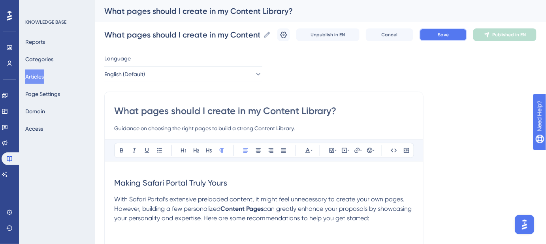
click at [447, 36] on span "Save" at bounding box center [443, 35] width 11 height 6
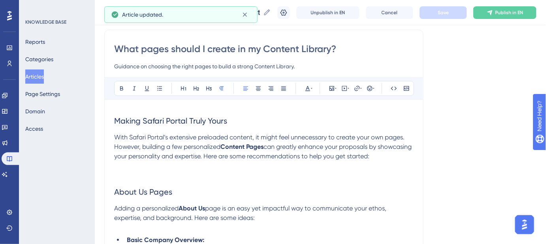
scroll to position [72, 0]
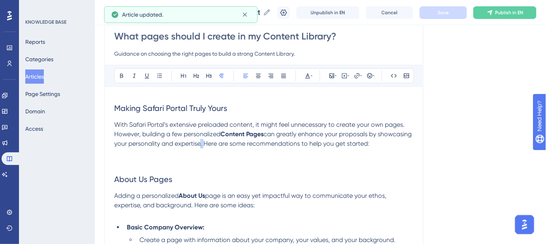
drag, startPoint x: 238, startPoint y: 146, endPoint x: 232, endPoint y: 143, distance: 6.4
click at [232, 144] on span "can greatly enhance your proposals by showcasing your personality and expertise…" at bounding box center [263, 138] width 299 height 17
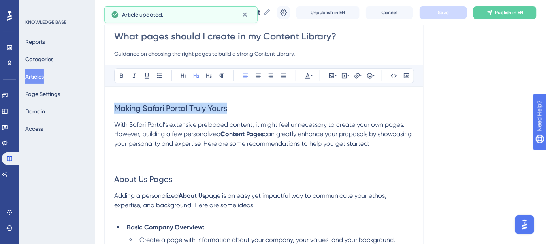
drag, startPoint x: 239, startPoint y: 112, endPoint x: 86, endPoint y: 110, distance: 153.3
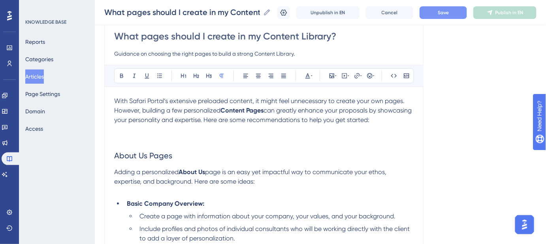
click at [125, 128] on p "With Safari Portal’s extensive preloaded content, it might feel unnecessary to …" at bounding box center [264, 115] width 300 height 38
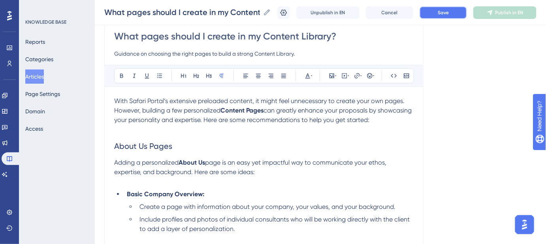
click at [449, 19] on button "Save" at bounding box center [443, 12] width 47 height 13
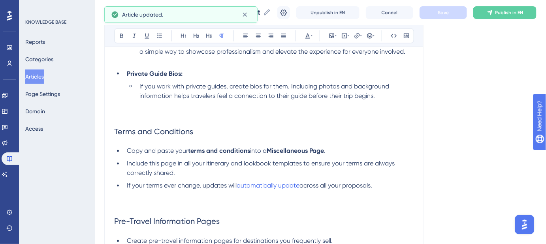
scroll to position [359, 0]
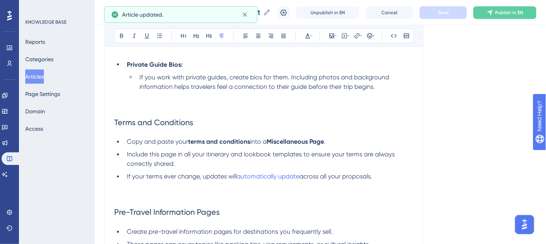
click at [385, 95] on li "If you work with private guides, create bios for them. Including photos and bac…" at bounding box center [274, 92] width 277 height 38
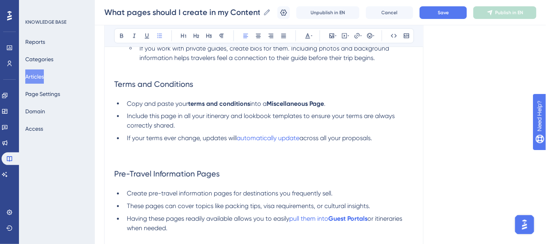
scroll to position [431, 0]
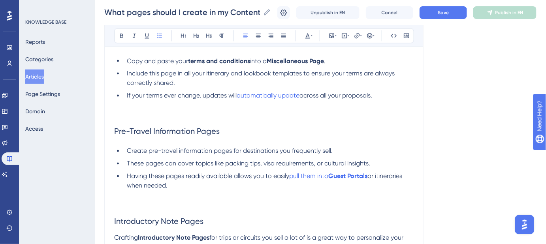
drag, startPoint x: 385, startPoint y: 106, endPoint x: 389, endPoint y: 104, distance: 4.1
click at [388, 104] on li "If your terms ever change, updates will automatically update across all your pr…" at bounding box center [269, 105] width 290 height 28
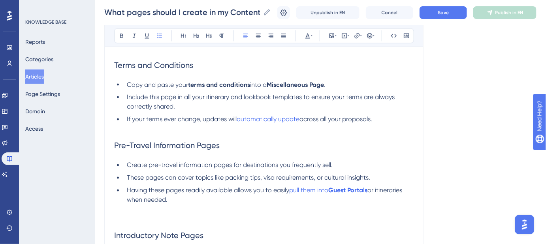
scroll to position [395, 0]
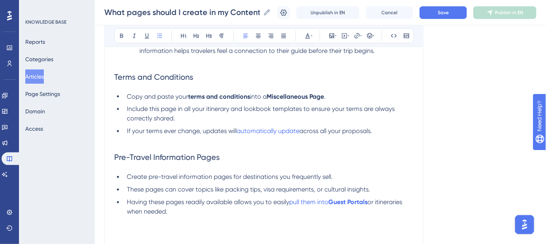
click at [195, 222] on li "Having these pages readily available allows you to easily pull them into Guest …" at bounding box center [269, 217] width 290 height 38
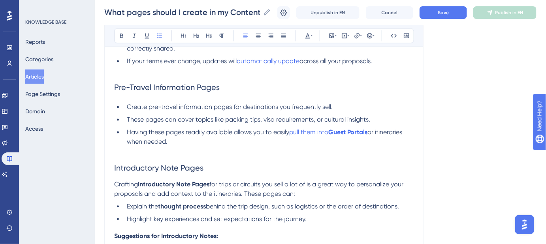
scroll to position [467, 0]
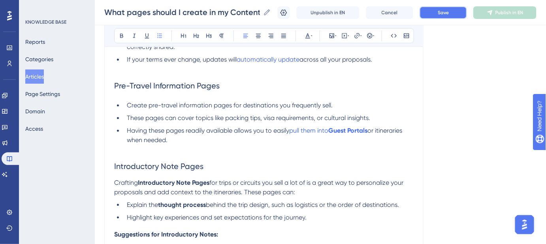
click at [455, 12] on button "Save" at bounding box center [443, 12] width 47 height 13
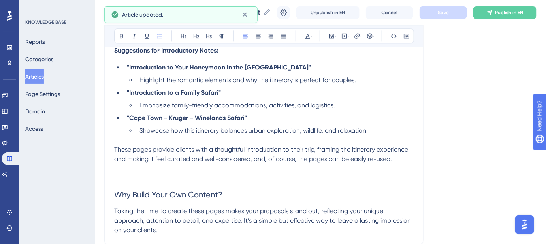
scroll to position [683, 0]
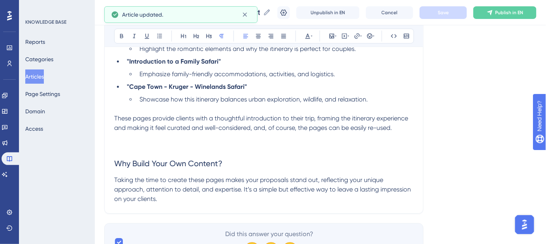
click at [408, 133] on p "These pages provide clients with a thoughtful introduction to their trip, frami…" at bounding box center [264, 123] width 300 height 19
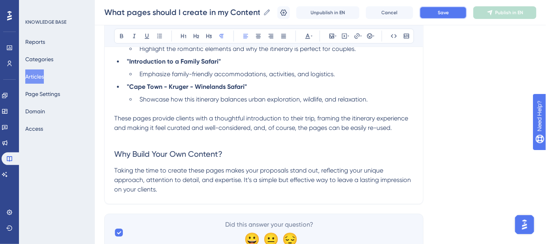
click at [443, 11] on button "Save" at bounding box center [443, 12] width 47 height 13
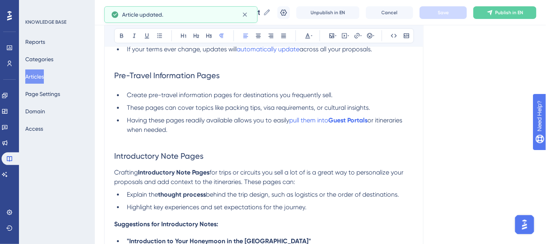
scroll to position [575, 0]
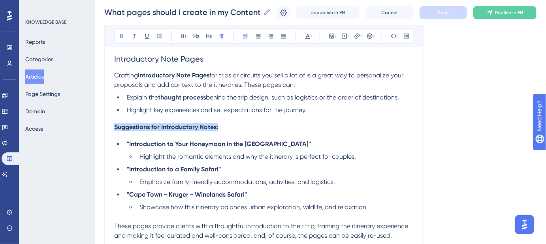
drag, startPoint x: 223, startPoint y: 137, endPoint x: 113, endPoint y: 137, distance: 110.3
click at [350, 131] on h4 "Suggestions for Introductory Notes:" at bounding box center [264, 127] width 300 height 8
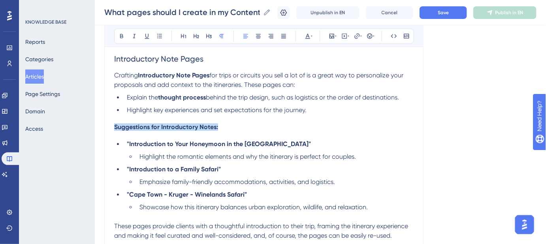
drag, startPoint x: 230, startPoint y: 136, endPoint x: 111, endPoint y: 135, distance: 118.2
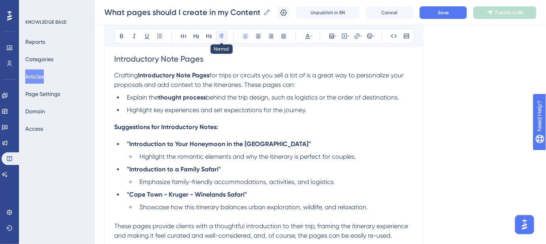
click at [221, 35] on icon at bounding box center [222, 36] width 4 height 4
click at [445, 15] on span "Save" at bounding box center [443, 12] width 11 height 6
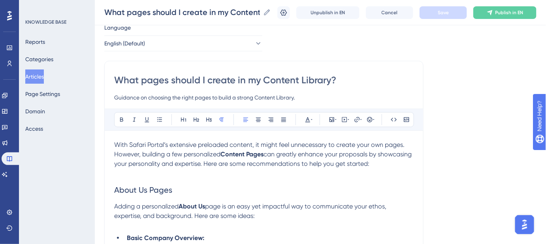
scroll to position [36, 0]
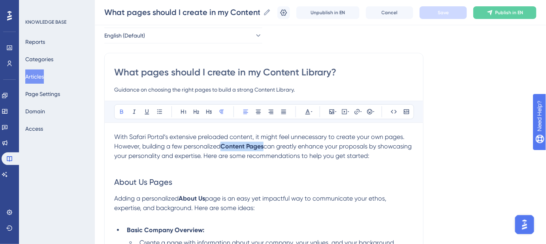
drag, startPoint x: 265, startPoint y: 145, endPoint x: 223, endPoint y: 147, distance: 41.9
click at [223, 147] on strong "Content Pages" at bounding box center [242, 147] width 43 height 8
click at [356, 112] on icon at bounding box center [357, 112] width 6 height 6
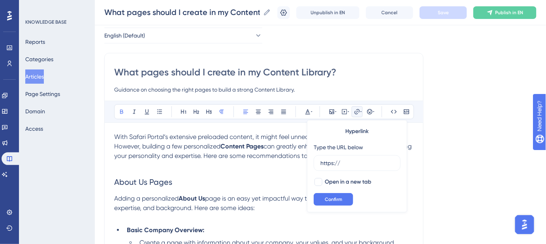
drag, startPoint x: 345, startPoint y: 160, endPoint x: 313, endPoint y: 162, distance: 32.4
click at [313, 162] on div "Hyperlink Type the URL below https:// Open in a new tab Confirm" at bounding box center [357, 166] width 100 height 92
type input "https://help.safariportal.app/en/articles/6090-how-do-i-create-content-pages"
click at [319, 182] on div at bounding box center [319, 182] width 8 height 8
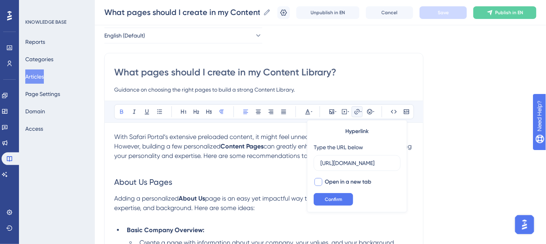
checkbox input "true"
click at [331, 203] on button "Confirm" at bounding box center [334, 199] width 40 height 13
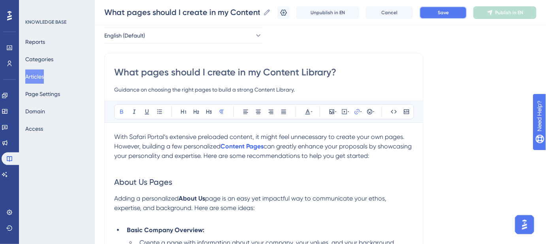
click at [449, 13] on span "Save" at bounding box center [443, 12] width 11 height 6
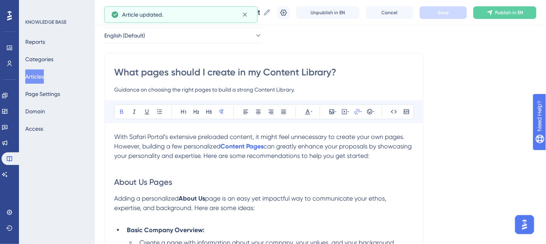
click at [345, 172] on h2 "About Us Pages" at bounding box center [264, 182] width 300 height 24
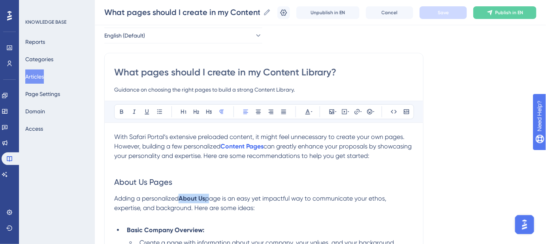
drag, startPoint x: 208, startPoint y: 196, endPoint x: 181, endPoint y: 198, distance: 26.5
click at [181, 198] on p "Adding a personalized About Us page is an easy yet impactful way to communicate…" at bounding box center [264, 208] width 300 height 28
click at [358, 111] on icon at bounding box center [357, 112] width 6 height 6
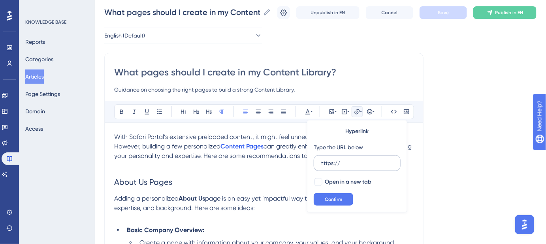
drag, startPoint x: 349, startPoint y: 164, endPoint x: 316, endPoint y: 164, distance: 32.8
click at [316, 164] on label "https://" at bounding box center [357, 163] width 87 height 16
click at [321, 164] on input "https://" at bounding box center [358, 163] width 74 height 9
type input "https://help.safariportal.app/en/articles/5686-about-us-pages"
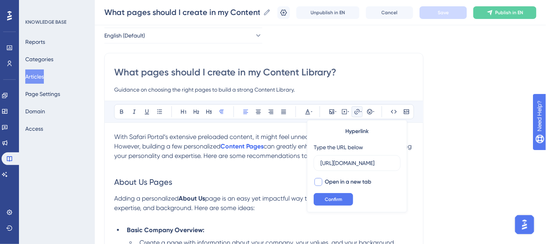
click at [317, 183] on div at bounding box center [319, 182] width 8 height 8
checkbox input "true"
click at [322, 203] on button "Confirm" at bounding box center [334, 199] width 40 height 13
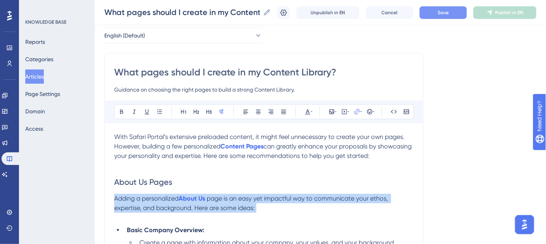
scroll to position [72, 0]
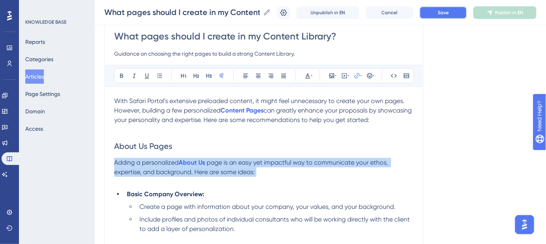
click at [440, 17] on button "Save" at bounding box center [443, 12] width 47 height 13
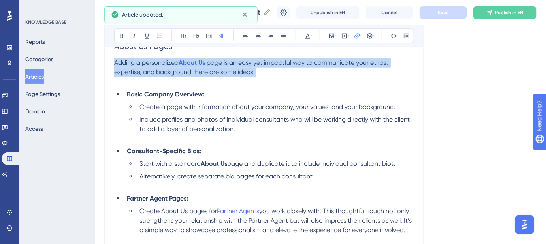
scroll to position [179, 0]
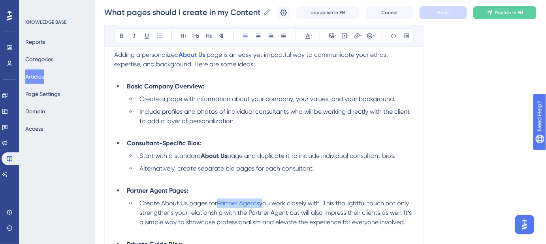
drag, startPoint x: 263, startPoint y: 202, endPoint x: 217, endPoint y: 203, distance: 45.8
click at [217, 203] on li "Create About Us pages for Partner Agents you work closely with. This thoughtful…" at bounding box center [274, 218] width 277 height 38
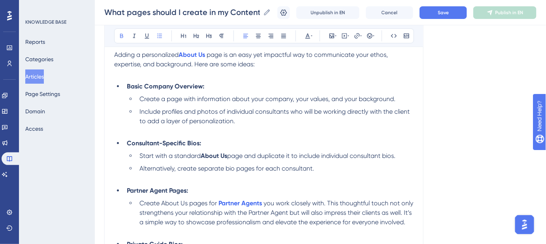
click at [292, 199] on li "Create About Us pages for Partner Agents you work closely with. This thoughtful…" at bounding box center [274, 218] width 277 height 38
click at [255, 202] on strong "Partner Agents" at bounding box center [240, 204] width 43 height 8
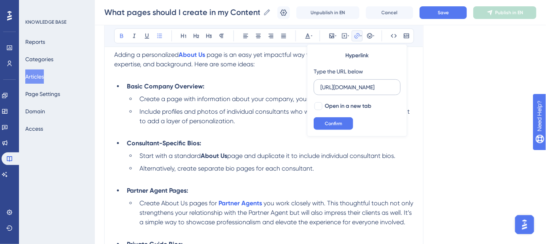
scroll to position [0, 145]
click at [320, 105] on div at bounding box center [319, 106] width 8 height 8
checkbox input "true"
click at [326, 122] on span "Confirm" at bounding box center [333, 124] width 17 height 6
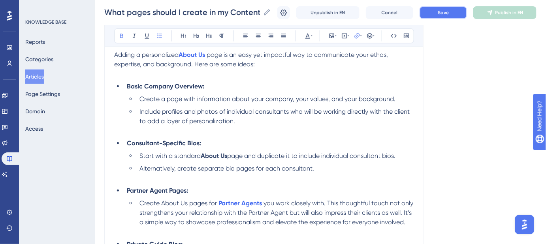
click at [449, 12] on span "Save" at bounding box center [443, 12] width 11 height 6
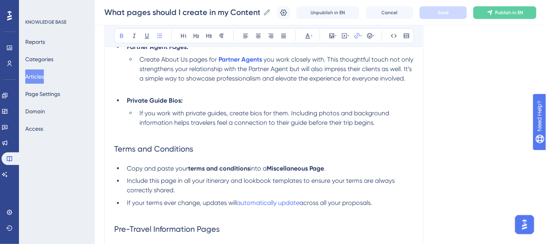
scroll to position [359, 0]
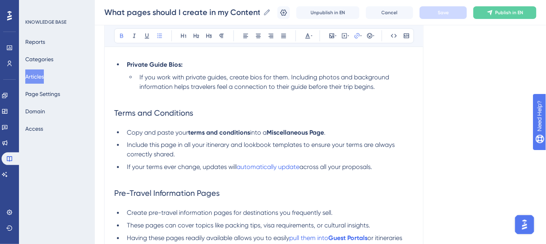
click at [209, 154] on span "Include this page in all your itinerary and lookbook templates to ensure your t…" at bounding box center [262, 149] width 270 height 17
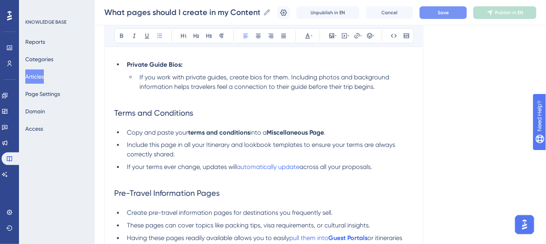
click at [246, 156] on span "Include this page in all your Itinerary and lookbook templates to ensure your t…" at bounding box center [262, 149] width 270 height 17
drag, startPoint x: 328, startPoint y: 141, endPoint x: 272, endPoint y: 141, distance: 56.5
click at [272, 138] on li "Copy and paste your terms and conditions into a Miscellaneous Page ." at bounding box center [269, 132] width 290 height 9
click at [355, 36] on icon at bounding box center [357, 36] width 6 height 6
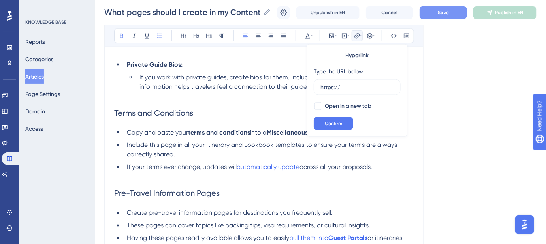
drag, startPoint x: 352, startPoint y: 85, endPoint x: 307, endPoint y: 84, distance: 44.3
click at [307, 84] on div "Hyperlink Type the URL below https:// Open in a new tab Confirm" at bounding box center [357, 90] width 100 height 92
type input "https://help.safariportal.app/en/articles/5661-miscellaneous-pages"
drag, startPoint x: 317, startPoint y: 107, endPoint x: 327, endPoint y: 120, distance: 16.4
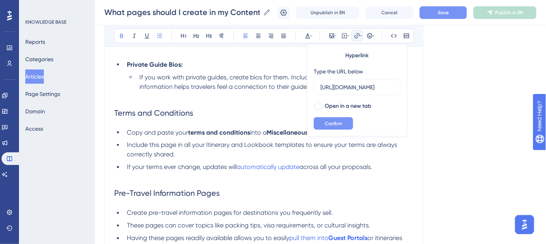
click at [317, 107] on div at bounding box center [319, 106] width 8 height 8
checkbox input "true"
click at [328, 121] on span "Confirm" at bounding box center [333, 124] width 17 height 6
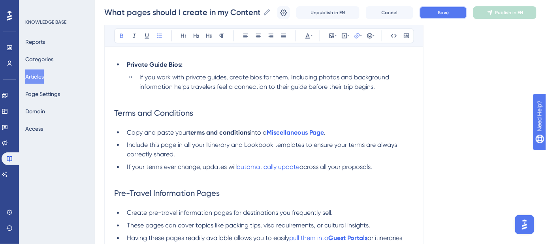
click at [441, 13] on button "Save" at bounding box center [443, 12] width 47 height 13
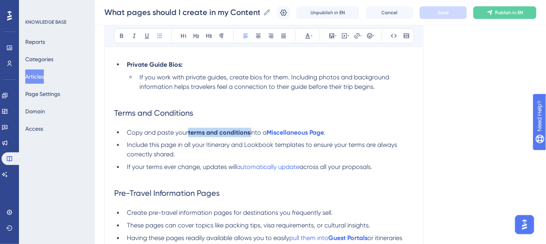
drag, startPoint x: 252, startPoint y: 144, endPoint x: 190, endPoint y: 142, distance: 62.1
click at [190, 138] on li "Copy and paste your terms and conditions into a Miscellaneous Page ." at bounding box center [269, 132] width 290 height 9
copy li "terms and conditions"
click at [199, 136] on strong "terms and conditions" at bounding box center [219, 133] width 62 height 8
click at [191, 136] on strong "terms and conditions" at bounding box center [219, 133] width 62 height 8
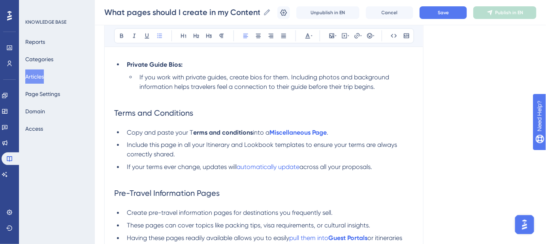
click at [226, 136] on strong "erms and conditions" at bounding box center [223, 133] width 60 height 8
drag, startPoint x: 254, startPoint y: 140, endPoint x: 188, endPoint y: 141, distance: 65.6
click at [188, 138] on li "Copy and paste your T erms and Conditions into a Miscellaneous Page ." at bounding box center [269, 132] width 290 height 9
click at [447, 13] on span "Save" at bounding box center [443, 12] width 11 height 6
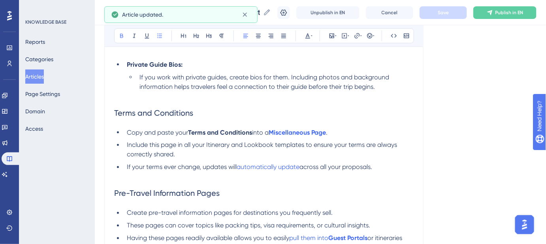
click at [420, 143] on div "What pages should I create in my Content Library? Guidance on choosing the righ…" at bounding box center [263, 128] width 319 height 798
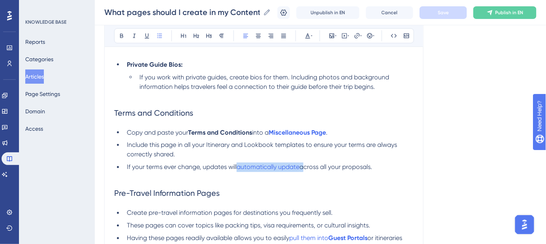
drag, startPoint x: 302, startPoint y: 176, endPoint x: 238, endPoint y: 177, distance: 64.4
click at [238, 177] on li "If your terms ever change, updates will automatically update across all your pr…" at bounding box center [269, 172] width 290 height 19
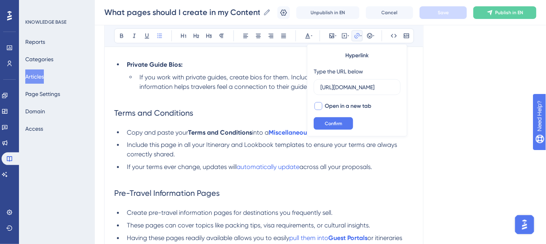
click at [320, 106] on div at bounding box center [319, 106] width 8 height 8
checkbox input "true"
click at [328, 124] on span "Confirm" at bounding box center [333, 124] width 17 height 6
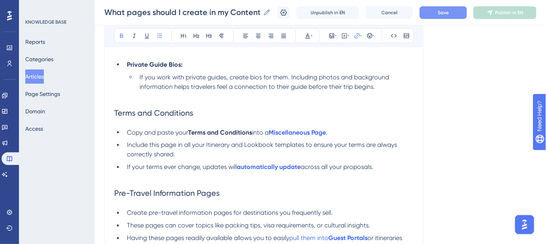
click at [415, 176] on div "What pages should I create in my Content Library? Guidance on choosing the righ…" at bounding box center [263, 128] width 319 height 798
click at [449, 13] on span "Save" at bounding box center [443, 12] width 11 height 6
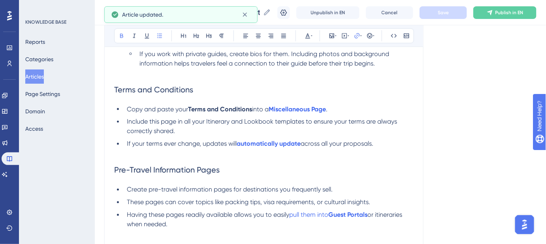
scroll to position [395, 0]
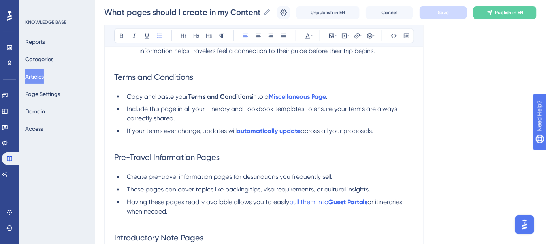
click at [150, 181] on span "Create pre-travel information pages for destinations you frequently sell." at bounding box center [230, 177] width 206 height 8
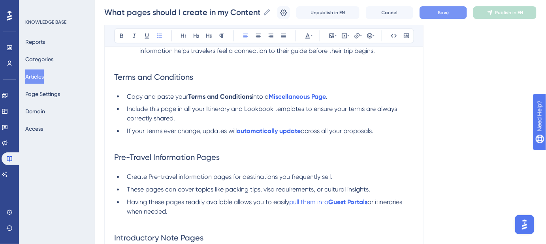
click at [163, 181] on span "Create Pre-travel information pages for destinations you frequently sell." at bounding box center [230, 177] width 206 height 8
click at [181, 181] on span "Create Pre-Travel information pages for destinations you frequently sell." at bounding box center [230, 177] width 206 height 8
drag, startPoint x: 211, startPoint y: 187, endPoint x: 149, endPoint y: 186, distance: 61.7
click at [149, 181] on span "Create Pre-Travel Information pages for destinations you frequently sell." at bounding box center [230, 177] width 206 height 8
click at [357, 33] on icon at bounding box center [356, 35] width 5 height 5
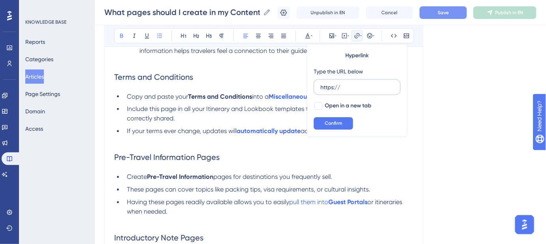
drag, startPoint x: 344, startPoint y: 88, endPoint x: 317, endPoint y: 85, distance: 27.5
click at [318, 87] on label "https://" at bounding box center [357, 87] width 87 height 16
click at [321, 87] on input "https://" at bounding box center [358, 87] width 74 height 9
type input "https://help.safariportal.app/en/articles/5709-pretravel-information-pages"
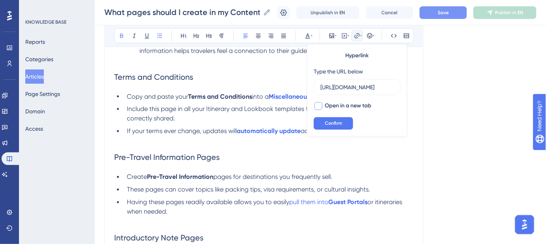
click at [317, 106] on div at bounding box center [319, 106] width 8 height 8
checkbox input "true"
click at [328, 119] on button "Confirm" at bounding box center [334, 123] width 40 height 13
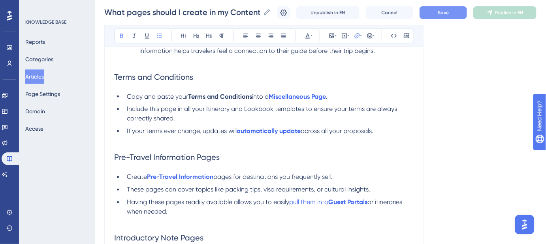
click at [405, 182] on li "Create Pre-Travel Information pages for destinations you frequently sell." at bounding box center [269, 177] width 290 height 9
click at [450, 17] on button "Save" at bounding box center [443, 12] width 47 height 13
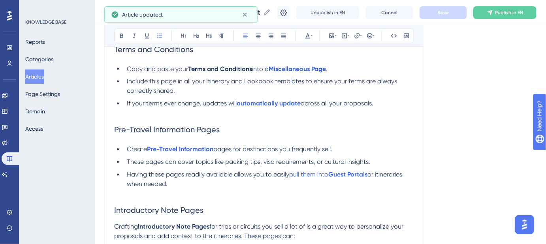
scroll to position [431, 0]
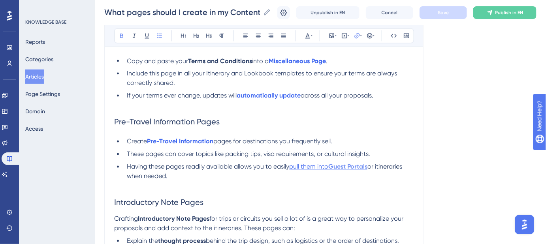
click at [364, 171] on strong "Guest Portals" at bounding box center [347, 167] width 39 height 8
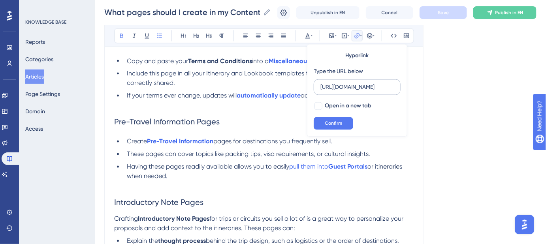
scroll to position [0, 211]
click at [371, 85] on input "https://safariportal.help.userguiding.com/en/articles/6098-what-kinds-of-pages-…" at bounding box center [358, 87] width 74 height 9
click at [341, 122] on span "Confirm" at bounding box center [333, 124] width 17 height 6
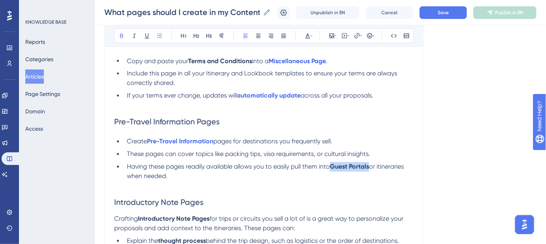
drag, startPoint x: 373, startPoint y: 175, endPoint x: 334, endPoint y: 175, distance: 38.3
click at [334, 175] on li "Having these pages readily available allows you to easily pull them into Guest …" at bounding box center [269, 176] width 290 height 28
click at [356, 34] on icon at bounding box center [356, 35] width 5 height 5
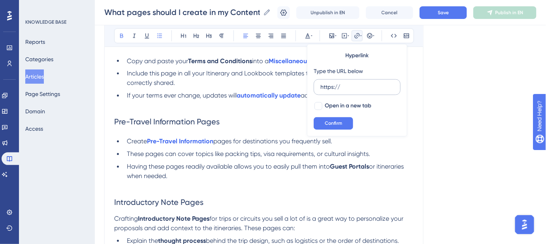
drag, startPoint x: 349, startPoint y: 87, endPoint x: 319, endPoint y: 87, distance: 30.4
click at [319, 87] on label "https://" at bounding box center [357, 87] width 87 height 16
click at [321, 87] on input "https://" at bounding box center [358, 87] width 74 height 9
type input "https://safariportal.help.userguiding.com/en/articles/6098-what-kinds-of-pages-…"
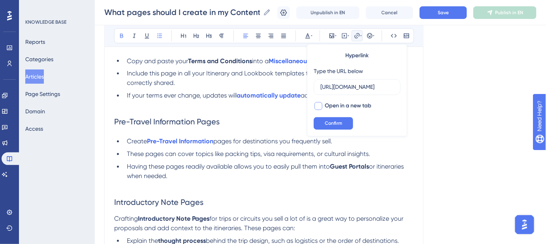
click at [319, 105] on div at bounding box center [319, 106] width 8 height 8
checkbox input "true"
click at [330, 123] on span "Confirm" at bounding box center [333, 124] width 17 height 6
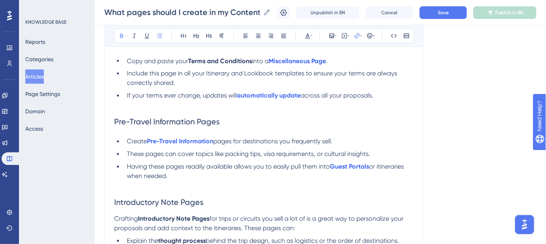
click at [368, 191] on li "Having these pages readily available allows you to easily pull them into Guest …" at bounding box center [269, 176] width 290 height 28
click at [383, 175] on span "or itineraries when needed." at bounding box center [266, 171] width 279 height 17
click at [449, 13] on span "Save" at bounding box center [443, 12] width 11 height 6
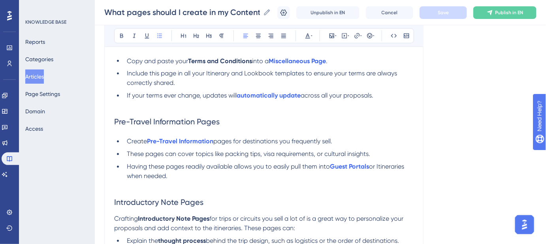
scroll to position [467, 0]
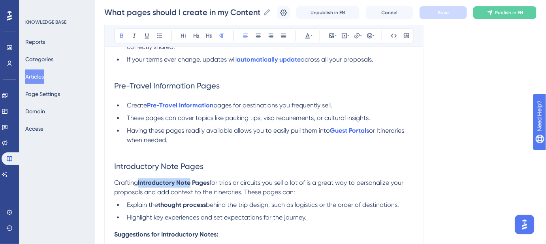
drag, startPoint x: 191, startPoint y: 193, endPoint x: 139, endPoint y: 191, distance: 52.2
click at [139, 187] on strong "Introductory Note Pages" at bounding box center [174, 183] width 72 height 8
click at [359, 38] on icon at bounding box center [357, 36] width 6 height 6
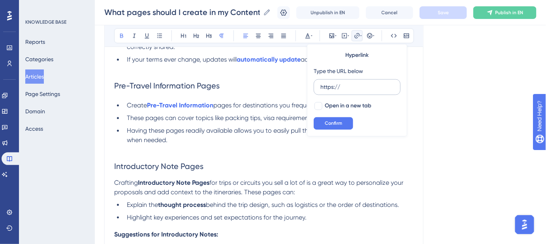
drag, startPoint x: 353, startPoint y: 86, endPoint x: 315, endPoint y: 93, distance: 38.1
click at [315, 93] on label "https://" at bounding box center [357, 87] width 87 height 16
click at [321, 92] on input "https://" at bounding box center [358, 87] width 74 height 9
type input "https://help.safariportal.app/en/articles/5695-introductory-note-pages"
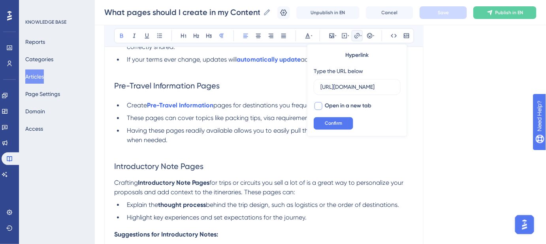
click at [321, 103] on div at bounding box center [319, 106] width 8 height 8
checkbox input "true"
click at [326, 121] on span "Confirm" at bounding box center [333, 124] width 17 height 6
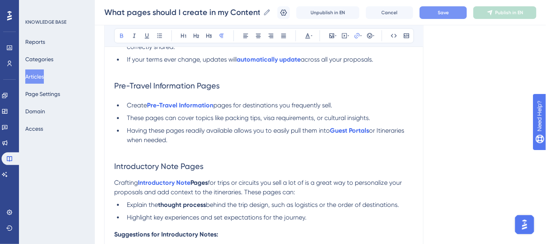
click at [203, 187] on strong "Pages" at bounding box center [198, 183] width 17 height 8
click at [194, 191] on span "Pages for trips or circuits you sell a lot of is a great way to personalize you…" at bounding box center [260, 187] width 292 height 17
click at [194, 187] on strong "p" at bounding box center [192, 183] width 4 height 8
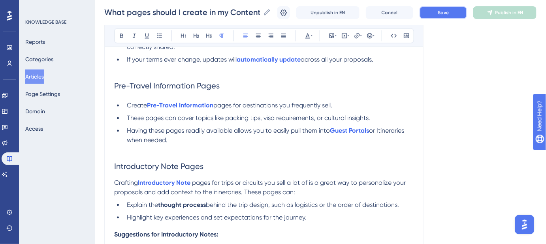
click at [441, 12] on button "Save" at bounding box center [443, 12] width 47 height 13
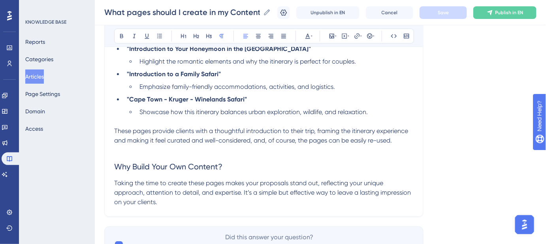
scroll to position [683, 0]
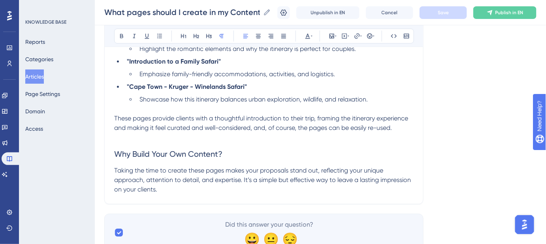
click at [168, 194] on p "Taking the time to create these pages makes your proposals stand out, reflectin…" at bounding box center [264, 180] width 300 height 28
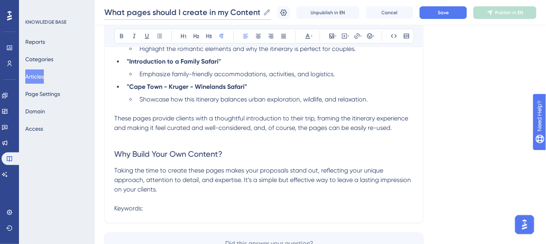
click at [183, 10] on input "What pages should I create in my Content Library?" at bounding box center [182, 12] width 156 height 11
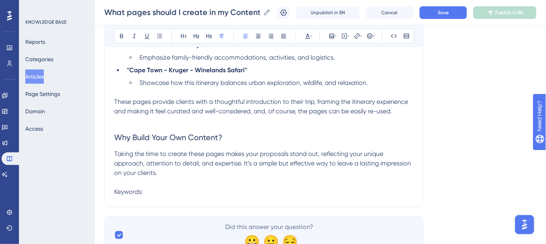
scroll to position [718, 0]
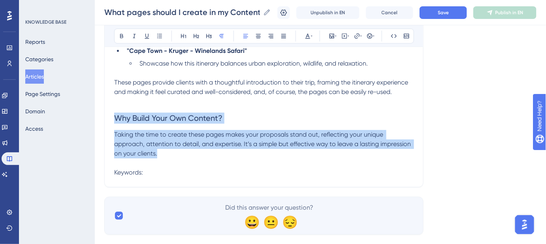
drag, startPoint x: 164, startPoint y: 162, endPoint x: 115, endPoint y: 131, distance: 57.8
copy div "Why Build Your Own Content? Taking the time to create these pages makes your pr…"
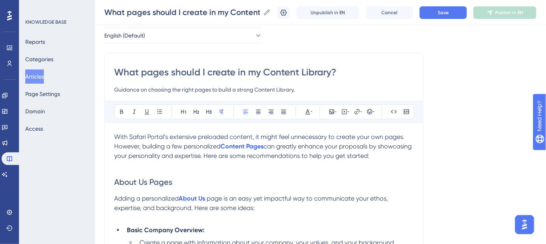
scroll to position [35, 0]
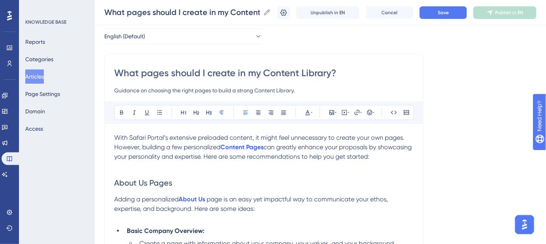
click at [117, 163] on p "With Safari Portal’s extensive preloaded content, it might feel unnecessary to …" at bounding box center [264, 152] width 300 height 38
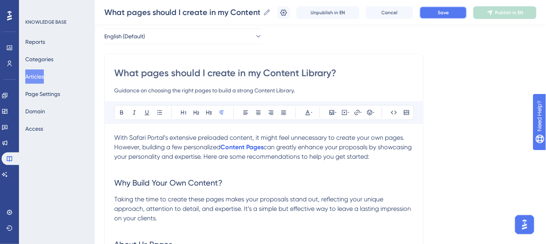
click at [435, 17] on button "Save" at bounding box center [443, 12] width 47 height 13
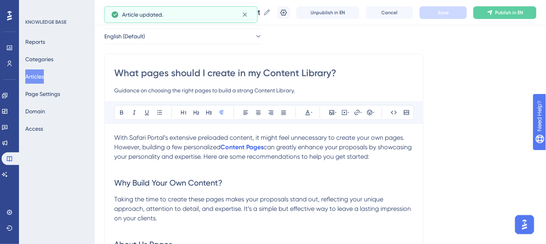
scroll to position [70, 0]
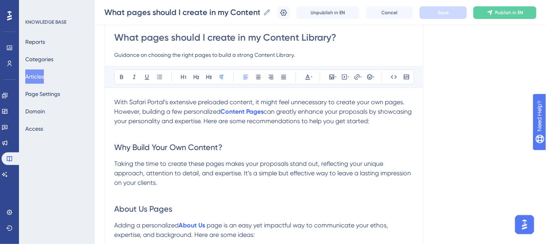
drag, startPoint x: 407, startPoint y: 121, endPoint x: 390, endPoint y: 121, distance: 17.0
click at [390, 121] on p "With Safari Portal’s extensive preloaded content, it might feel unnecessary to …" at bounding box center [264, 117] width 300 height 38
drag, startPoint x: 239, startPoint y: 143, endPoint x: 100, endPoint y: 146, distance: 138.7
drag, startPoint x: 410, startPoint y: 124, endPoint x: 241, endPoint y: 123, distance: 168.8
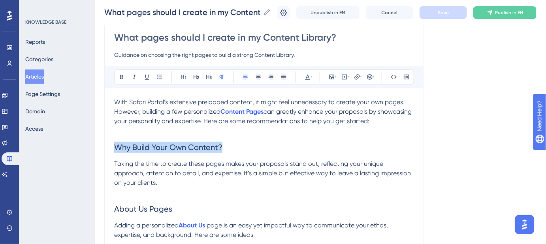
click at [241, 123] on p "With Safari Portal’s extensive preloaded content, it might feel unnecessary to …" at bounding box center [264, 117] width 300 height 38
copy span "Here are some recommendations to help you get started:"
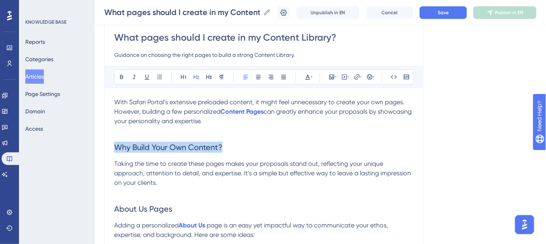
drag, startPoint x: 236, startPoint y: 148, endPoint x: 109, endPoint y: 147, distance: 126.9
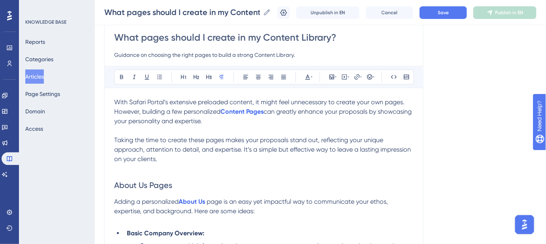
click at [177, 160] on p "Taking the time to create these pages makes your proposals stand out, reflectin…" at bounding box center [264, 150] width 300 height 28
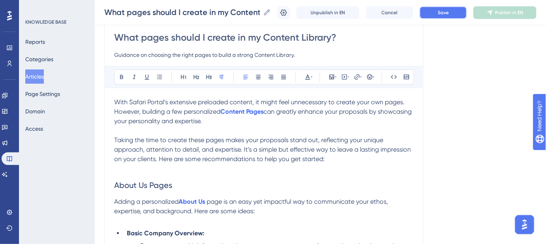
click at [439, 12] on button "Save" at bounding box center [443, 12] width 47 height 13
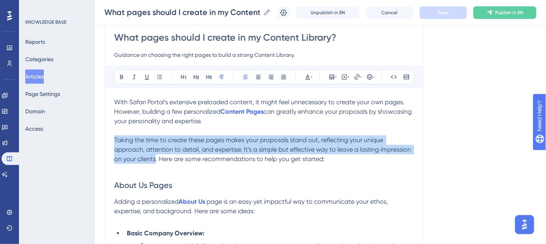
drag, startPoint x: 155, startPoint y: 156, endPoint x: 111, endPoint y: 141, distance: 47.0
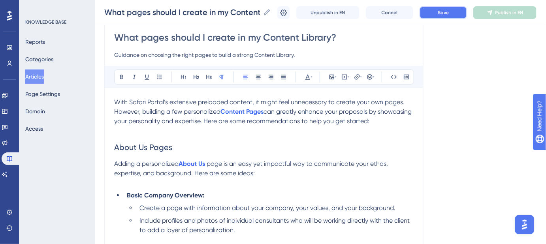
click at [440, 12] on button "Save" at bounding box center [443, 12] width 47 height 13
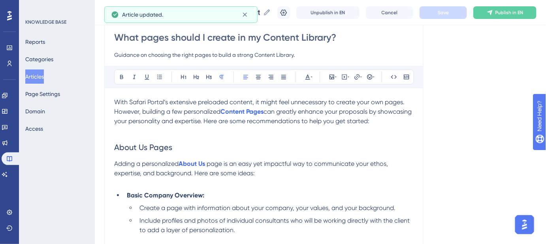
scroll to position [106, 0]
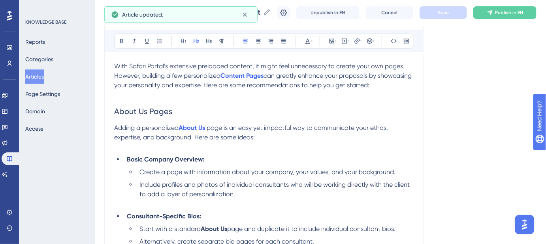
click at [163, 110] on span "About Us Pages" at bounding box center [143, 111] width 58 height 9
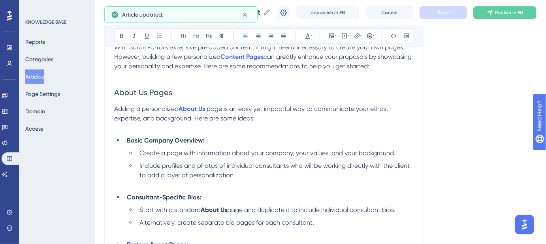
scroll to position [142, 0]
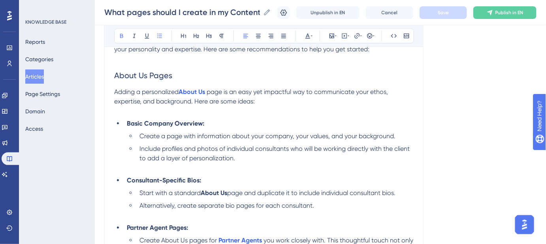
click at [190, 123] on strong "Basic Company Overview:" at bounding box center [165, 124] width 77 height 8
click at [252, 156] on li "Include profiles and photos of individual consultants who will be working direc…" at bounding box center [274, 158] width 277 height 28
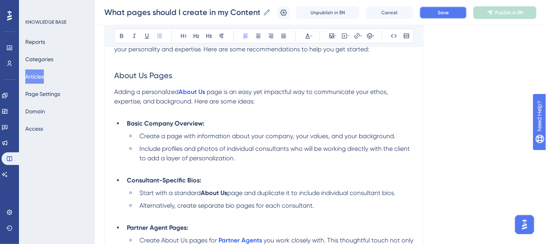
click at [435, 15] on button "Save" at bounding box center [443, 12] width 47 height 13
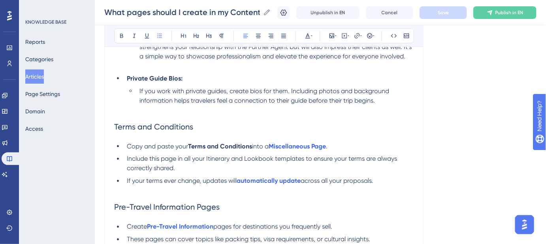
scroll to position [358, 0]
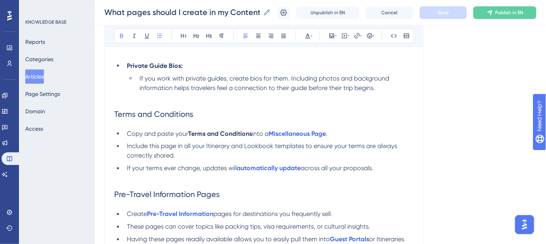
drag, startPoint x: 253, startPoint y: 143, endPoint x: 190, endPoint y: 143, distance: 63.2
click at [190, 139] on li "Copy and paste your Terms and Conditions into a Miscellaneous Page ." at bounding box center [269, 133] width 290 height 9
click at [356, 36] on icon at bounding box center [356, 35] width 5 height 5
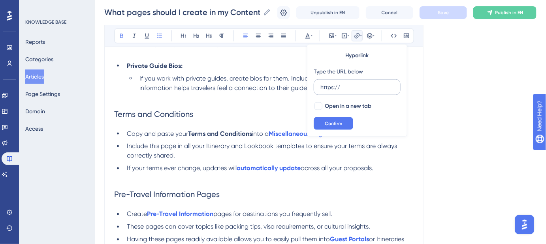
drag, startPoint x: 346, startPoint y: 92, endPoint x: 318, endPoint y: 88, distance: 27.9
click at [319, 89] on label "https://" at bounding box center [357, 87] width 87 height 16
click at [321, 89] on input "https://" at bounding box center [358, 87] width 74 height 9
type input "https://help.safariportal.app/en/articles/5678-why-do-i-need-to-add-my-terms-po…"
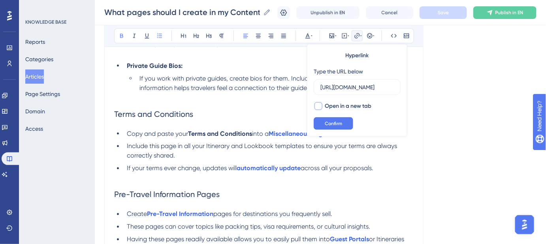
click at [320, 106] on div at bounding box center [319, 106] width 8 height 8
checkbox input "true"
click at [331, 120] on button "Confirm" at bounding box center [334, 123] width 40 height 13
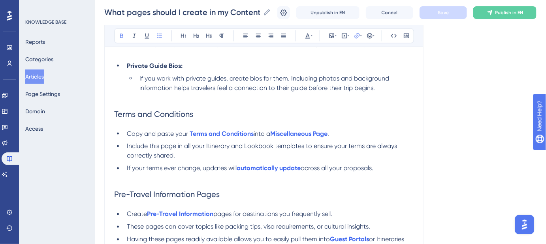
click at [486, 107] on div "Language English (Default) What pages should I create in my Content Library? Gu…" at bounding box center [320, 113] width 432 height 841
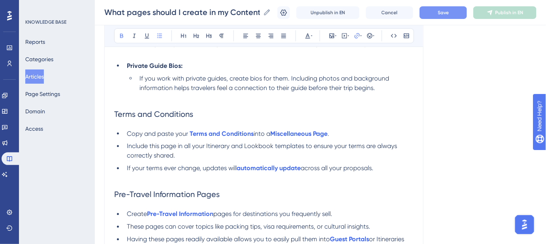
click at [454, 13] on button "Save" at bounding box center [443, 12] width 47 height 13
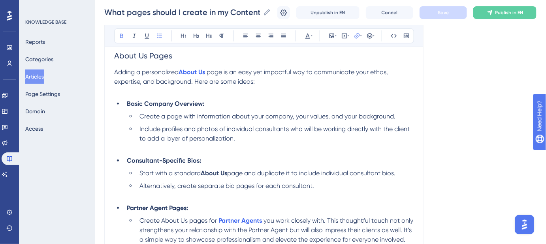
scroll to position [250, 0]
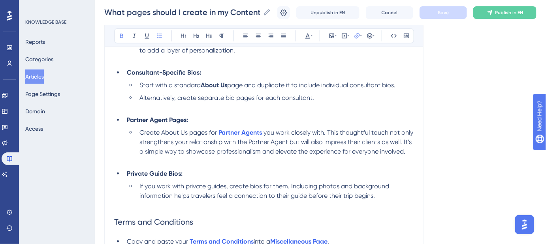
click at [376, 179] on li "Private Guide Bios:" at bounding box center [269, 173] width 290 height 9
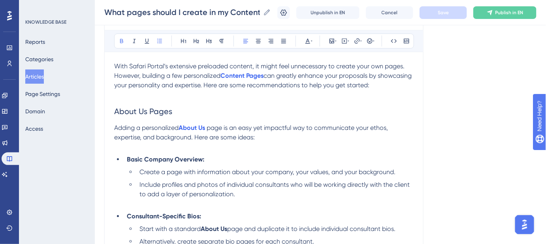
scroll to position [142, 0]
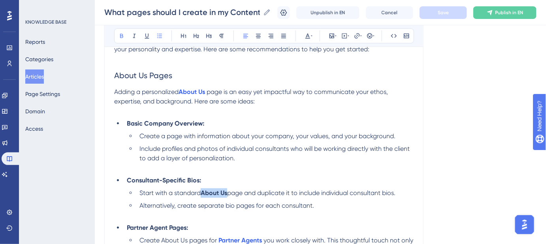
drag, startPoint x: 228, startPoint y: 193, endPoint x: 202, endPoint y: 193, distance: 26.1
click at [202, 193] on strong "About Us" at bounding box center [214, 193] width 26 height 8
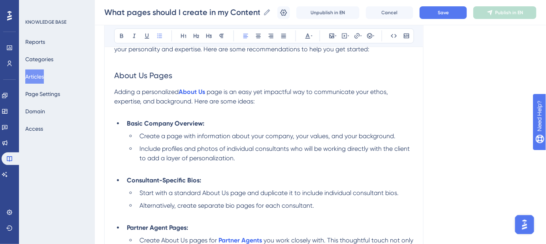
click at [455, 15] on button "Save" at bounding box center [443, 12] width 47 height 13
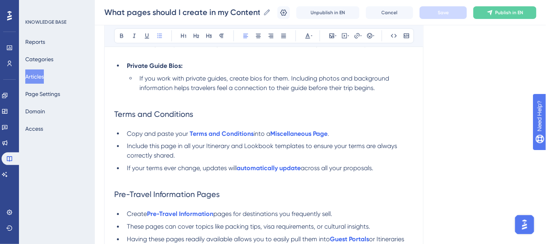
scroll to position [430, 0]
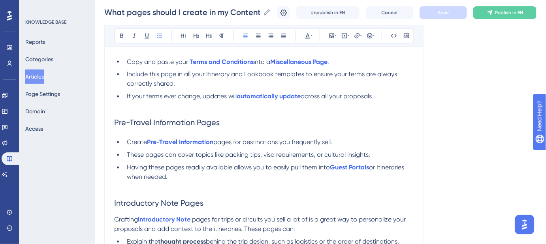
click at [265, 83] on span "Include this page in all your Itinerary and Lookbook templates to ensure your t…" at bounding box center [263, 79] width 272 height 17
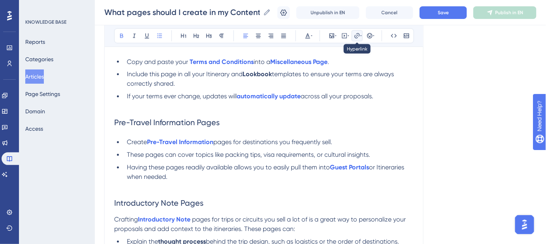
click at [357, 35] on icon at bounding box center [356, 35] width 5 height 5
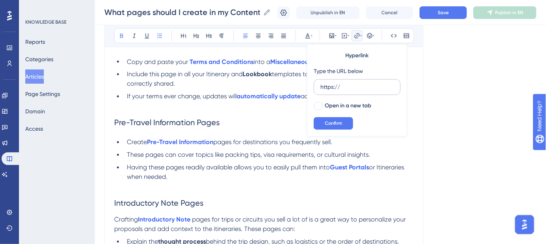
drag, startPoint x: 346, startPoint y: 87, endPoint x: 316, endPoint y: 87, distance: 30.0
click at [317, 87] on label "https://" at bounding box center [357, 87] width 87 height 16
click at [321, 87] on input "https://" at bounding box center [358, 87] width 74 height 9
type input "https://help.safariportal.app/en/articles/6072-how-do-i-create-a-lookbook-templ…"
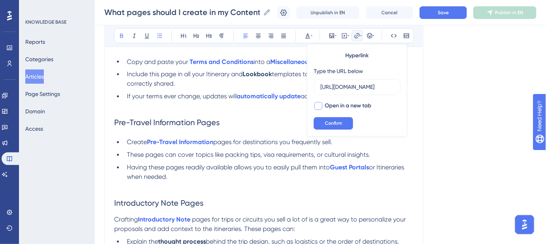
click at [316, 106] on div at bounding box center [319, 106] width 8 height 8
checkbox input "true"
click at [325, 119] on button "Confirm" at bounding box center [334, 123] width 40 height 13
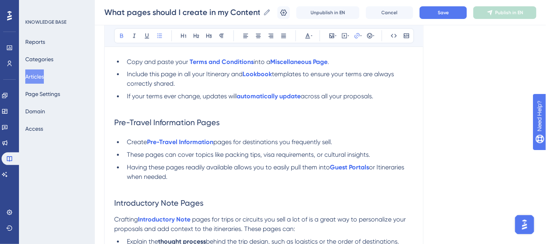
click at [211, 78] on span "Include this page in all your Itinerary and" at bounding box center [185, 75] width 116 height 8
click at [356, 39] on icon at bounding box center [357, 36] width 6 height 6
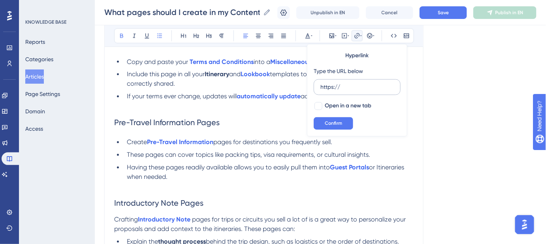
drag, startPoint x: 347, startPoint y: 85, endPoint x: 315, endPoint y: 87, distance: 31.3
click at [316, 87] on label "https://" at bounding box center [357, 87] width 87 height 16
click at [321, 87] on input "https://" at bounding box center [358, 87] width 74 height 9
type input "https://help.safariportal.app/en/articles/6066-how-do-i-create-an-itinerary-tem…"
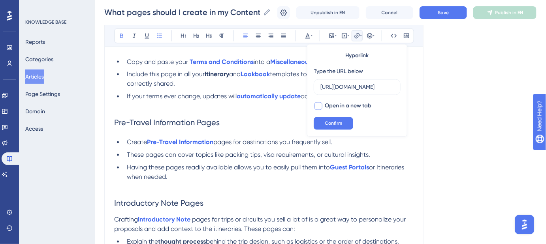
click at [316, 107] on div at bounding box center [319, 106] width 8 height 8
checkbox input "true"
click at [326, 122] on span "Confirm" at bounding box center [333, 124] width 17 height 6
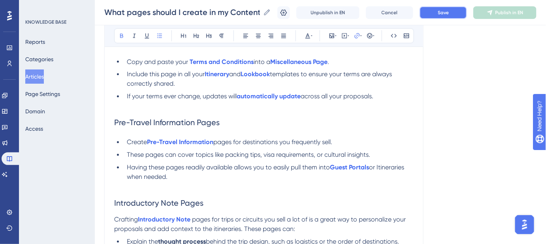
click at [437, 17] on button "Save" at bounding box center [443, 12] width 47 height 13
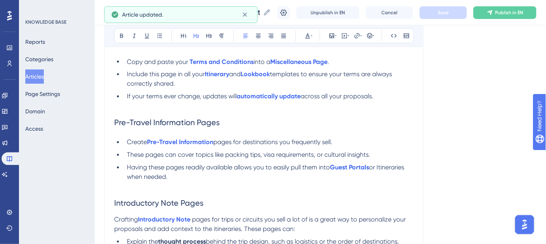
click at [393, 120] on h2 "Pre-Travel Information Pages" at bounding box center [264, 123] width 300 height 24
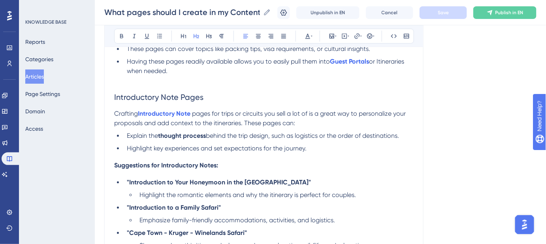
scroll to position [573, 0]
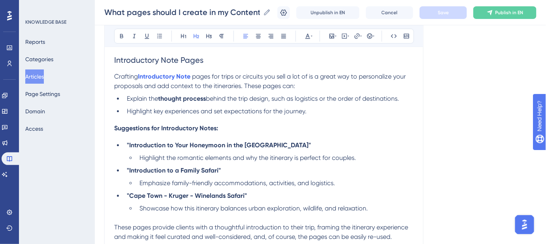
click at [325, 91] on p "Crafting Introductory Note pages for trips or circuits you sell a lot of is a g…" at bounding box center [264, 81] width 300 height 19
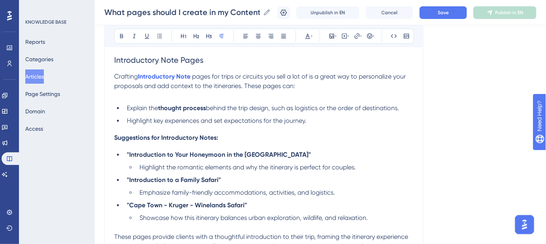
click at [323, 126] on li "Highlight key experiences and set expectations for the journey." at bounding box center [269, 120] width 290 height 9
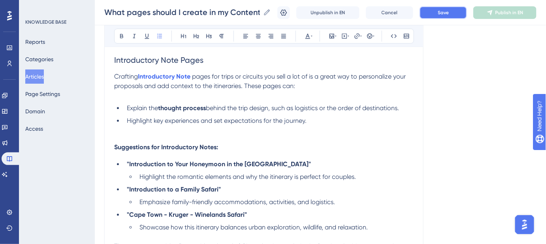
click at [442, 7] on button "Save" at bounding box center [443, 12] width 47 height 13
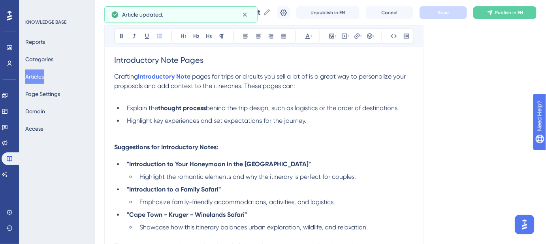
drag, startPoint x: 222, startPoint y: 158, endPoint x: 150, endPoint y: 115, distance: 83.8
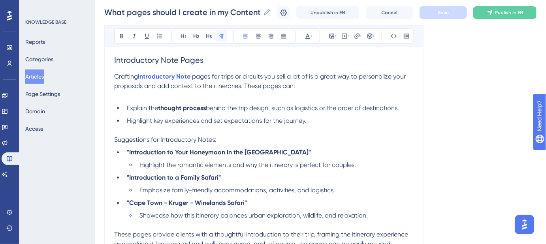
click at [220, 34] on icon at bounding box center [222, 36] width 6 height 6
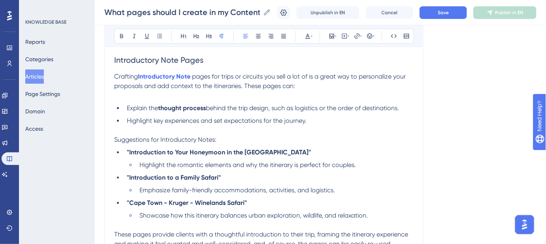
click at [370, 145] on p "Suggestions for Introductory Notes:" at bounding box center [264, 139] width 300 height 9
click at [441, 10] on button "Save" at bounding box center [443, 12] width 47 height 13
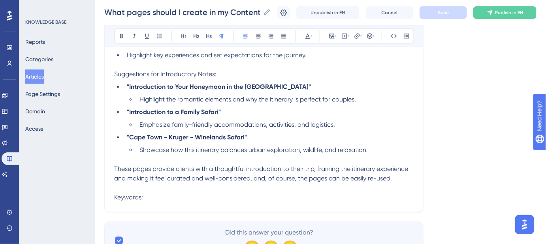
scroll to position [681, 0]
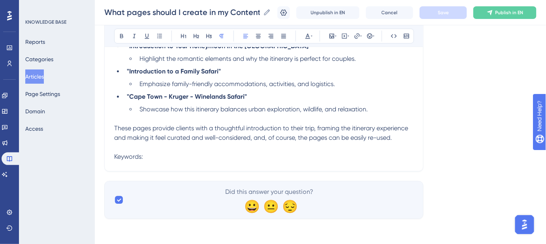
click at [184, 162] on p "Keywords:" at bounding box center [264, 156] width 300 height 9
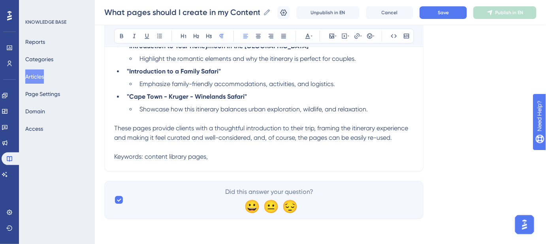
click at [227, 162] on p "Keywords: content library pages," at bounding box center [264, 156] width 300 height 9
click at [346, 162] on p "Keywords: content library pages, recommended pages content library," at bounding box center [264, 156] width 300 height 9
click at [410, 162] on p "Keywords: content library pages, recommended pages content library, create cont…" at bounding box center [264, 156] width 300 height 9
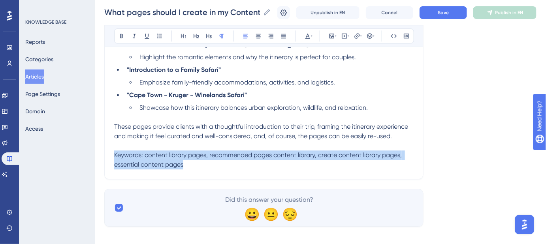
drag, startPoint x: 172, startPoint y: 173, endPoint x: 111, endPoint y: 167, distance: 62.0
click at [311, 36] on icon at bounding box center [312, 36] width 2 height 6
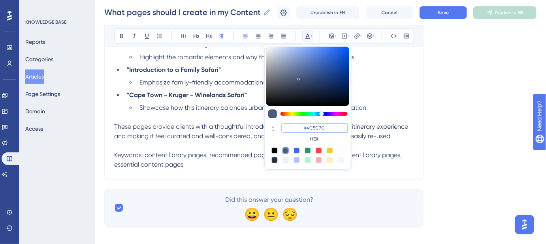
drag, startPoint x: 326, startPoint y: 128, endPoint x: 308, endPoint y: 128, distance: 17.8
click at [308, 128] on input "#4C5C7C" at bounding box center [314, 127] width 66 height 9
type input "#FFFFFF"
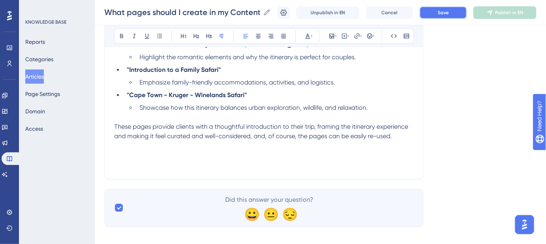
click at [440, 12] on button "Save" at bounding box center [443, 12] width 47 height 13
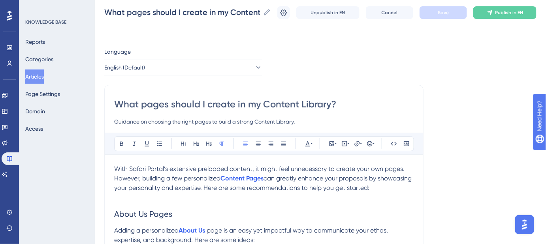
scroll to position [0, 0]
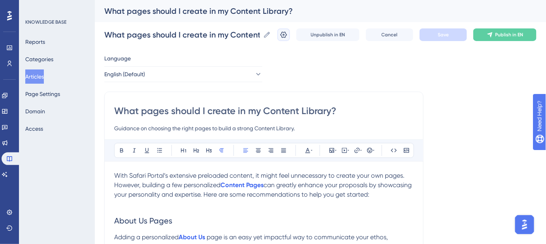
click at [288, 33] on icon at bounding box center [284, 35] width 8 height 8
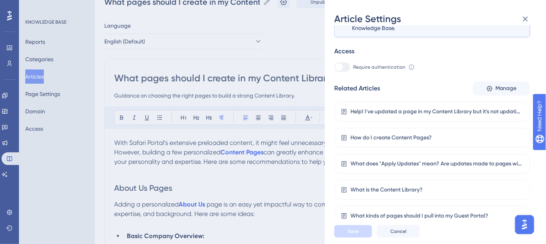
scroll to position [72, 0]
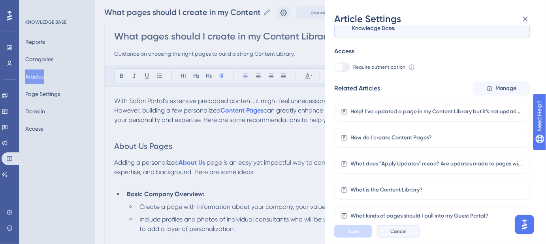
click at [403, 235] on span "Cancel" at bounding box center [398, 231] width 16 height 6
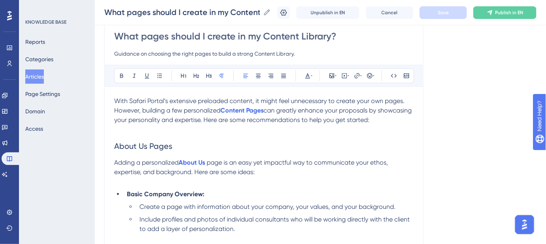
scroll to position [0, 0]
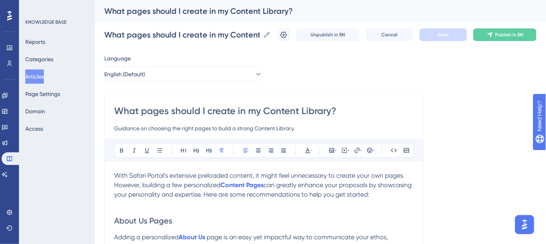
click at [224, 115] on input "What pages should I create in my Content Library?" at bounding box center [264, 111] width 300 height 13
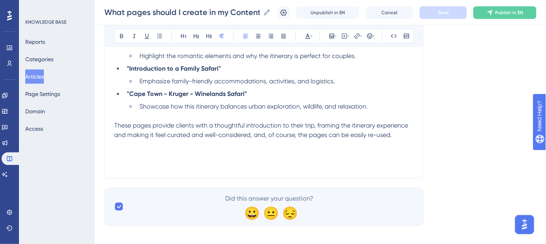
scroll to position [698, 0]
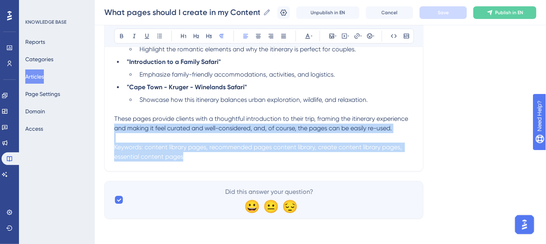
drag, startPoint x: 114, startPoint y: 127, endPoint x: 296, endPoint y: 168, distance: 186.7
click at [183, 158] on span "Keywords: content library pages, recommended pages content library, create cont…" at bounding box center [258, 151] width 289 height 17
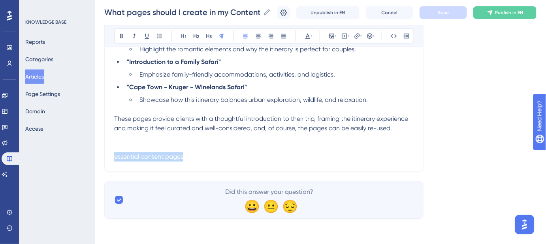
drag, startPoint x: 183, startPoint y: 158, endPoint x: 103, endPoint y: 158, distance: 80.2
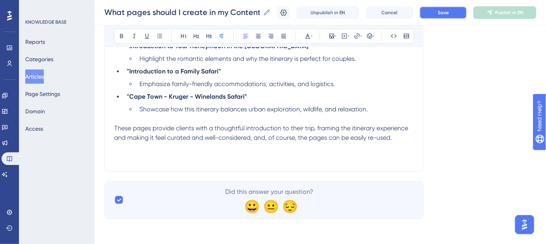
click at [457, 16] on button "Save" at bounding box center [443, 12] width 47 height 13
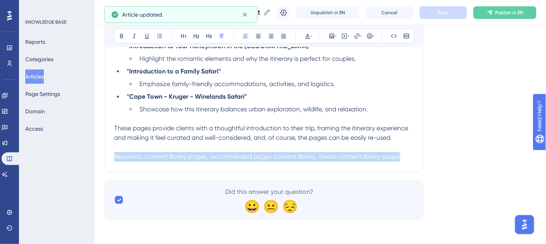
drag, startPoint x: 401, startPoint y: 156, endPoint x: 75, endPoint y: 156, distance: 326.0
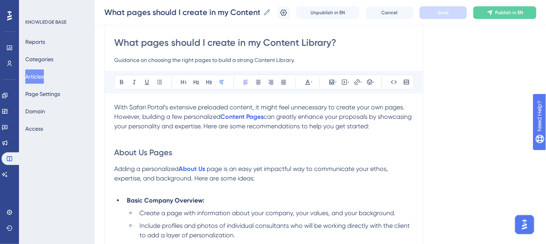
scroll to position [78, 0]
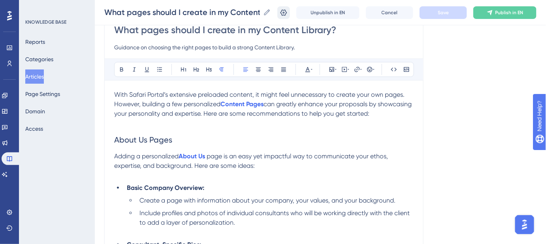
click at [288, 13] on icon at bounding box center [284, 13] width 8 height 8
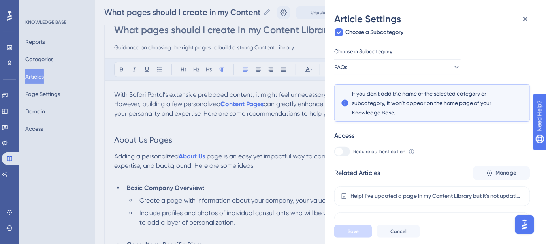
scroll to position [168, 0]
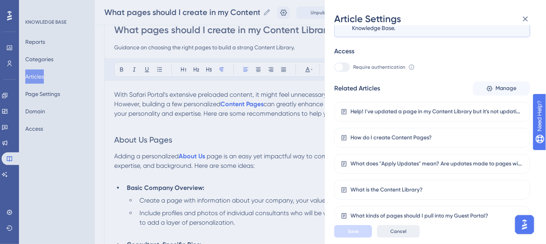
click at [405, 234] on span "Cancel" at bounding box center [398, 231] width 16 height 6
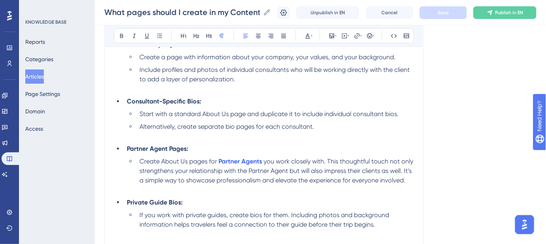
scroll to position [0, 0]
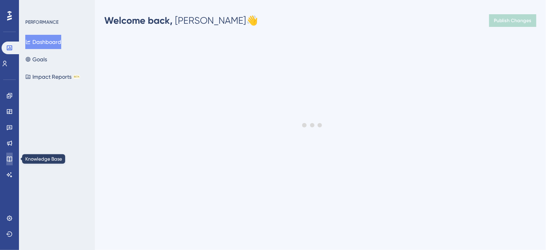
click at [9, 158] on icon at bounding box center [9, 159] width 6 height 6
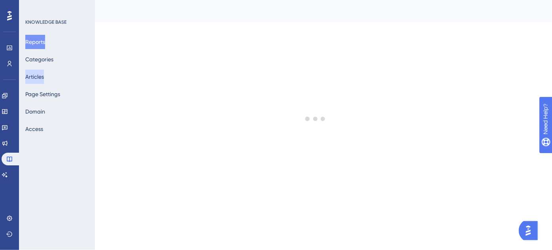
click at [44, 79] on button "Articles" at bounding box center [34, 77] width 19 height 14
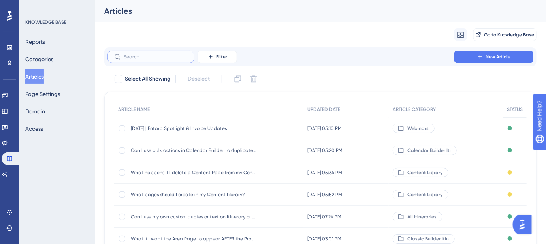
click at [170, 57] on input "text" at bounding box center [156, 57] width 64 height 6
paste input "What does "Collapse content within more details" mean?"
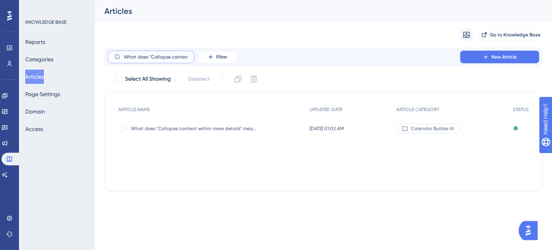
scroll to position [0, 59]
type input "What does "Collapse content within more details" mean?"
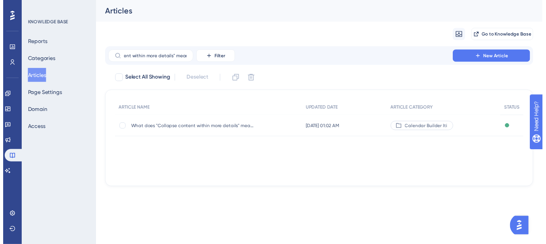
scroll to position [0, 0]
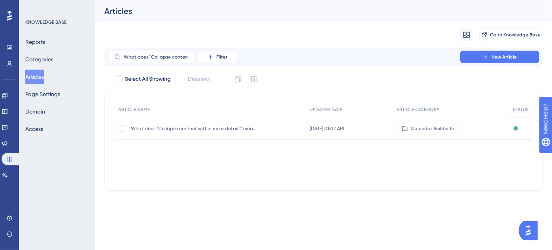
click at [196, 130] on span "What does "Collapse content within more details" mean?" at bounding box center [194, 128] width 126 height 6
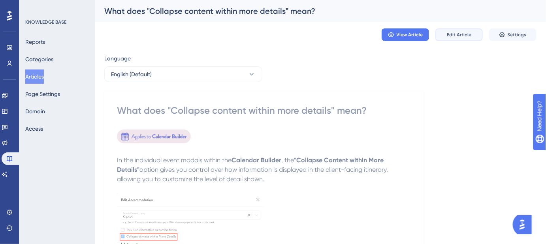
click at [460, 38] on span "Edit Article" at bounding box center [459, 35] width 25 height 6
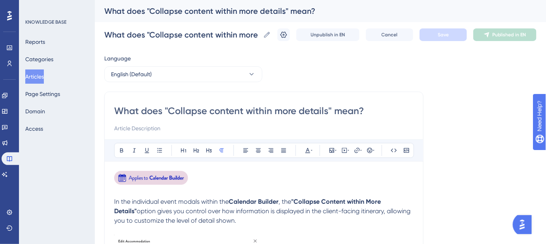
scroll to position [98, 0]
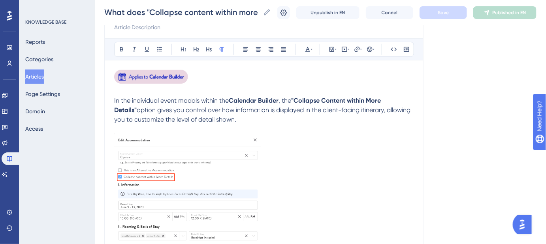
click at [176, 80] on img at bounding box center [151, 77] width 75 height 14
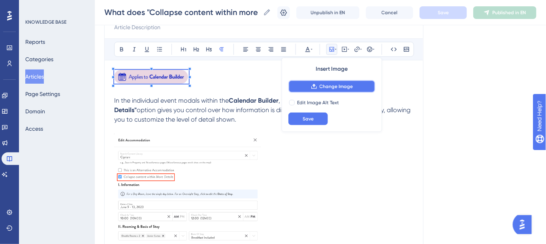
click at [323, 84] on span "Change Image" at bounding box center [337, 86] width 34 height 6
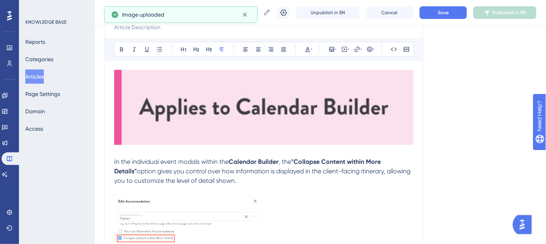
click at [368, 137] on img at bounding box center [264, 107] width 300 height 75
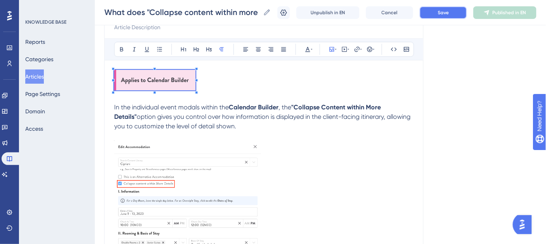
click at [438, 10] on button "Save" at bounding box center [443, 12] width 47 height 13
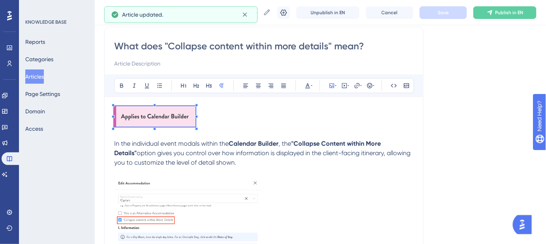
scroll to position [26, 0]
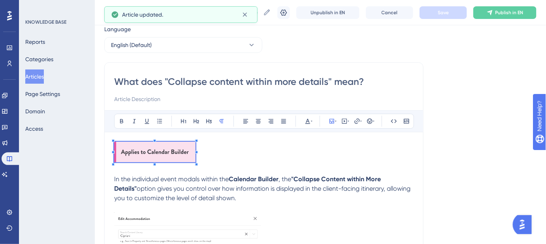
click at [256, 80] on input "What does "Collapse content within more details" mean?" at bounding box center [264, 81] width 300 height 13
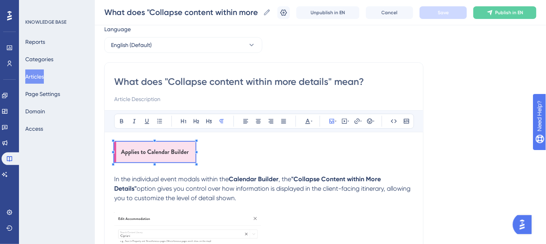
click at [170, 99] on input at bounding box center [264, 98] width 300 height 9
paste input "Understanding the “More details” option and how collapsed content works"
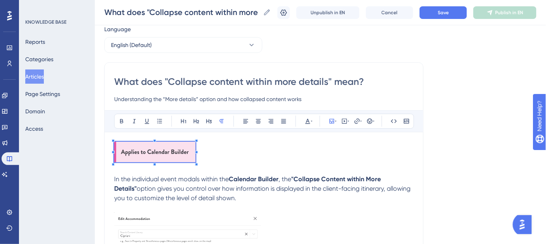
click at [198, 99] on input "Understanding the “More details” option and how collapsed content works" at bounding box center [264, 98] width 300 height 9
drag, startPoint x: 228, startPoint y: 99, endPoint x: 153, endPoint y: 100, distance: 75.1
click at [153, 100] on input "Understanding the “More details” option and how collapsed content works" at bounding box center [264, 98] width 300 height 9
click at [261, 98] on input "Understanding how collapsed content works" at bounding box center [264, 98] width 300 height 9
type input "Understanding how collapsed content works."
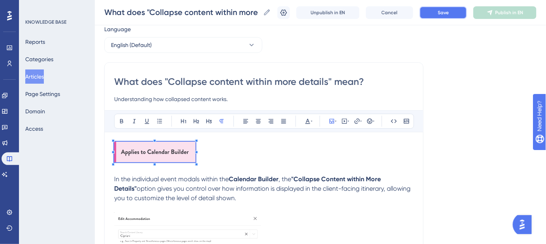
click at [439, 11] on button "Save" at bounding box center [443, 12] width 47 height 13
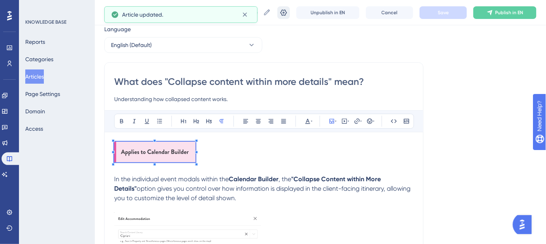
click at [290, 8] on button at bounding box center [283, 12] width 13 height 13
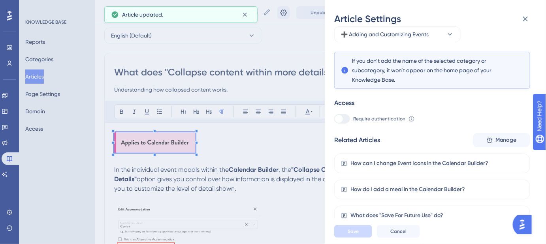
scroll to position [62, 0]
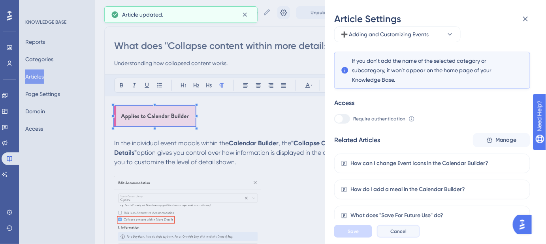
click at [400, 235] on span "Cancel" at bounding box center [398, 231] width 16 height 6
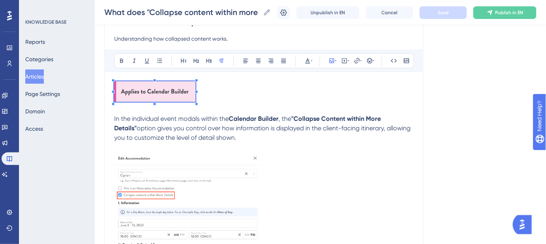
scroll to position [98, 0]
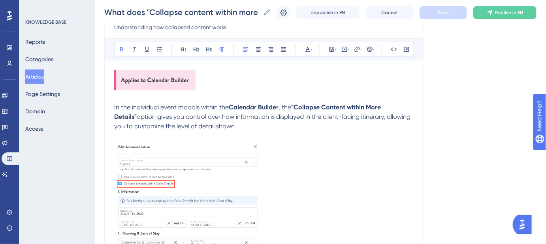
click at [297, 104] on strong ""Collapse Content within More Details"" at bounding box center [248, 112] width 268 height 17
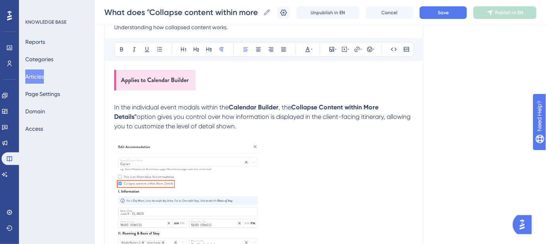
click at [409, 104] on p "In the individual event modals within the Calendar Builder , the Collapse Conte…" at bounding box center [264, 117] width 300 height 28
click at [448, 10] on span "Save" at bounding box center [443, 12] width 11 height 6
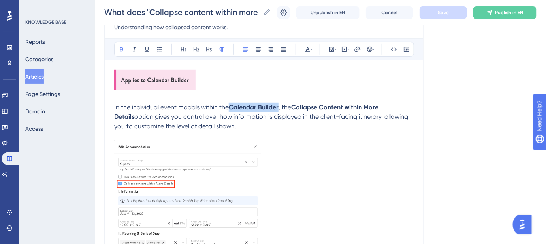
drag, startPoint x: 279, startPoint y: 106, endPoint x: 233, endPoint y: 105, distance: 45.8
click at [233, 105] on p "In the individual event modals within the Calendar Builder , the Collapse Conte…" at bounding box center [264, 117] width 300 height 28
click at [358, 45] on button at bounding box center [357, 49] width 11 height 11
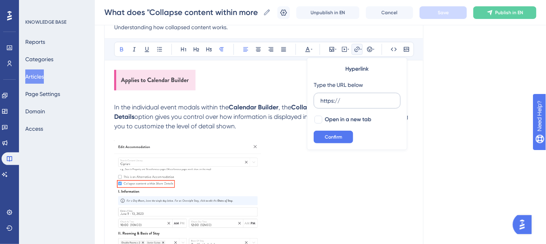
drag, startPoint x: 345, startPoint y: 103, endPoint x: 315, endPoint y: 100, distance: 29.7
click at [315, 102] on label "https://" at bounding box center [357, 101] width 87 height 16
click at [321, 102] on input "https://" at bounding box center [358, 100] width 74 height 9
type input "https://help.safariportal.app/en/articles/5592--how-do-i-create-an-itinerary-us…"
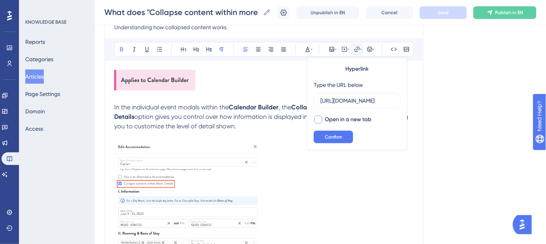
click at [318, 119] on div at bounding box center [319, 120] width 8 height 8
checkbox input "true"
click at [330, 134] on span "Confirm" at bounding box center [333, 137] width 17 height 6
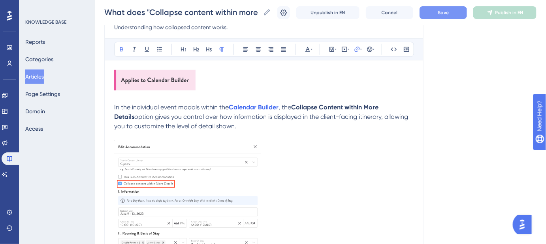
click at [449, 11] on span "Save" at bounding box center [443, 12] width 11 height 6
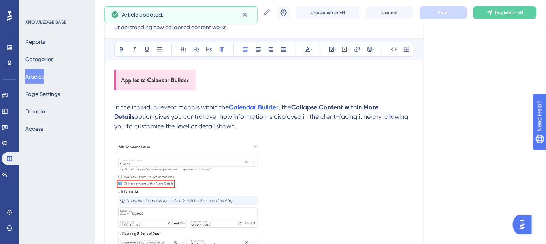
click at [341, 114] on span "option gives you control over how information is displayed in the client-facing…" at bounding box center [262, 121] width 296 height 17
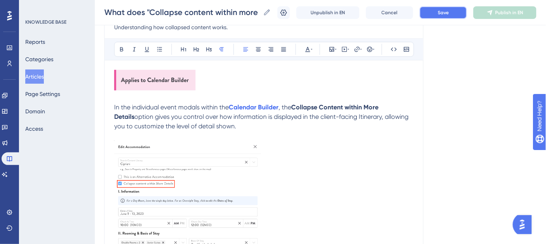
click at [447, 13] on span "Save" at bounding box center [443, 12] width 11 height 6
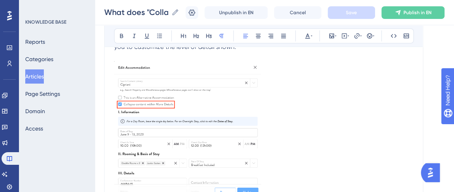
scroll to position [188, 0]
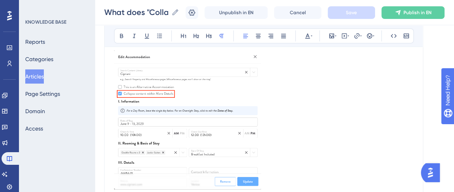
click at [177, 98] on img at bounding box center [187, 120] width 147 height 139
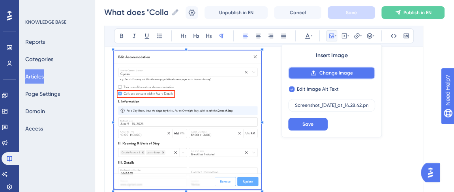
click at [334, 75] on span "Change Image" at bounding box center [336, 73] width 34 height 6
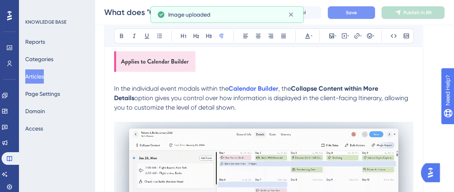
scroll to position [116, 0]
click at [358, 16] on button "Save" at bounding box center [351, 12] width 47 height 13
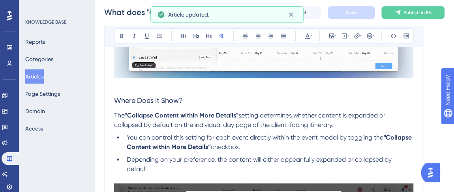
scroll to position [332, 0]
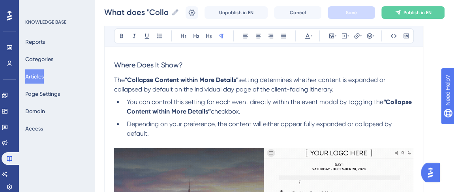
click at [130, 78] on strong ""Collapse Content within More Details"" at bounding box center [182, 80] width 114 height 8
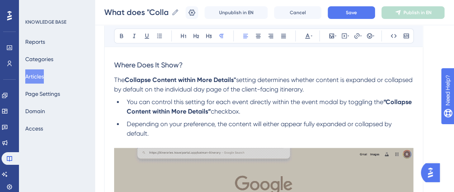
click at [239, 78] on span "setting determines whether content is expanded or collapsed by default on the i…" at bounding box center [264, 84] width 300 height 17
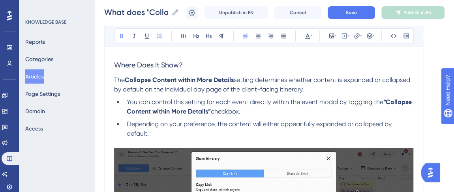
click at [131, 111] on strong "“Collapse Content within More Details”" at bounding box center [270, 106] width 287 height 17
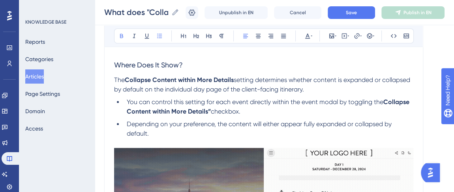
click at [211, 110] on span "checkbox." at bounding box center [226, 112] width 30 height 8
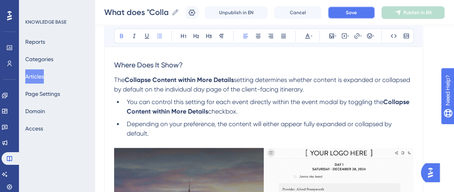
click at [362, 13] on button "Save" at bounding box center [351, 12] width 47 height 13
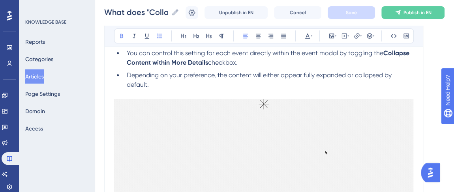
scroll to position [452, 0]
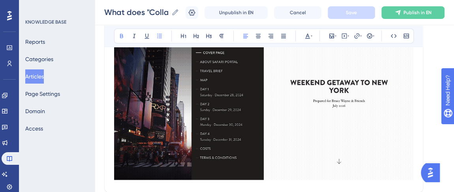
click at [217, 108] on img at bounding box center [264, 104] width 300 height 153
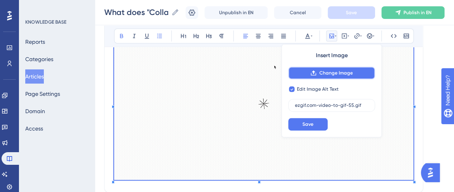
click at [350, 77] on button "Change Image" at bounding box center [331, 73] width 87 height 13
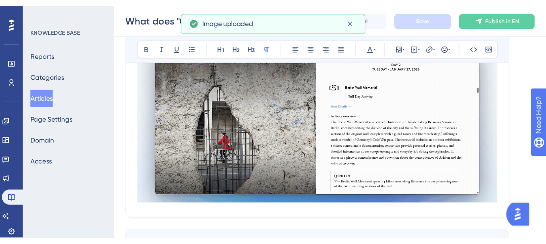
scroll to position [378, 0]
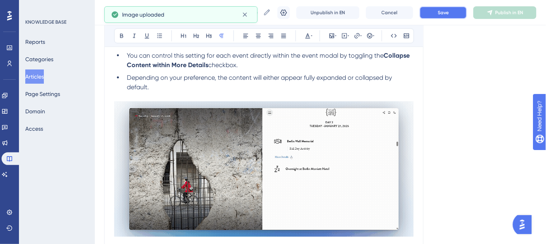
click at [449, 14] on span "Save" at bounding box center [443, 12] width 11 height 6
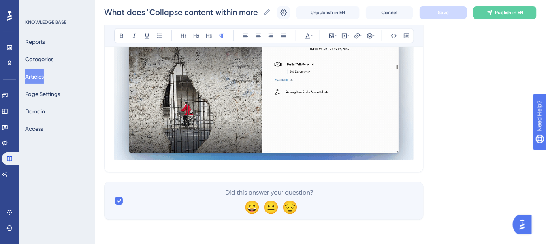
scroll to position [239, 0]
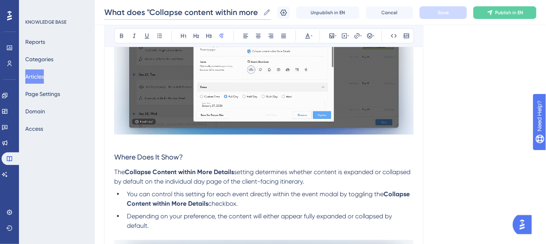
click at [209, 11] on input "What does "Collapse content within more details" mean?" at bounding box center [182, 12] width 156 height 11
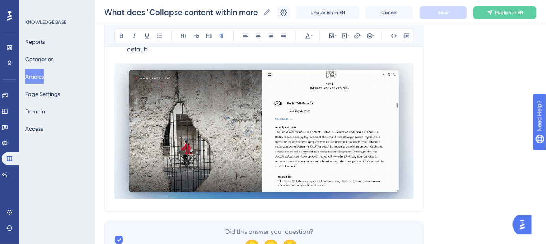
scroll to position [455, 0]
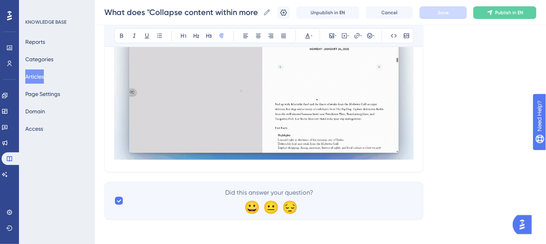
click at [158, 151] on img at bounding box center [264, 93] width 300 height 136
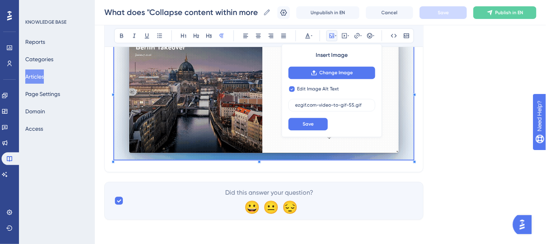
checkbox input "false"
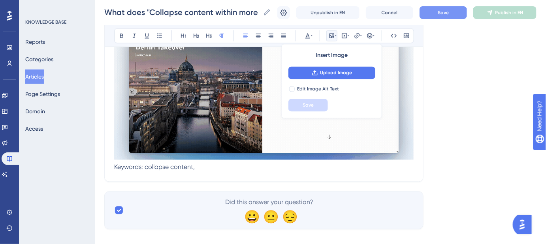
click at [217, 168] on p "Keywords: collapse content," at bounding box center [264, 167] width 300 height 9
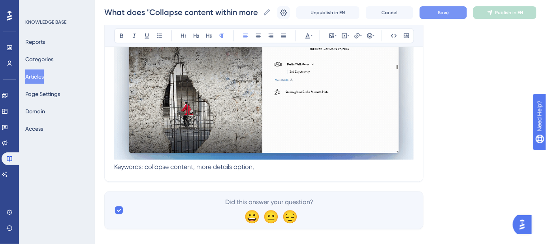
click at [285, 169] on p "Keywords: collapse content, more details option," at bounding box center [264, 167] width 300 height 9
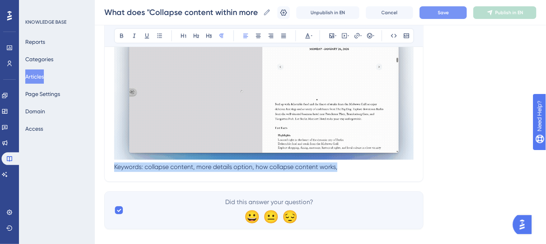
drag, startPoint x: 346, startPoint y: 165, endPoint x: 164, endPoint y: 172, distance: 182.7
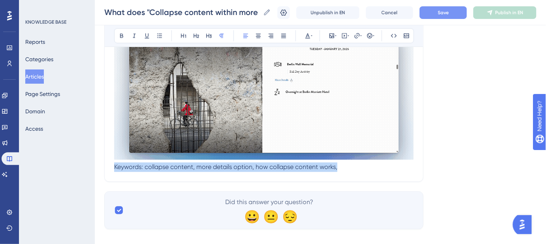
click at [310, 34] on icon at bounding box center [308, 36] width 6 height 6
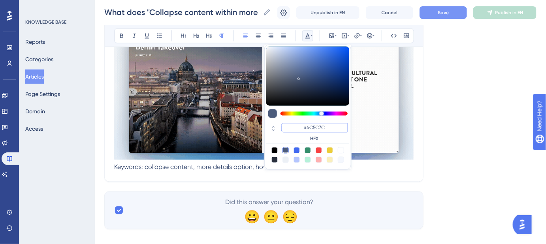
drag, startPoint x: 328, startPoint y: 128, endPoint x: 307, endPoint y: 128, distance: 21.0
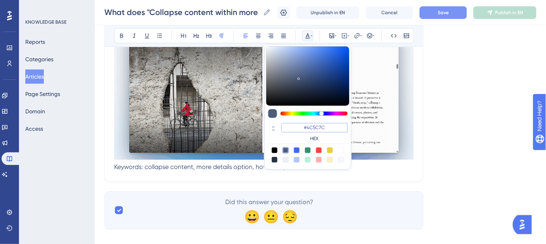
click at [307, 128] on input "#4C5C7C" at bounding box center [314, 127] width 66 height 9
type input "#FFFFFF"
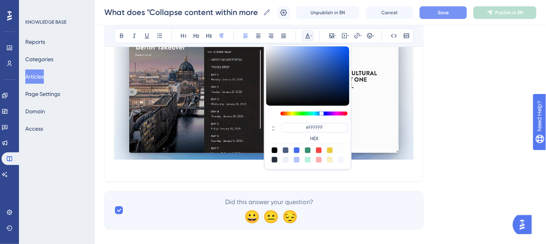
drag, startPoint x: 462, startPoint y: 82, endPoint x: 455, endPoint y: 49, distance: 33.0
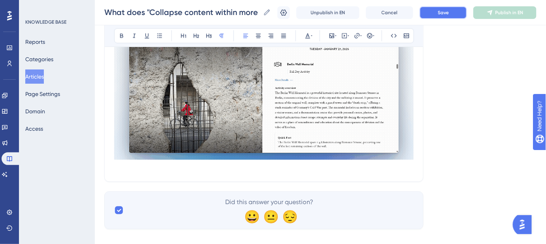
click at [448, 14] on span "Save" at bounding box center [443, 12] width 11 height 6
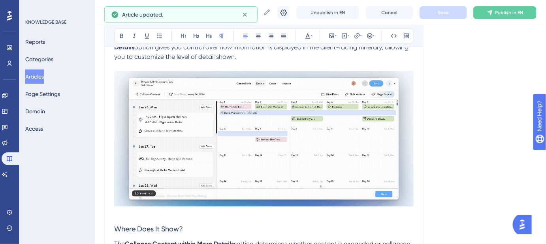
scroll to position [24, 0]
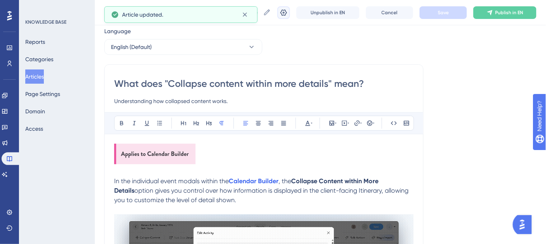
click at [287, 13] on icon at bounding box center [284, 12] width 7 height 6
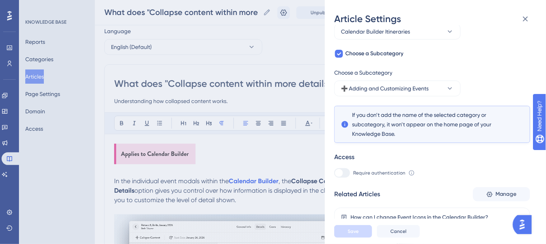
scroll to position [116, 0]
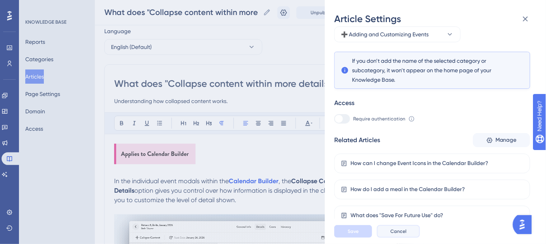
click at [401, 233] on button "Cancel" at bounding box center [398, 231] width 43 height 13
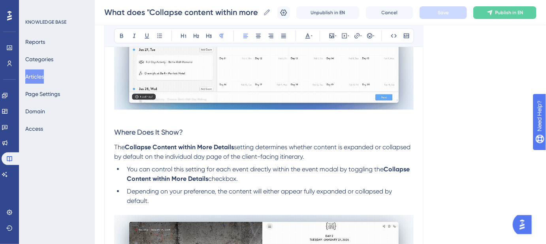
scroll to position [275, 0]
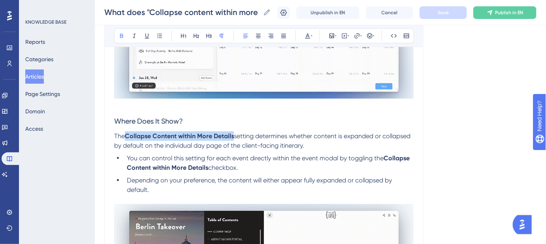
drag, startPoint x: 235, startPoint y: 134, endPoint x: 128, endPoint y: 134, distance: 106.7
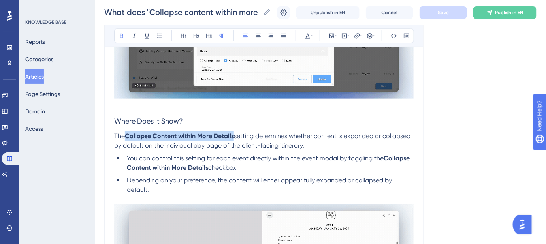
click at [128, 134] on strong "Collapse Content within More Details" at bounding box center [179, 136] width 109 height 8
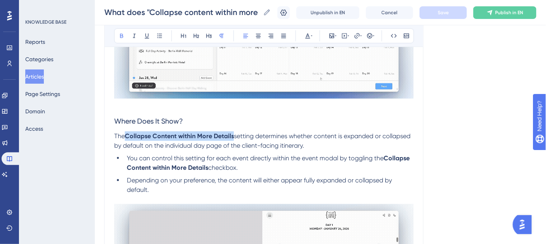
copy strong "Collapse Content within More Details"
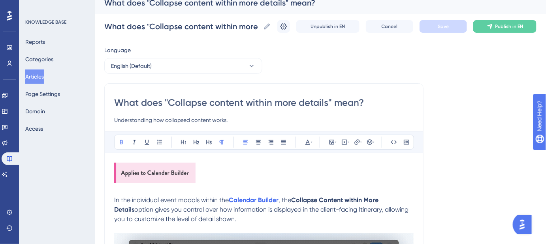
scroll to position [0, 0]
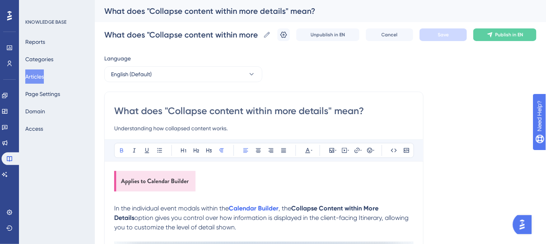
drag, startPoint x: 327, startPoint y: 109, endPoint x: 170, endPoint y: 109, distance: 156.9
click at [170, 109] on input "What does "Collapse content within more details" mean?" at bounding box center [264, 111] width 300 height 13
paste input "Content within More D"
type input "What does "Collapse Content within More Details" mean?"
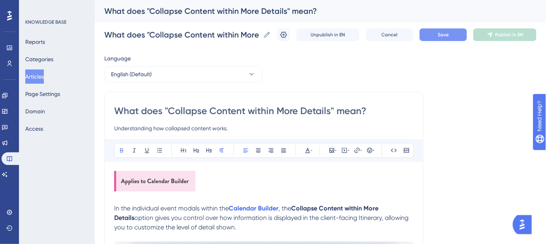
type input "What does "Collapse Content within More Details" mean?"
click at [449, 35] on span "Save" at bounding box center [443, 35] width 11 height 6
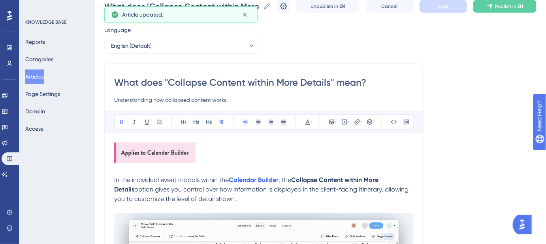
scroll to position [72, 0]
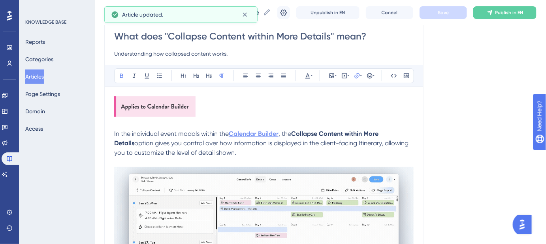
click at [255, 134] on strong "Calendar Builder" at bounding box center [254, 134] width 50 height 8
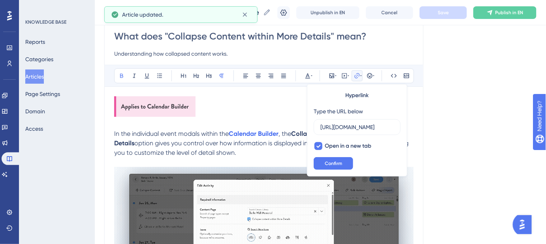
scroll to position [0, 169]
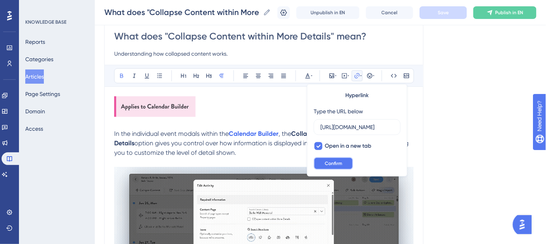
click at [337, 164] on span "Confirm" at bounding box center [333, 163] width 17 height 6
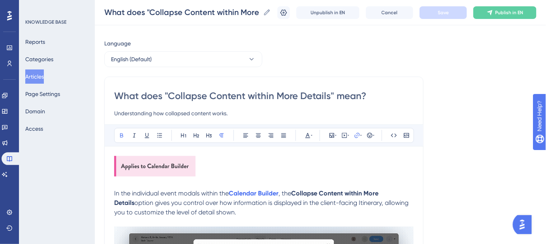
scroll to position [0, 0]
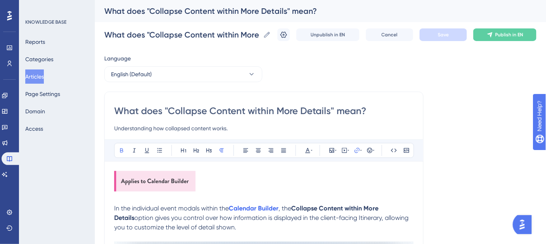
click at [258, 109] on input "What does "Collapse Content within More Details" mean?" at bounding box center [264, 111] width 300 height 13
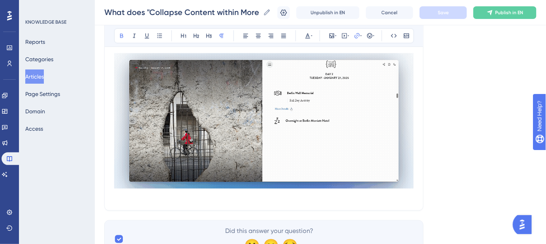
scroll to position [465, 0]
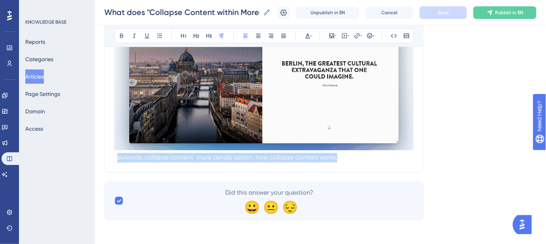
drag, startPoint x: 347, startPoint y: 160, endPoint x: 115, endPoint y: 158, distance: 232.8
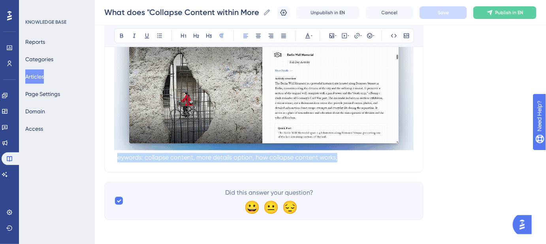
click at [116, 160] on p "Keywords: collapse content, more details option, how collapse content works," at bounding box center [264, 157] width 300 height 9
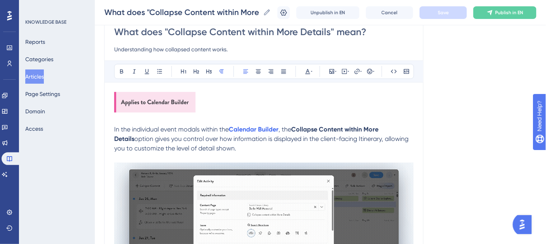
scroll to position [34, 0]
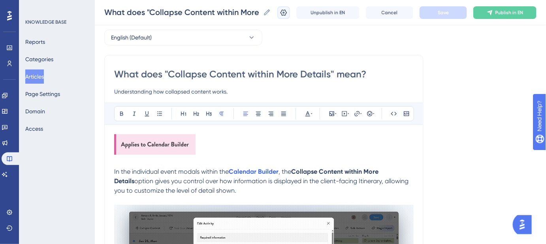
drag, startPoint x: 293, startPoint y: 10, endPoint x: 443, endPoint y: 70, distance: 161.2
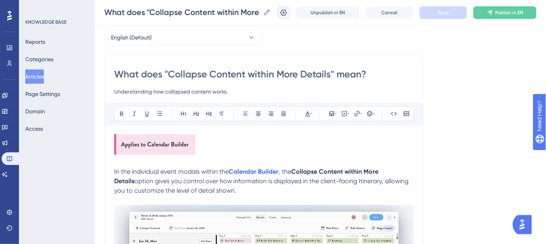
click at [288, 10] on icon at bounding box center [284, 13] width 8 height 8
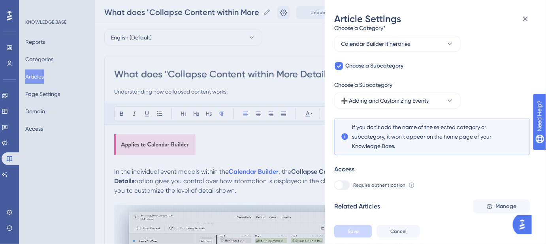
scroll to position [116, 0]
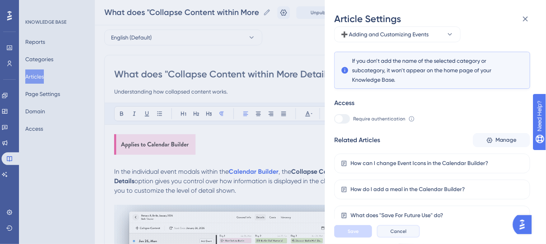
click at [396, 235] on span "Cancel" at bounding box center [398, 231] width 16 height 6
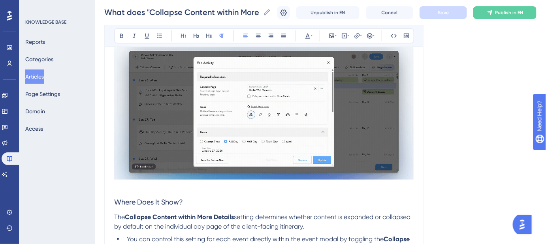
scroll to position [177, 0]
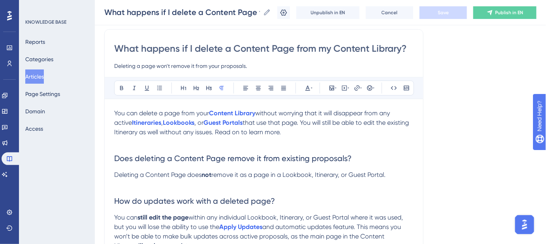
scroll to position [72, 0]
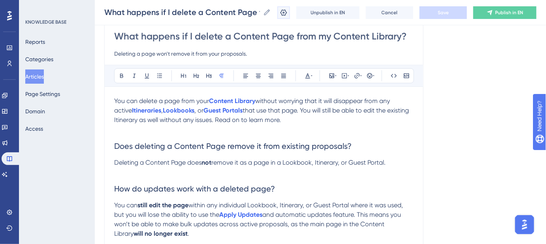
drag, startPoint x: 287, startPoint y: 11, endPoint x: 549, endPoint y: 139, distance: 292.2
click at [287, 11] on icon at bounding box center [284, 13] width 8 height 8
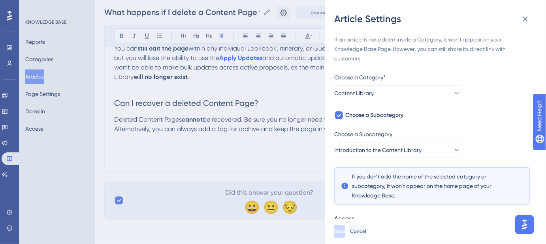
scroll to position [142, 0]
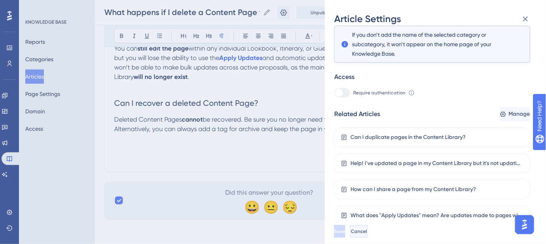
click at [367, 235] on span "Cancel" at bounding box center [359, 231] width 16 height 6
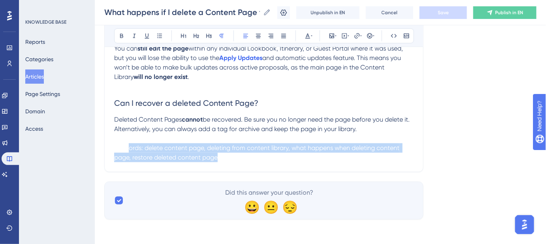
drag, startPoint x: 319, startPoint y: 158, endPoint x: 128, endPoint y: 144, distance: 191.4
click at [128, 144] on p "Keywords: delete content page, deleting from content library, what happens when…" at bounding box center [264, 152] width 300 height 19
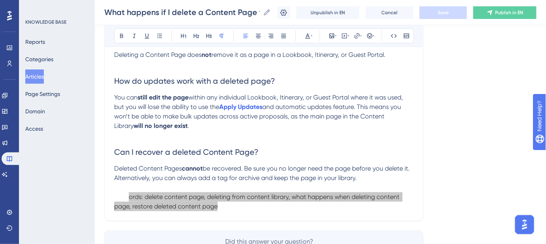
scroll to position [215, 0]
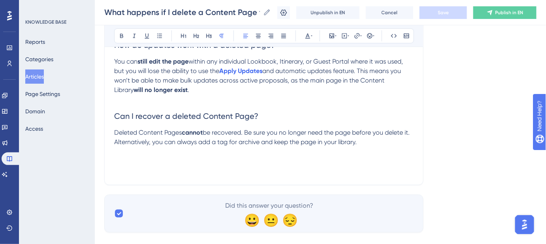
click at [325, 182] on div "What happens if I delete a Content Page from my Content Library? Deleting a pag…" at bounding box center [263, 29] width 319 height 312
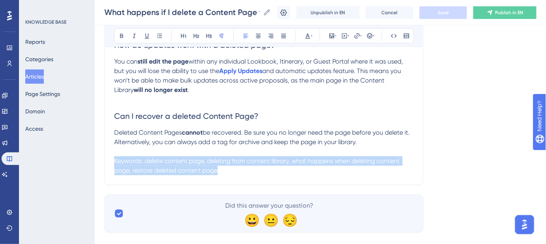
drag, startPoint x: 331, startPoint y: 176, endPoint x: 155, endPoint y: 168, distance: 176.4
click at [131, 168] on div "What happens if I delete a Content Page from my Content Library? Deleting a pag…" at bounding box center [263, 29] width 319 height 312
click at [226, 169] on p "Keywords: delete content page, deleting from content library, what happens when…" at bounding box center [264, 165] width 300 height 19
drag, startPoint x: 221, startPoint y: 172, endPoint x: 106, endPoint y: 159, distance: 116.5
click at [106, 159] on div "What happens if I delete a Content Page from my Content Library? Deleting a pag…" at bounding box center [263, 29] width 319 height 312
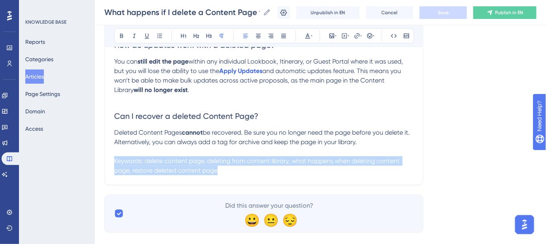
click at [130, 170] on span "Keywords: delete content page, deleting from content library, what happens when…" at bounding box center [257, 165] width 287 height 17
drag, startPoint x: 230, startPoint y: 173, endPoint x: 86, endPoint y: 151, distance: 145.6
click at [95, 151] on div "Performance Users Engagement Widgets Feedback Product Updates Knowledge Base AI…" at bounding box center [320, 15] width 451 height 461
click at [130, 170] on span "Keywords: delete content page, deleting from content library, what happens when…" at bounding box center [257, 165] width 287 height 17
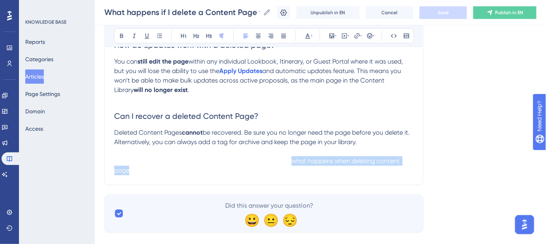
drag, startPoint x: 130, startPoint y: 170, endPoint x: 292, endPoint y: 161, distance: 162.3
click at [292, 161] on span "Keywords: delete content page, deleting from content library, what happens when…" at bounding box center [257, 165] width 287 height 17
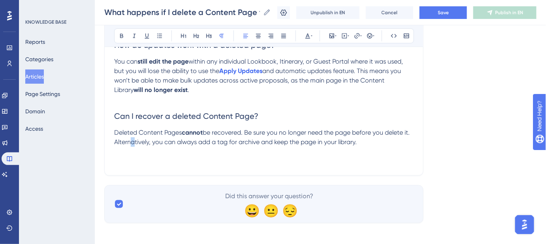
drag, startPoint x: 136, startPoint y: 141, endPoint x: 125, endPoint y: 143, distance: 10.5
click at [127, 143] on span "be recovered. Be sure you no longer need the page before you delete it. Alterna…" at bounding box center [262, 137] width 297 height 17
click at [114, 142] on span "be recovered. Be sure you no longer need the page before you delete it. Alterna…" at bounding box center [262, 137] width 297 height 17
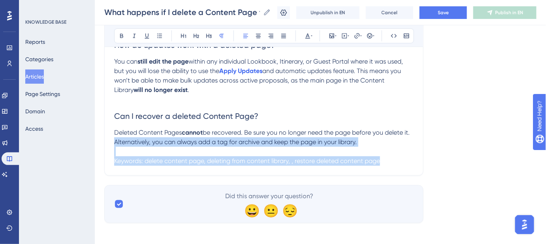
drag, startPoint x: 124, startPoint y: 142, endPoint x: 388, endPoint y: 178, distance: 266.4
click at [388, 178] on div "Language English (Default) What happens if I delete a Content Page from my Cont…" at bounding box center [320, 29] width 432 height 388
click at [408, 158] on p "Keywords: delete content page, deleting from content library, , restore deleted…" at bounding box center [264, 160] width 300 height 9
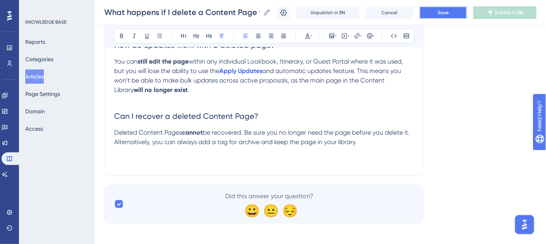
click at [438, 12] on button "Save" at bounding box center [443, 12] width 47 height 13
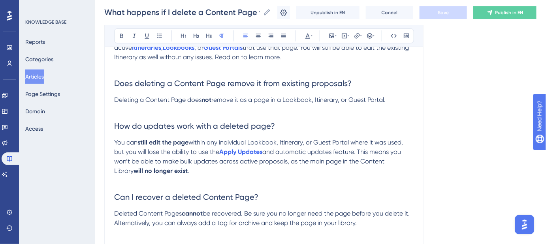
scroll to position [147, 0]
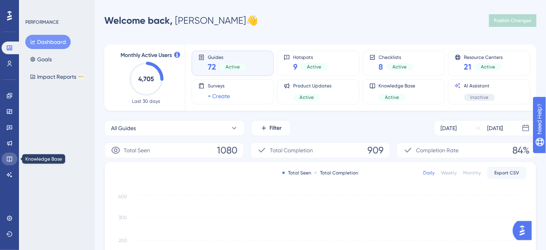
click at [8, 159] on icon at bounding box center [9, 159] width 6 height 6
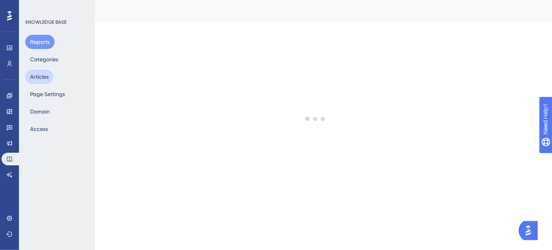
click at [40, 74] on button "Articles" at bounding box center [39, 77] width 28 height 14
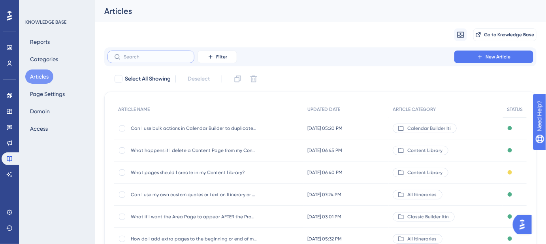
click at [151, 55] on input "text" at bounding box center [156, 57] width 64 height 6
paste input "How do I get rid of the dark gradient photo overlay on Calendar Builder itinera…"
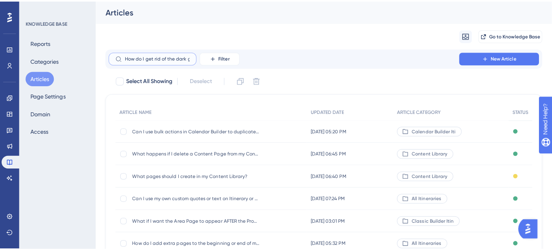
scroll to position [0, 115]
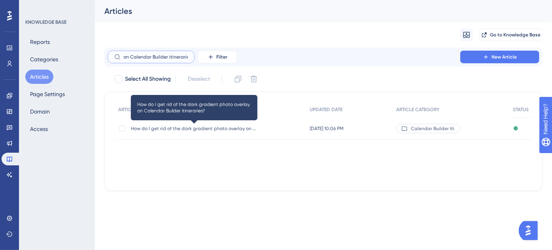
type input "How do I get rid of the dark gradient photo overlay on Calendar Builder itinera…"
click at [185, 128] on span "How do I get rid of the dark gradient photo overlay on Calendar Builder itinera…" at bounding box center [194, 128] width 126 height 6
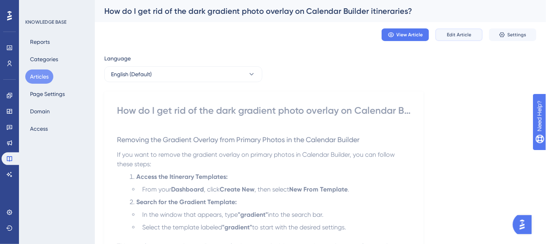
click at [463, 38] on button "Edit Article" at bounding box center [459, 34] width 47 height 13
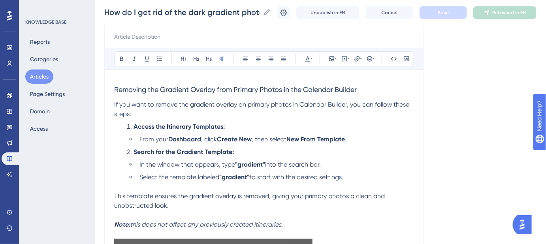
scroll to position [72, 0]
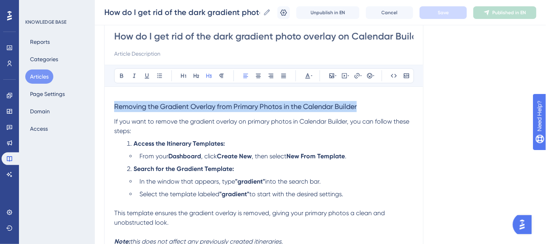
drag, startPoint x: 367, startPoint y: 105, endPoint x: 99, endPoint y: 105, distance: 267.5
click at [99, 105] on div "Performance Users Engagement Widgets Feedback Product Updates Knowledge Base AI…" at bounding box center [320, 199] width 451 height 543
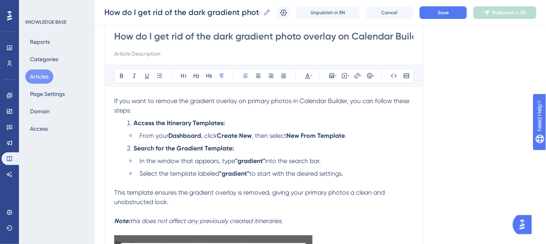
click at [162, 40] on input "How do I get rid of the dark gradient photo overlay on Calendar Builder itinera…" at bounding box center [264, 36] width 300 height 13
click at [114, 99] on div "How do I get rid of the dark gradient photo overlay on Calendar Builder itinera…" at bounding box center [263, 203] width 319 height 373
click at [115, 98] on span "If you want to remove the gradient overlay on primary photos in Calendar Builde…" at bounding box center [262, 105] width 297 height 17
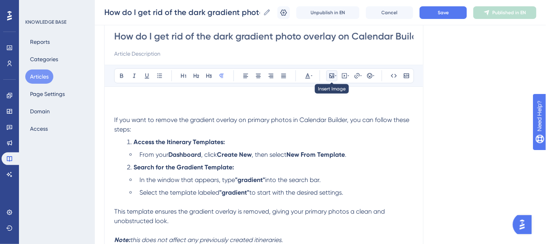
click at [332, 77] on icon at bounding box center [332, 76] width 6 height 6
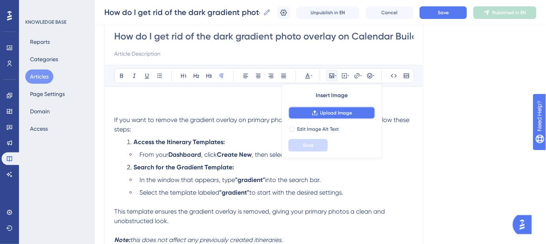
click at [332, 109] on button "Upload Image" at bounding box center [331, 113] width 87 height 13
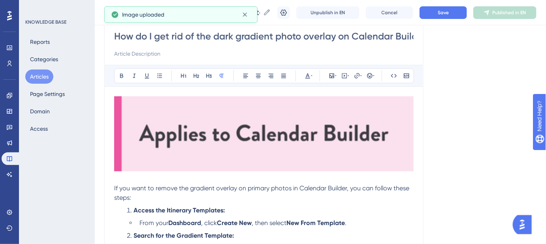
click at [279, 124] on img at bounding box center [264, 133] width 300 height 75
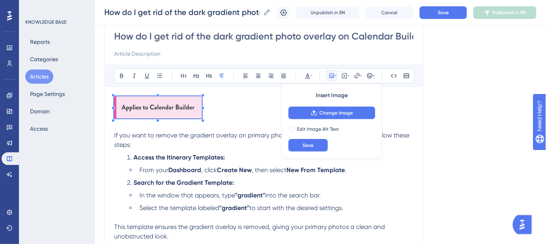
click at [456, 144] on div "Language English (Default) How do I get rid of the dark gradient photo overlay …" at bounding box center [320, 225] width 432 height 493
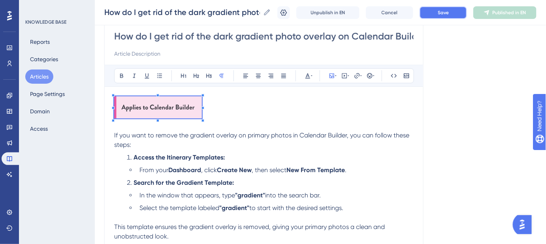
click at [449, 11] on span "Save" at bounding box center [443, 12] width 11 height 6
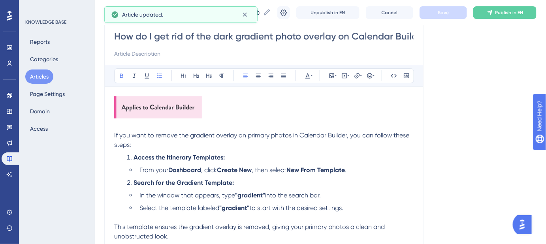
click at [372, 157] on li "Access the Itinerary Templates:" at bounding box center [269, 157] width 290 height 9
click at [142, 145] on p "If you want to remove the gradient overlay on primary photos in Calendar Builde…" at bounding box center [264, 140] width 300 height 19
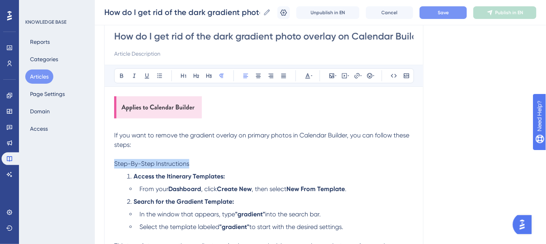
drag, startPoint x: 190, startPoint y: 164, endPoint x: 107, endPoint y: 164, distance: 83.8
click at [107, 164] on div "How do I get rid of the dark gradient photo overlay on Calendar Builder itinera…" at bounding box center [263, 230] width 319 height 427
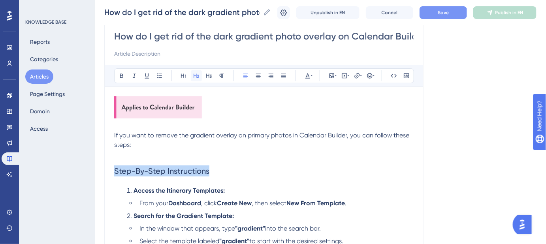
click at [196, 79] on button at bounding box center [196, 75] width 11 height 11
click at [231, 172] on h2 "Step-By-Step Instructions" at bounding box center [264, 171] width 300 height 24
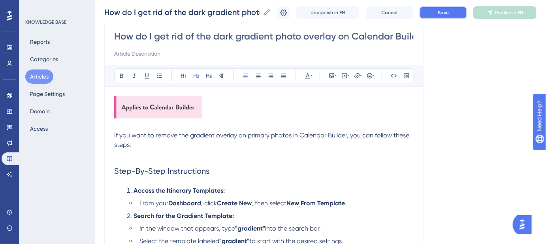
click at [437, 17] on button "Save" at bounding box center [443, 12] width 47 height 13
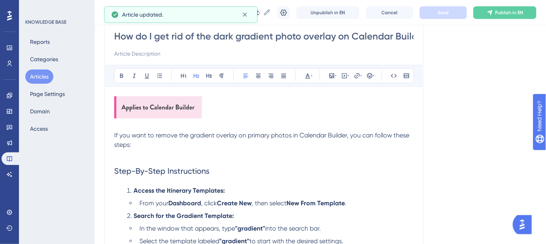
click at [238, 35] on input "How do I get rid of the dark gradient photo overlay on Calendar Builder itinera…" at bounding box center [264, 36] width 300 height 13
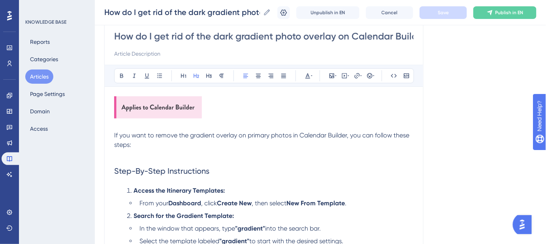
click at [149, 51] on input at bounding box center [264, 53] width 300 height 9
paste input "Remove the gradient from itinerary photos"
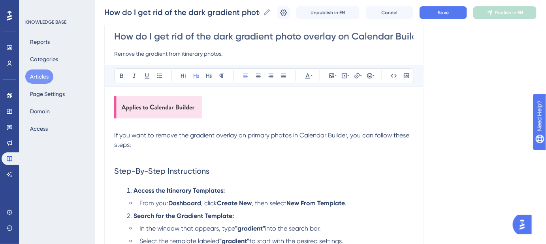
click at [183, 54] on input "Remove the gradient from itinerary photos." at bounding box center [264, 53] width 300 height 9
type input "Remove the gradient from itinerary photos."
drag, startPoint x: 278, startPoint y: 37, endPoint x: 421, endPoint y: 37, distance: 143.1
click at [421, 37] on div "How do I get rid of the dark gradient photo overlay on Calendar Builder itinera…" at bounding box center [263, 237] width 319 height 441
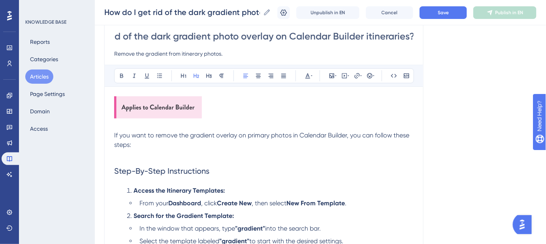
scroll to position [0, 0]
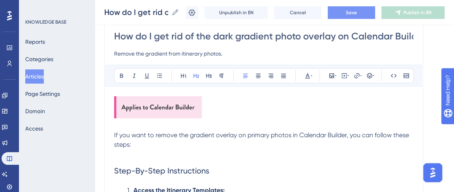
click at [357, 13] on span "Save" at bounding box center [351, 12] width 11 height 6
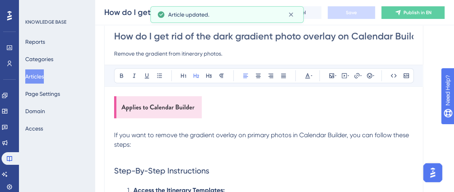
click at [307, 125] on p at bounding box center [264, 125] width 300 height 9
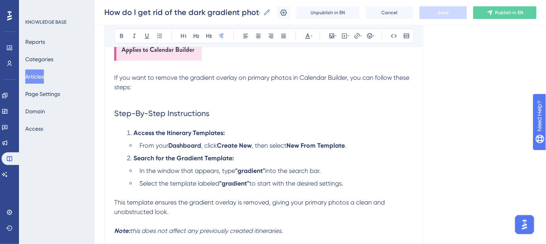
scroll to position [141, 0]
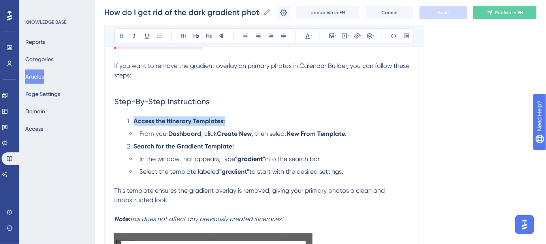
drag, startPoint x: 220, startPoint y: 121, endPoint x: 134, endPoint y: 121, distance: 86.2
click at [134, 121] on li "Access the Itinerary Templates:" at bounding box center [269, 121] width 290 height 9
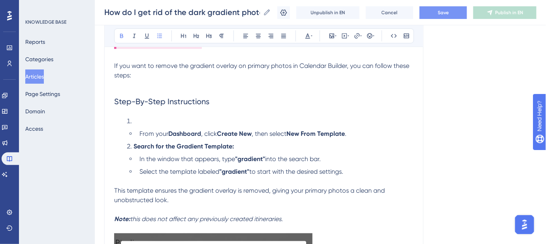
click at [136, 131] on li "From your Dashboard , click Create New , then select New From Template ." at bounding box center [274, 133] width 277 height 9
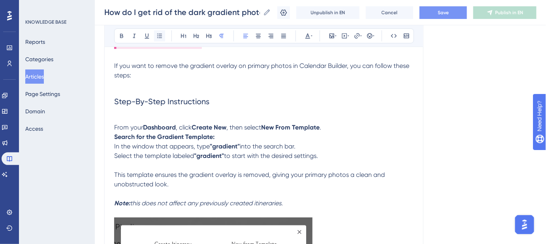
click at [157, 33] on icon at bounding box center [159, 36] width 6 height 6
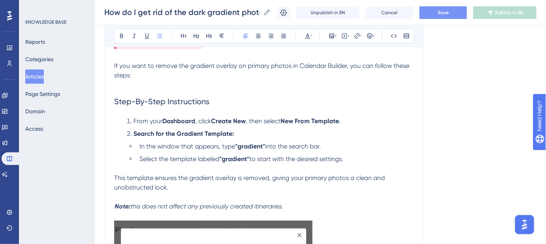
click at [200, 121] on span ", click" at bounding box center [203, 121] width 16 height 8
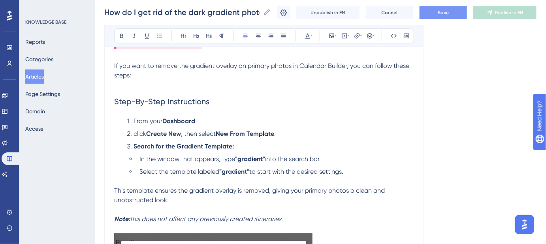
click at [186, 131] on span ", then select" at bounding box center [198, 134] width 35 height 8
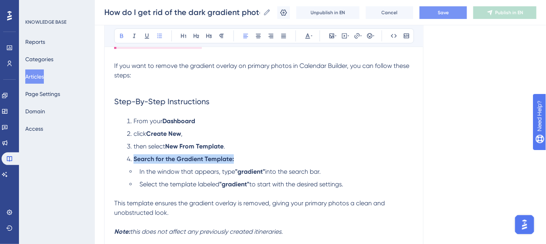
drag, startPoint x: 238, startPoint y: 163, endPoint x: 141, endPoint y: 151, distance: 96.8
click at [135, 159] on li "Search for the Gradient Template:" at bounding box center [269, 159] width 290 height 9
click at [140, 169] on span "In the window that appears, type" at bounding box center [188, 172] width 96 height 8
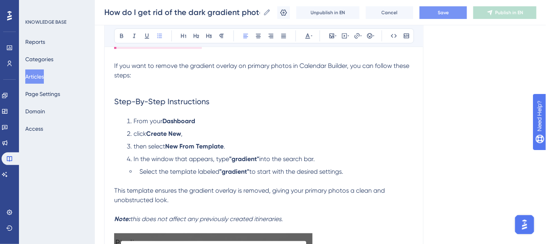
click at [141, 172] on span "Select the template labeled" at bounding box center [180, 172] width 80 height 8
click at [228, 117] on li "From your Dashboard" at bounding box center [269, 121] width 290 height 9
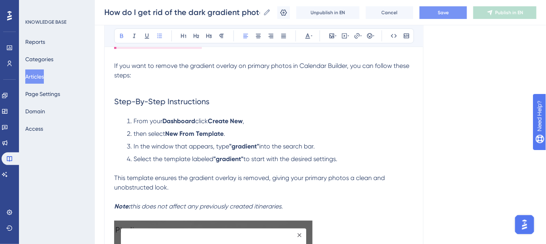
click at [262, 123] on li "From your Dashboard click Create New ," at bounding box center [269, 121] width 290 height 9
click at [136, 134] on span "then select" at bounding box center [150, 134] width 32 height 8
click at [233, 143] on strong ""gradient"" at bounding box center [244, 147] width 30 height 8
click at [257, 144] on strong "gradient"" at bounding box center [243, 147] width 28 height 8
click at [220, 156] on strong ""gradient"" at bounding box center [228, 159] width 30 height 8
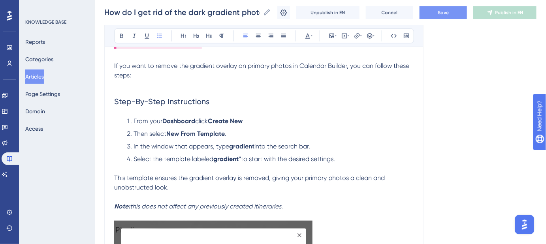
drag, startPoint x: 243, startPoint y: 157, endPoint x: 252, endPoint y: 156, distance: 9.2
click at [241, 157] on strong "gradient"" at bounding box center [227, 159] width 28 height 8
click at [438, 17] on button "Save" at bounding box center [443, 12] width 47 height 13
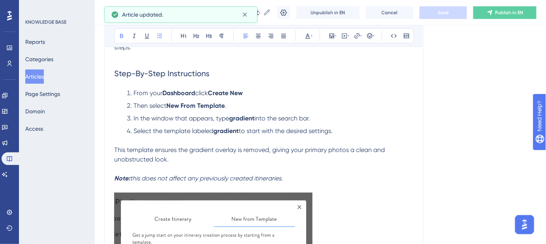
scroll to position [177, 0]
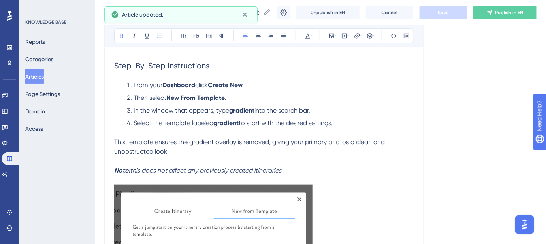
click at [292, 169] on p "Note: this does not affect any previously created itineraries." at bounding box center [264, 170] width 300 height 9
click at [115, 169] on strong "Note:" at bounding box center [122, 171] width 16 height 8
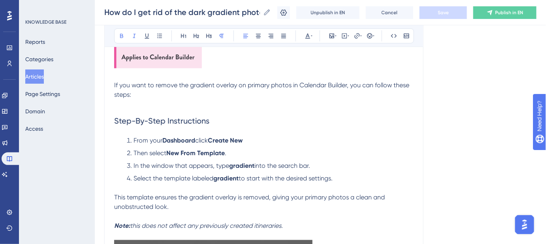
scroll to position [200, 0]
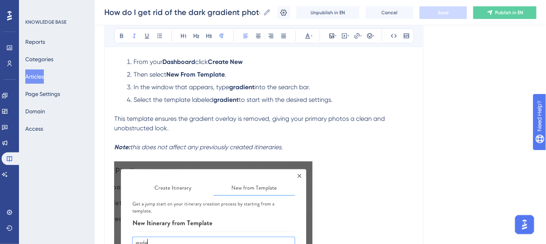
drag, startPoint x: 288, startPoint y: 147, endPoint x: 113, endPoint y: 147, distance: 174.7
click at [113, 147] on div "How do I get rid of the dark gradient photo overlay on Calendar Builder itinera…" at bounding box center [263, 102] width 319 height 428
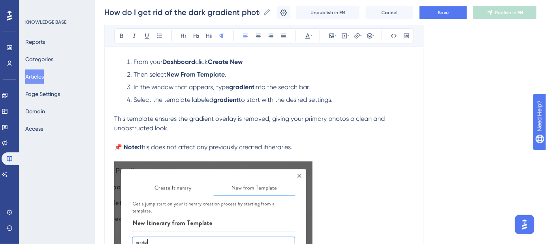
click at [372, 143] on p "📌 Note: this does not affect any previously created itineraries." at bounding box center [264, 147] width 300 height 9
click at [144, 145] on span "this does not affect any previously created itineraries." at bounding box center [216, 147] width 153 height 8
click at [268, 148] on span "This does not affect any previously created itineraries." at bounding box center [217, 147] width 154 height 8
click at [448, 14] on span "Save" at bounding box center [443, 12] width 11 height 6
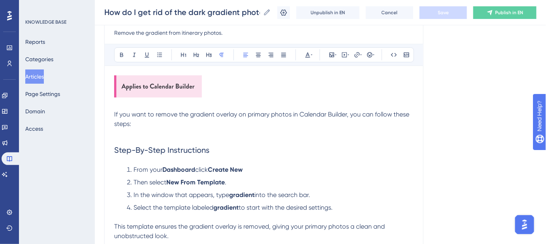
scroll to position [164, 0]
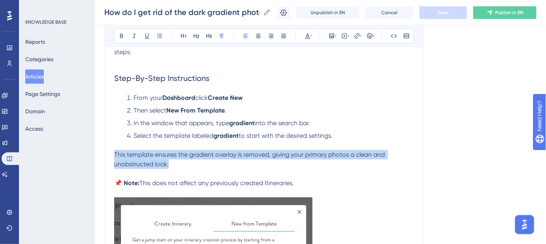
drag, startPoint x: 174, startPoint y: 164, endPoint x: 113, endPoint y: 156, distance: 61.4
click at [113, 156] on div "How do I get rid of the dark gradient photo overlay on Calendar Builder itinera…" at bounding box center [263, 138] width 319 height 428
copy span "This template ensures the gradient overlay is removed, giving your primary phot…"
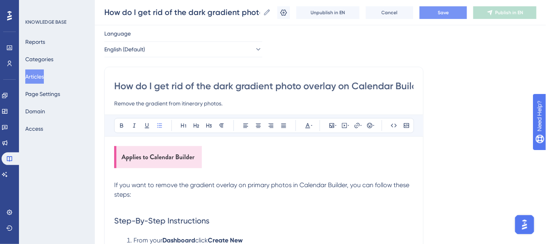
scroll to position [21, 0]
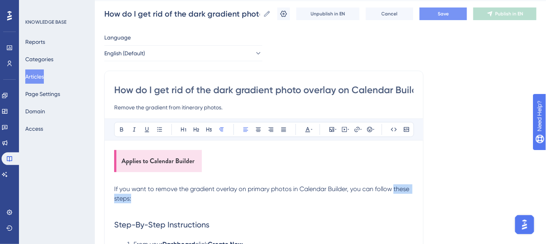
drag, startPoint x: 392, startPoint y: 188, endPoint x: 144, endPoint y: 200, distance: 248.5
click at [144, 192] on p "If you want to remove the gradient overlay on primary photos in Calendar Builde…" at bounding box center [264, 194] width 300 height 19
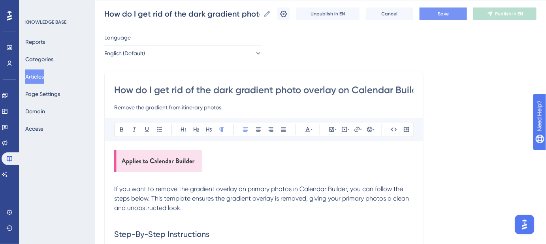
click at [182, 192] on span "If you want to remove the gradient overlay on primary photos in Calendar Builde…" at bounding box center [262, 198] width 296 height 26
click at [198, 192] on span "If you want to remove the gradient overlay on primary photos in Calendar Builde…" at bounding box center [259, 198] width 291 height 26
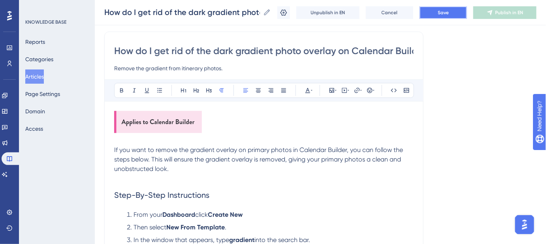
click at [438, 15] on button "Save" at bounding box center [443, 12] width 47 height 13
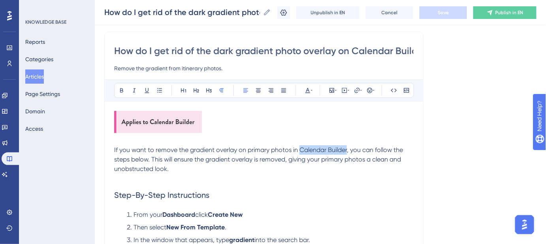
drag, startPoint x: 347, startPoint y: 149, endPoint x: 299, endPoint y: 149, distance: 48.2
click at [299, 149] on span "If you want to remove the gradient overlay on primary photos in Calendar Builde…" at bounding box center [259, 159] width 290 height 26
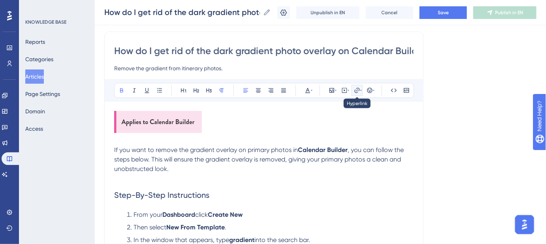
click at [360, 87] on icon at bounding box center [357, 90] width 6 height 6
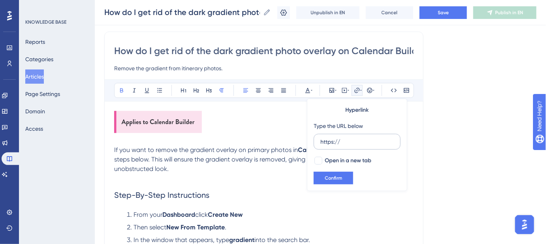
drag, startPoint x: 348, startPoint y: 140, endPoint x: 318, endPoint y: 140, distance: 30.0
click at [318, 140] on label "https://" at bounding box center [357, 142] width 87 height 16
click at [321, 140] on input "https://" at bounding box center [358, 142] width 74 height 9
type input "https://help.safariportal.app/en/articles/5592--how-do-i-create-an-itinerary-us…"
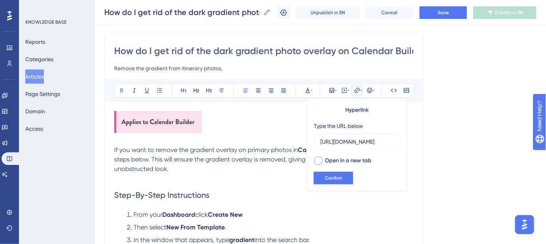
click at [321, 159] on div at bounding box center [319, 161] width 8 height 8
checkbox input "true"
click at [326, 180] on span "Confirm" at bounding box center [333, 178] width 17 height 6
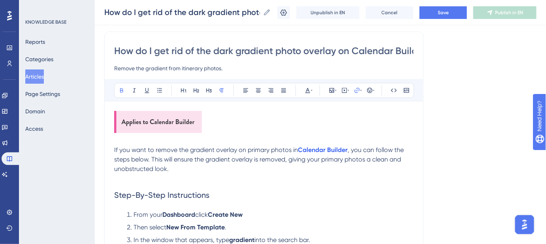
click at [425, 182] on div "Language English (Default) How do I get rid of the dark gradient photo overlay …" at bounding box center [320, 241] width 432 height 495
click at [449, 10] on span "Save" at bounding box center [443, 12] width 11 height 6
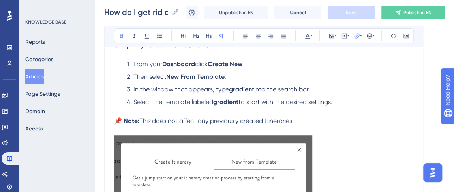
scroll to position [164, 0]
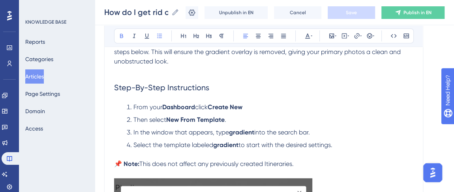
click at [254, 108] on li "From your Dashboard click Create New" at bounding box center [269, 107] width 290 height 9
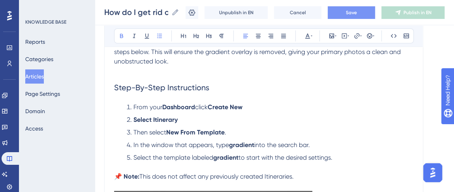
click at [137, 119] on strong "Select Itinerary" at bounding box center [156, 120] width 44 height 8
click at [193, 119] on li "Select Itinerary" at bounding box center [269, 119] width 290 height 9
click at [181, 122] on li "Select Itinerary" at bounding box center [269, 119] width 290 height 9
click at [177, 122] on li "Select Itinerary." at bounding box center [269, 119] width 290 height 9
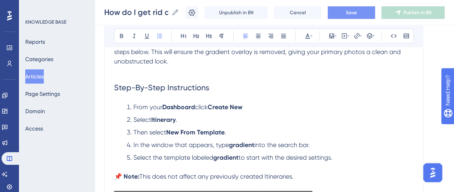
click at [242, 130] on li "Then select New From Template ." at bounding box center [269, 132] width 290 height 9
click at [160, 144] on span "In the window that appears, type" at bounding box center [182, 145] width 96 height 8
drag, startPoint x: 213, startPoint y: 144, endPoint x: 152, endPoint y: 145, distance: 60.5
click at [152, 145] on span "In the window that appears, type" at bounding box center [182, 145] width 96 height 8
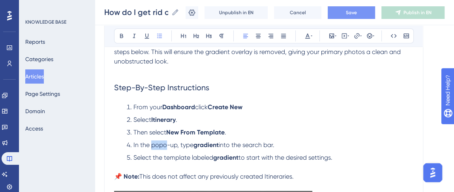
drag, startPoint x: 156, startPoint y: 141, endPoint x: 166, endPoint y: 147, distance: 11.3
click at [166, 147] on span "In the popo-up, type" at bounding box center [164, 145] width 60 height 8
click at [166, 145] on span "In the popo-up, type" at bounding box center [164, 145] width 60 height 8
click at [341, 157] on li "Select the template labeled gradient to start with the desired settings." at bounding box center [269, 162] width 290 height 19
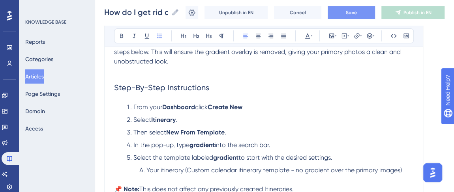
drag, startPoint x: 338, startPoint y: 157, endPoint x: 236, endPoint y: 157, distance: 102.0
click at [236, 157] on li "Select the template labeled gradient to start with the desired settings." at bounding box center [269, 157] width 290 height 9
click at [147, 170] on span "Your itinerary (Custom calendar itinerary template - no gradient over the prima…" at bounding box center [275, 171] width 256 height 8
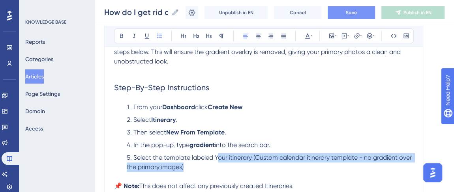
drag, startPoint x: 218, startPoint y: 157, endPoint x: 208, endPoint y: 164, distance: 12.4
click at [208, 164] on li "Select the template labeled Your itinerary (Custom calendar itinerary template …" at bounding box center [269, 167] width 290 height 28
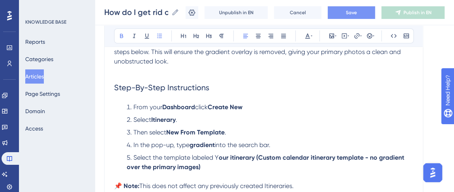
click at [218, 167] on li "Select the template labeled Y our itinerary (Custom calendar itinerary template…" at bounding box center [269, 167] width 290 height 28
click at [219, 159] on span "Select the template labeled Y" at bounding box center [176, 158] width 85 height 8
click at [218, 159] on span "Select the template labeled Y" at bounding box center [176, 158] width 85 height 8
click at [218, 158] on span "Select the template labeled Y" at bounding box center [176, 158] width 85 height 8
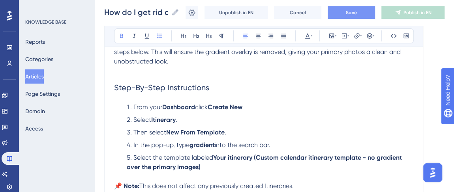
click at [210, 164] on li "Select the template labeled Your itinerary (Custom calendar itinerary template …" at bounding box center [269, 167] width 290 height 28
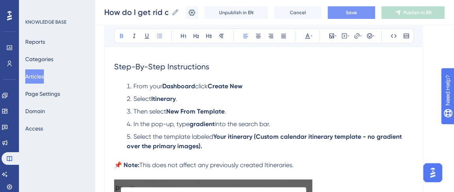
scroll to position [200, 0]
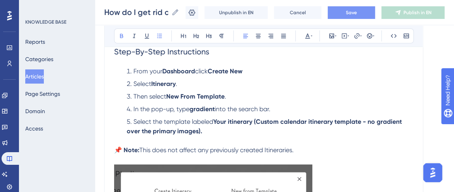
click at [357, 8] on button "Save" at bounding box center [351, 12] width 47 height 13
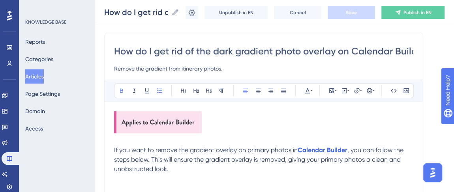
scroll to position [21, 0]
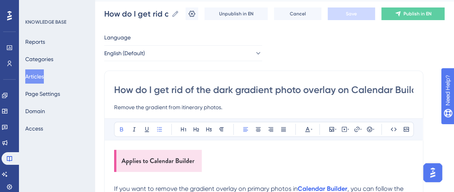
click at [179, 87] on input "How do I get rid of the dark gradient photo overlay on Calendar Builder itinera…" at bounding box center [264, 90] width 300 height 13
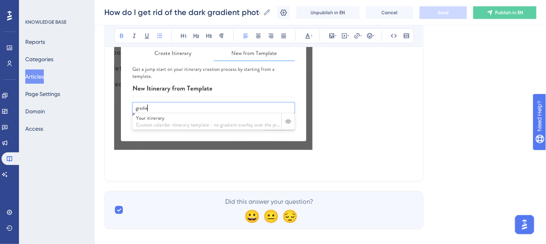
scroll to position [347, 0]
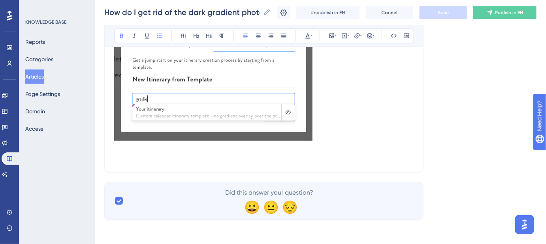
click at [177, 153] on p at bounding box center [264, 157] width 300 height 9
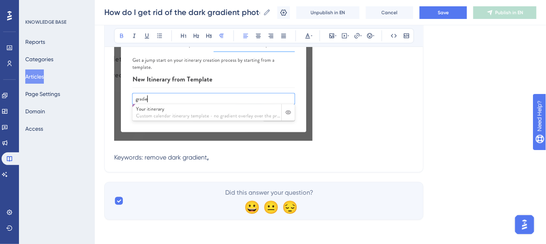
click at [221, 157] on p "Keywords: remove dark gradient ," at bounding box center [264, 157] width 300 height 9
click at [250, 156] on span "photo overlay calendar builder" at bounding box center [253, 158] width 89 height 8
click at [304, 155] on p "Keywords: remove dark gradient , photo overlay, calendar builder" at bounding box center [264, 157] width 300 height 9
click at [307, 160] on p "Keywords: remove dark gradient , photo overlay, calendar builder," at bounding box center [264, 157] width 300 height 9
click at [391, 160] on p "Keywords: remove dark gradient , photo overlay, calendar builder, dark gradient…" at bounding box center [264, 157] width 300 height 9
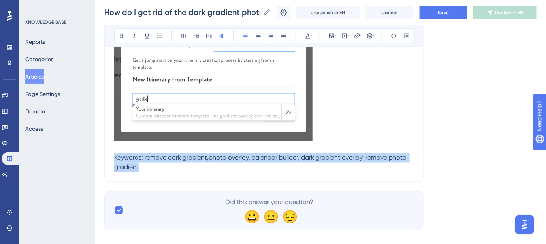
drag, startPoint x: 141, startPoint y: 168, endPoint x: 184, endPoint y: 123, distance: 62.0
click at [311, 37] on icon at bounding box center [312, 36] width 2 height 6
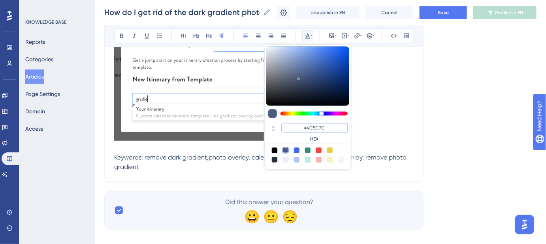
drag, startPoint x: 326, startPoint y: 128, endPoint x: 307, endPoint y: 127, distance: 18.2
click at [307, 127] on input "#4C5C7C" at bounding box center [314, 127] width 66 height 9
type input "#FFFFFF"
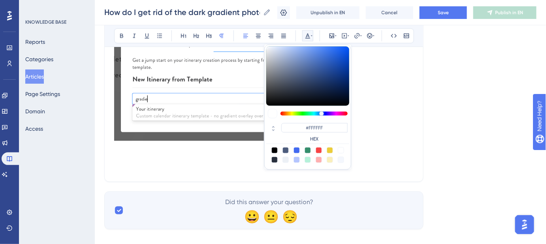
drag, startPoint x: 402, startPoint y: 129, endPoint x: 411, endPoint y: 129, distance: 8.7
click at [402, 129] on p at bounding box center [264, 81] width 300 height 126
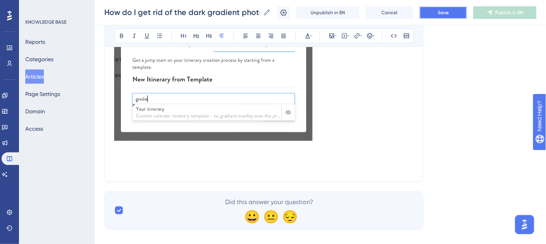
click at [443, 16] on button "Save" at bounding box center [443, 12] width 47 height 13
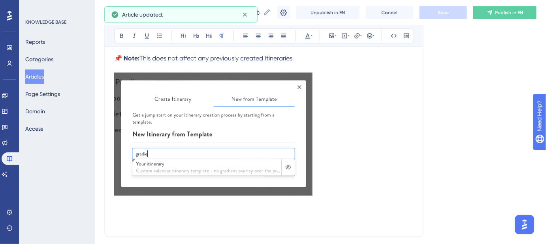
scroll to position [239, 0]
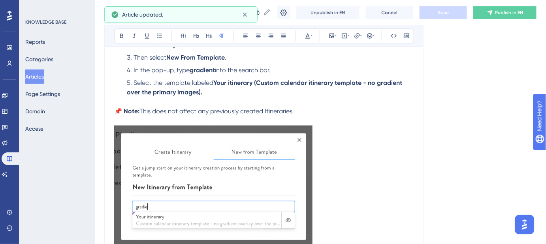
click at [208, 181] on img at bounding box center [213, 187] width 198 height 123
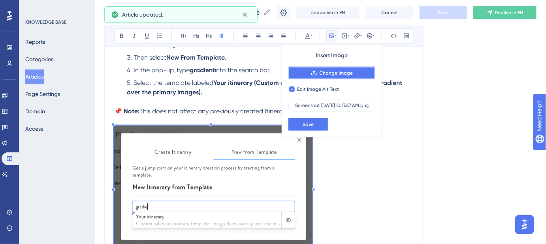
click at [320, 71] on span "Change Image" at bounding box center [337, 73] width 34 height 6
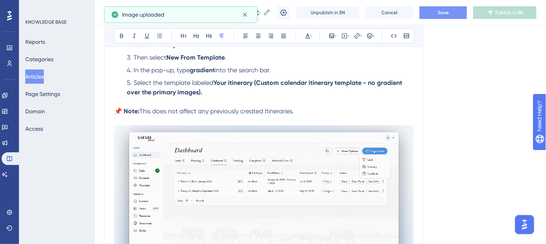
click at [443, 11] on span "Save" at bounding box center [443, 12] width 11 height 6
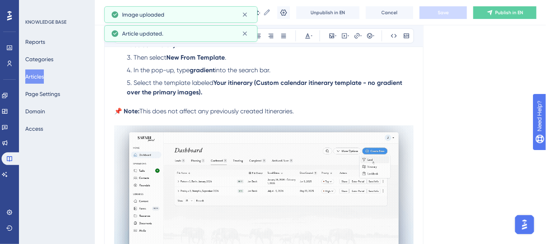
scroll to position [347, 0]
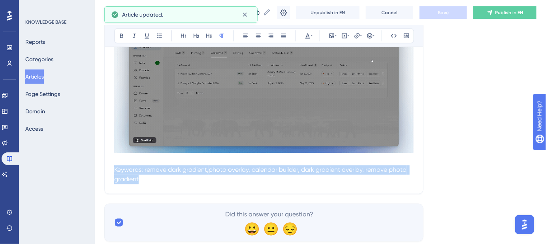
drag, startPoint x: 394, startPoint y: 187, endPoint x: 120, endPoint y: 173, distance: 274.2
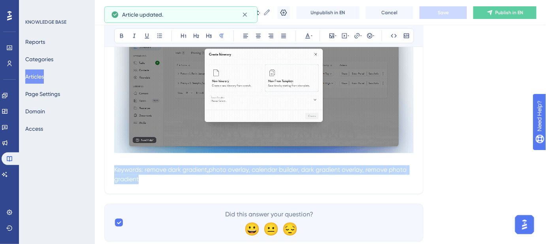
drag, startPoint x: 115, startPoint y: 167, endPoint x: 173, endPoint y: 173, distance: 58.5
click at [208, 183] on p "Keywords: remove dark gradient , photo overlay, calendar builder, dark gradient…" at bounding box center [264, 175] width 300 height 19
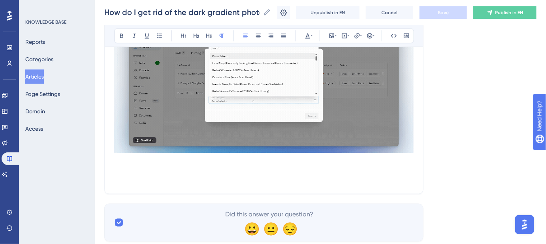
click at [116, 158] on p at bounding box center [264, 160] width 300 height 9
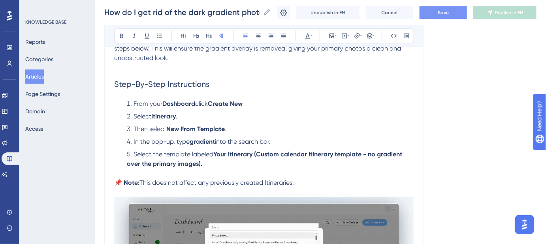
scroll to position [168, 0]
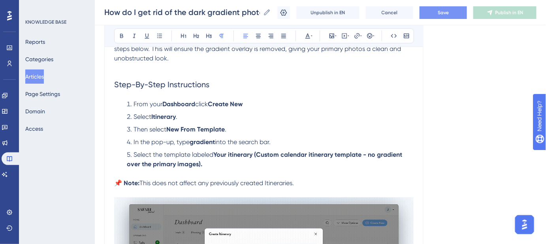
click at [443, 17] on button "Save" at bounding box center [443, 12] width 47 height 13
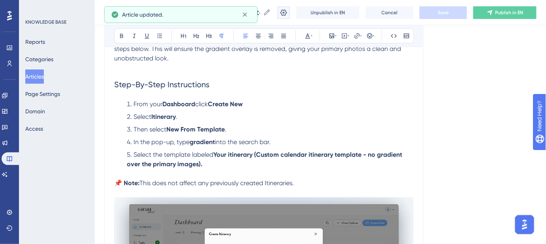
click at [288, 13] on icon at bounding box center [284, 13] width 8 height 8
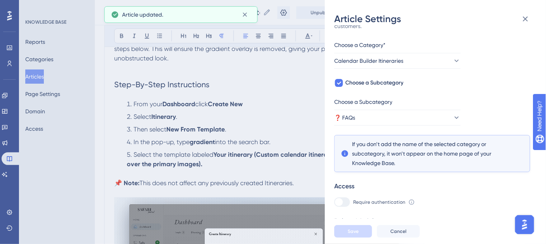
scroll to position [60, 0]
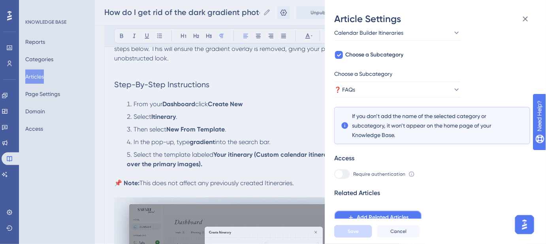
click at [383, 192] on span "Add Related Articles" at bounding box center [383, 217] width 52 height 9
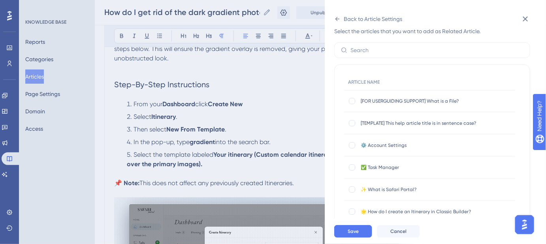
scroll to position [0, 0]
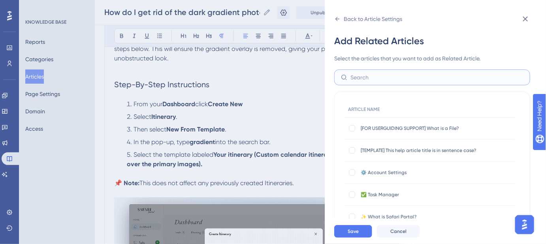
click at [398, 74] on input "text" at bounding box center [437, 77] width 173 height 9
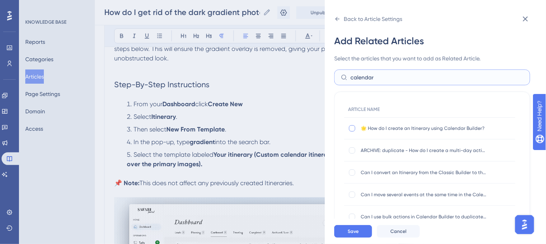
type input "calendar"
click at [353, 129] on div at bounding box center [352, 128] width 6 height 6
checkbox input "true"
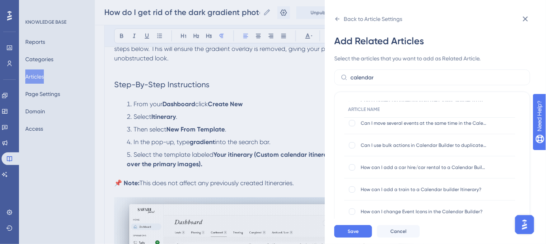
scroll to position [143, 0]
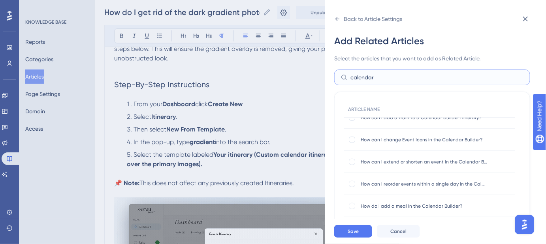
drag, startPoint x: 385, startPoint y: 75, endPoint x: 334, endPoint y: 75, distance: 50.6
click at [334, 75] on div "Back to Article Settings Add Related Articles Select the articles that you want…" at bounding box center [435, 122] width 221 height 244
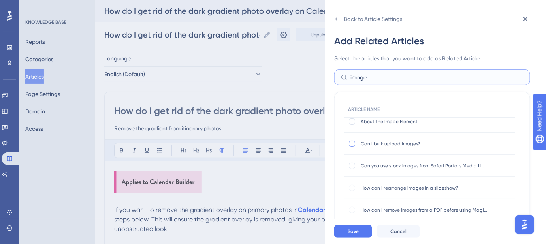
scroll to position [36, 0]
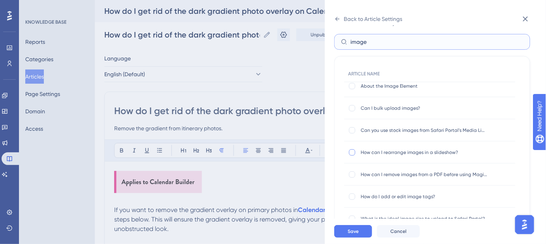
type input "image"
click at [352, 152] on div at bounding box center [352, 152] width 6 height 6
checkbox input "true"
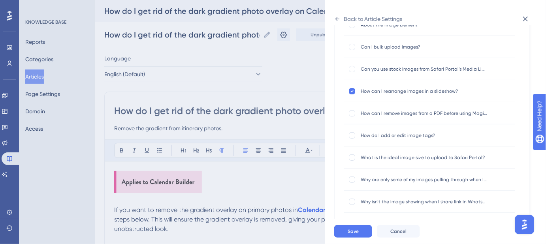
scroll to position [104, 0]
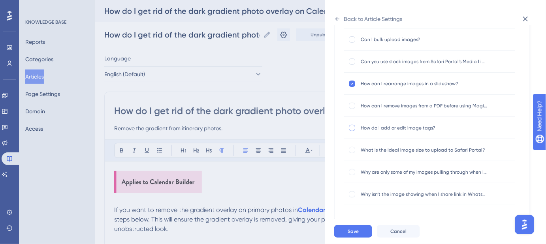
click at [353, 127] on div at bounding box center [352, 128] width 6 height 6
checkbox input "true"
click at [353, 145] on div "What is the ideal image size to upload to Safari Portal? What is the ideal imag…" at bounding box center [429, 150] width 171 height 22
click at [353, 149] on div at bounding box center [352, 150] width 6 height 6
checkbox input "true"
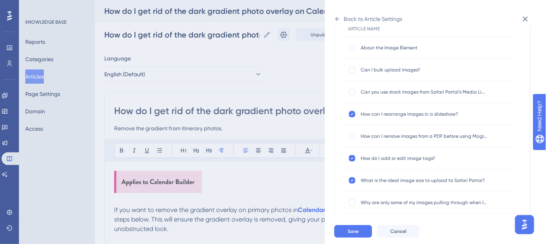
scroll to position [68, 0]
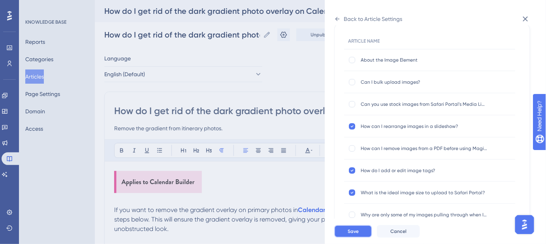
click at [353, 192] on span "Save" at bounding box center [353, 231] width 11 height 6
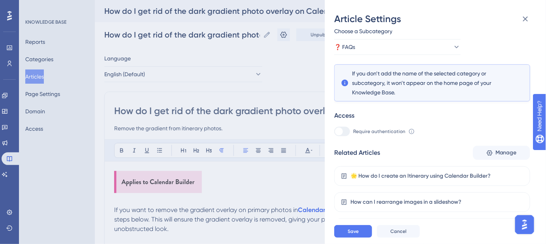
scroll to position [142, 0]
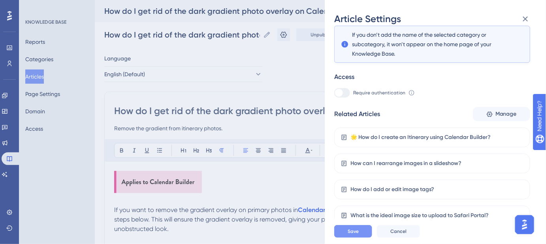
click at [360, 192] on button "Save" at bounding box center [353, 231] width 38 height 13
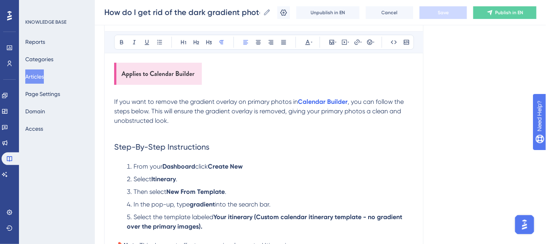
scroll to position [72, 0]
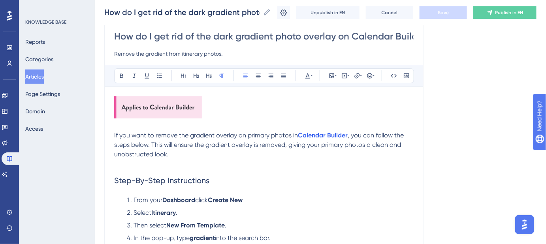
click at [184, 54] on input "Remove the gradient from itinerary photos." at bounding box center [264, 53] width 300 height 9
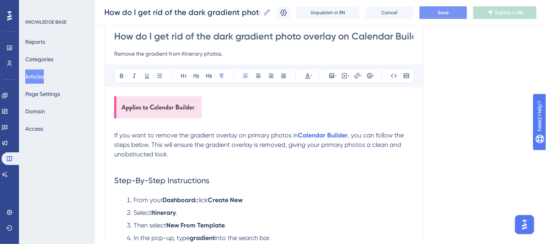
click at [434, 13] on button "Save" at bounding box center [443, 12] width 47 height 13
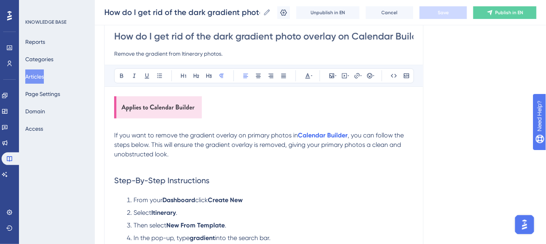
drag, startPoint x: 220, startPoint y: 54, endPoint x: 108, endPoint y: 53, distance: 111.8
click at [109, 53] on div "How do I get rid of the dark gradient photo overlay on Calendar Builder itinera…" at bounding box center [263, 239] width 319 height 444
paste input "ing the gradient overlay from primary photos in the Calendar Builder"
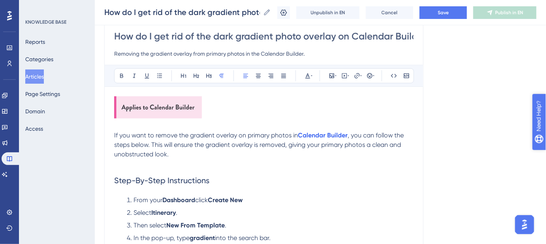
type input "Removing the gradient overlay from primary photos in the Calendar Builder."
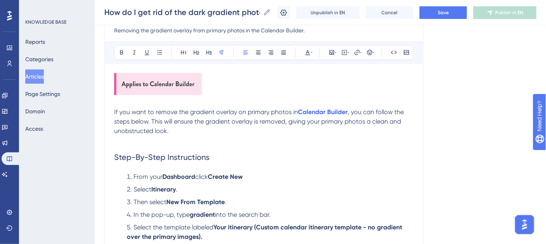
scroll to position [107, 0]
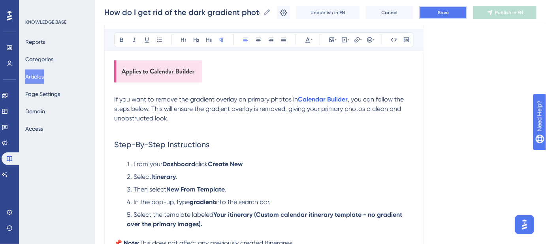
click at [444, 13] on span "Save" at bounding box center [443, 12] width 11 height 6
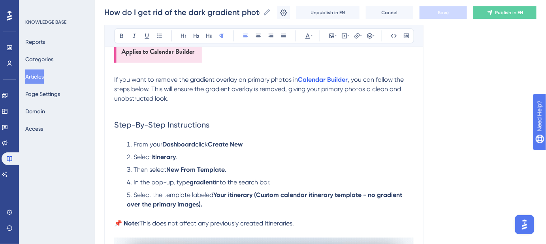
scroll to position [143, 0]
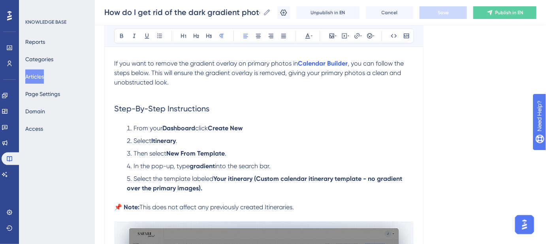
click at [179, 106] on span "Step-By-Step Instructions" at bounding box center [161, 108] width 95 height 9
click at [367, 131] on li "From your Dashboard click Create New" at bounding box center [269, 128] width 290 height 9
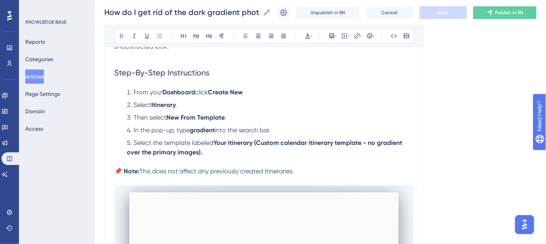
click at [213, 91] on strong "Create New" at bounding box center [225, 93] width 35 height 8
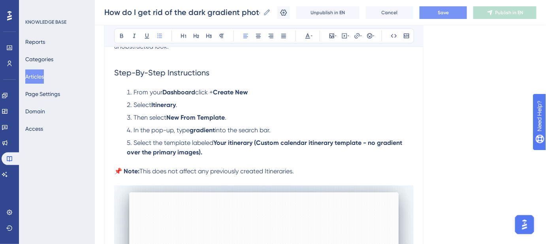
click at [212, 91] on span "click +" at bounding box center [204, 93] width 18 height 8
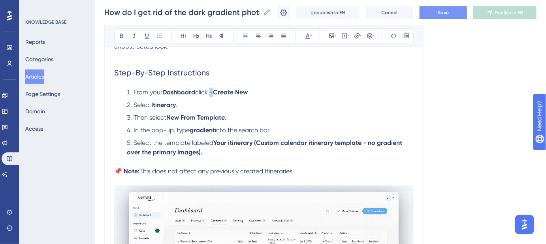
click at [212, 91] on span "click +" at bounding box center [204, 93] width 18 height 8
click at [335, 93] on li "From your Dashboard click +Create New" at bounding box center [269, 92] width 290 height 9
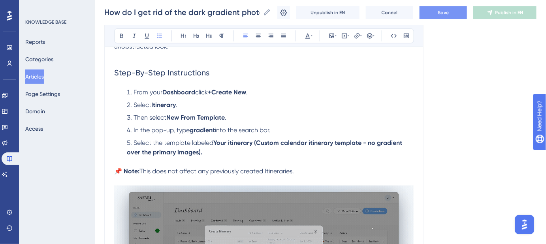
click at [213, 142] on span "Select the template labeled" at bounding box center [174, 143] width 80 height 8
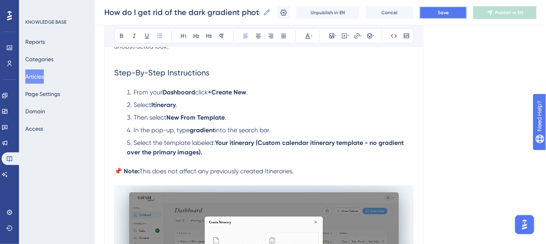
click at [449, 12] on span "Save" at bounding box center [443, 12] width 11 height 6
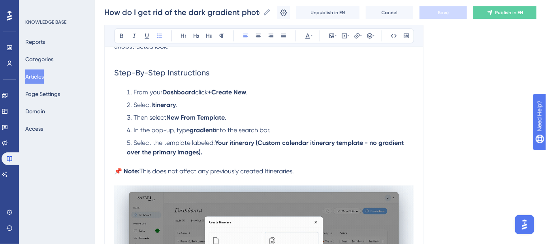
scroll to position [215, 0]
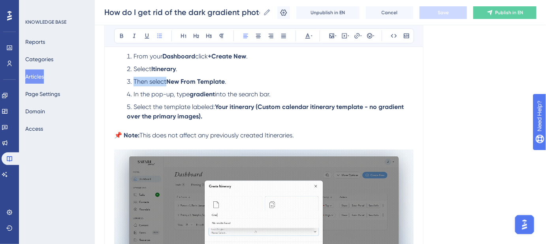
drag, startPoint x: 166, startPoint y: 82, endPoint x: 134, endPoint y: 84, distance: 32.5
click at [133, 83] on li "Then select New From Template ." at bounding box center [269, 81] width 290 height 9
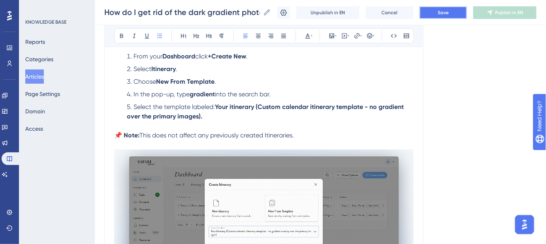
click at [454, 8] on button "Save" at bounding box center [443, 12] width 47 height 13
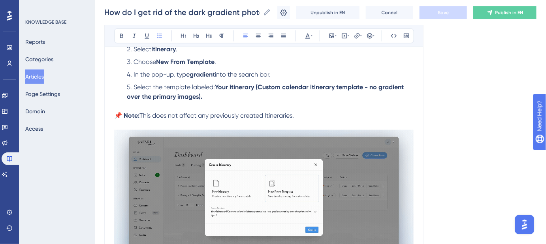
scroll to position [251, 0]
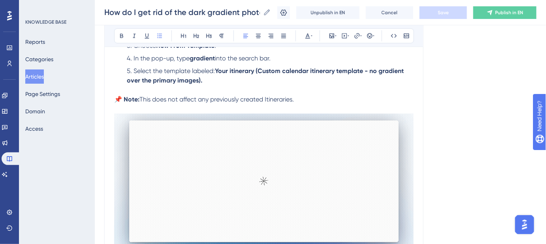
click at [202, 71] on span "Select the template labeled:" at bounding box center [174, 71] width 81 height 8
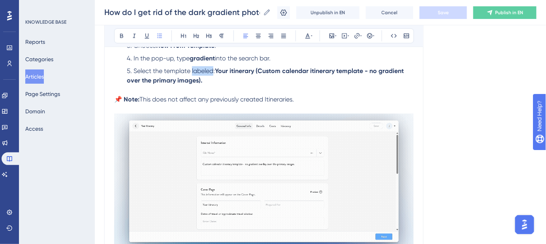
click at [202, 71] on span "Select the template labeled:" at bounding box center [174, 71] width 81 height 8
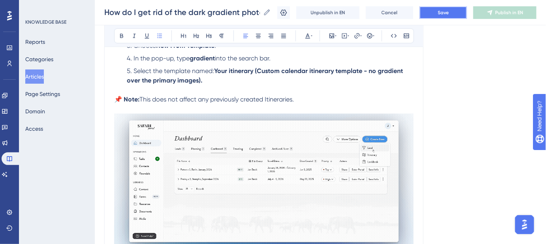
click at [439, 17] on button "Save" at bounding box center [443, 12] width 47 height 13
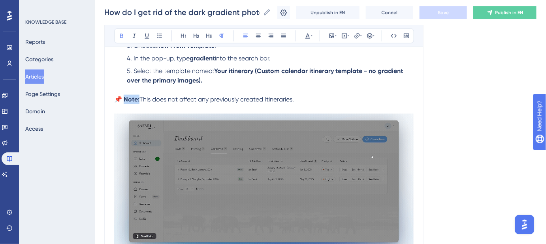
drag, startPoint x: 140, startPoint y: 98, endPoint x: 126, endPoint y: 100, distance: 14.0
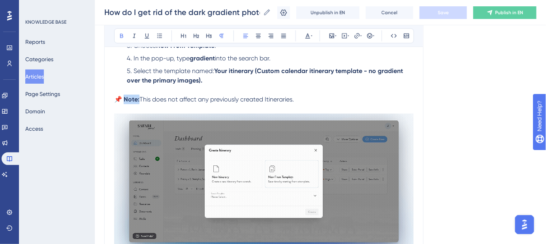
click at [126, 100] on p "📌 Note: This does not affect any previously created Itineraries." at bounding box center [264, 99] width 300 height 9
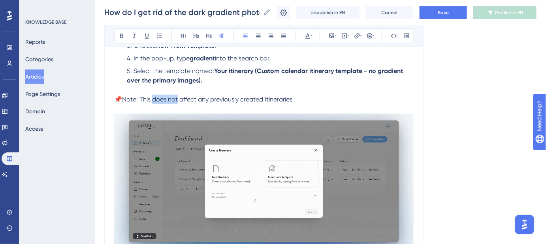
drag, startPoint x: 179, startPoint y: 100, endPoint x: 154, endPoint y: 98, distance: 25.3
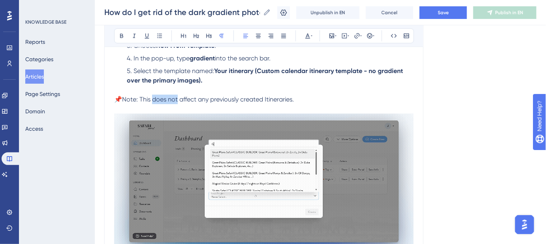
click at [154, 100] on span "Note: This does not affect any previously created Itineraries." at bounding box center [208, 100] width 172 height 8
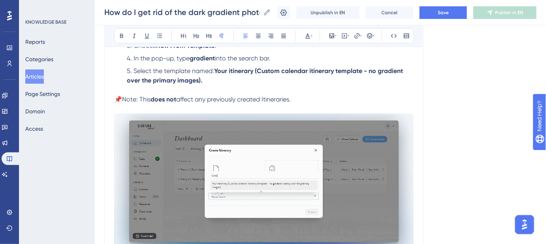
click at [353, 99] on p "📌 Note: This does not affect any previously created Itineraries." at bounding box center [264, 99] width 300 height 9
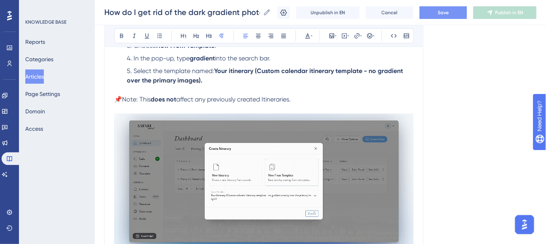
click at [454, 15] on button "Save" at bounding box center [443, 12] width 47 height 13
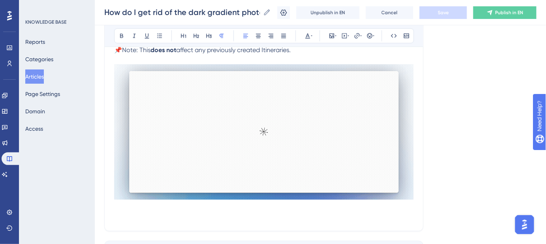
scroll to position [360, 0]
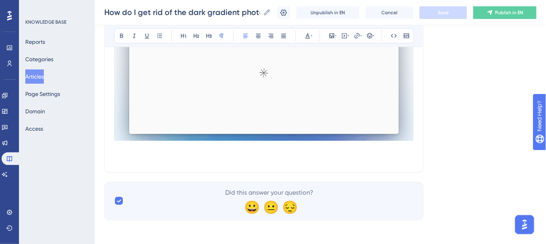
drag, startPoint x: 296, startPoint y: 156, endPoint x: 214, endPoint y: 153, distance: 82.3
click at [214, 153] on p "Keywords: remove dark gradient , photo overlay, calendar builder, dark gradient…" at bounding box center [264, 153] width 300 height 19
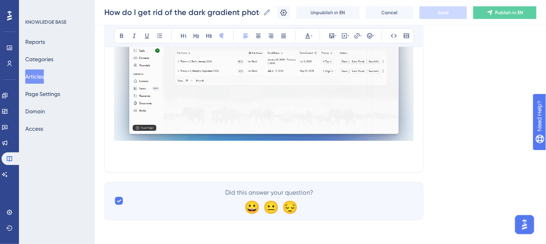
drag, startPoint x: 114, startPoint y: 148, endPoint x: 162, endPoint y: 159, distance: 49.5
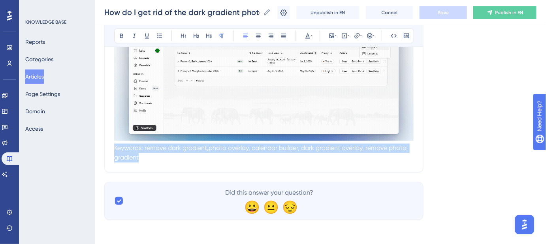
drag, startPoint x: 115, startPoint y: 146, endPoint x: 234, endPoint y: 159, distance: 119.7
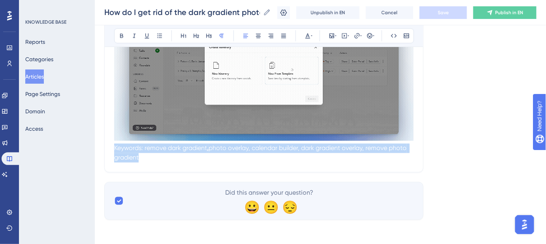
click at [234, 159] on p "Keywords: remove dark gradient , photo overlay, calendar builder, dark gradient…" at bounding box center [264, 153] width 300 height 19
click at [210, 146] on span "photo overlay, calendar builder, dark gradient overlay, remove photo gradient" at bounding box center [261, 153] width 294 height 17
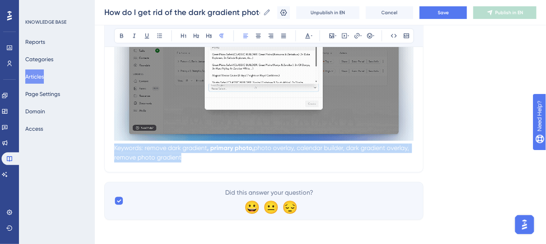
drag, startPoint x: 115, startPoint y: 149, endPoint x: 235, endPoint y: 161, distance: 120.7
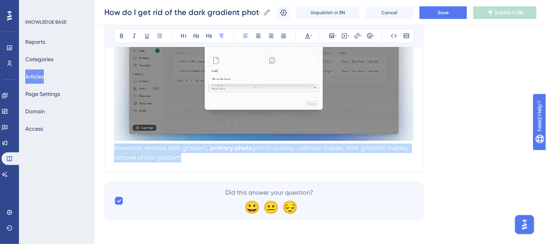
click at [251, 148] on strong ", primary photo," at bounding box center [230, 149] width 47 height 8
click at [252, 149] on strong ", primary photo," at bounding box center [230, 149] width 47 height 8
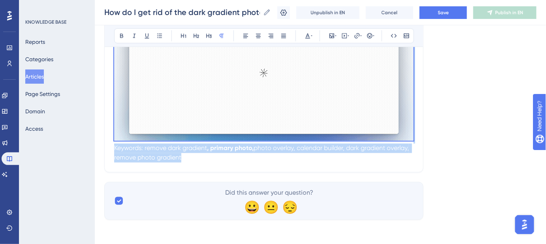
drag, startPoint x: 207, startPoint y: 160, endPoint x: 96, endPoint y: 137, distance: 114.3
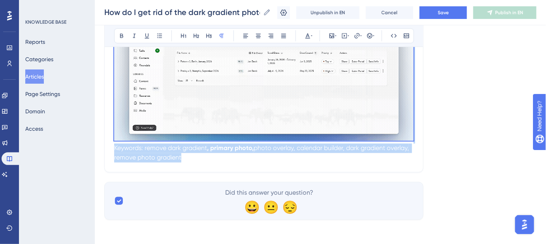
click at [211, 149] on strong ", primary photo," at bounding box center [230, 149] width 47 height 8
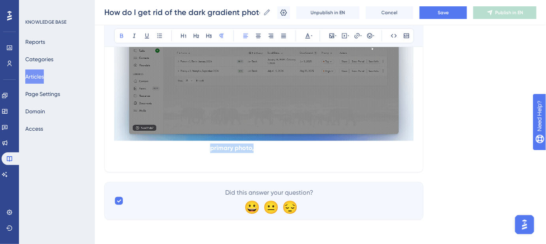
drag, startPoint x: 211, startPoint y: 149, endPoint x: 253, endPoint y: 150, distance: 42.3
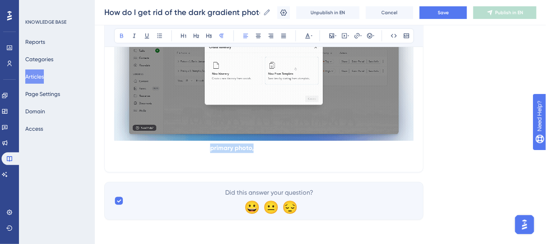
click at [253, 150] on strong ", primary photo," at bounding box center [230, 149] width 47 height 8
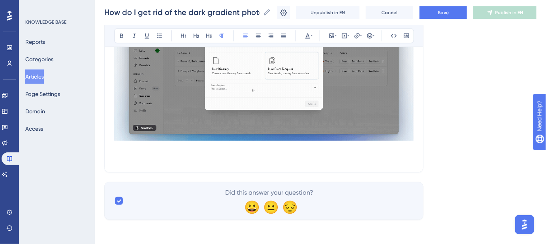
click at [251, 147] on span "primary photo," at bounding box center [230, 149] width 42 height 8
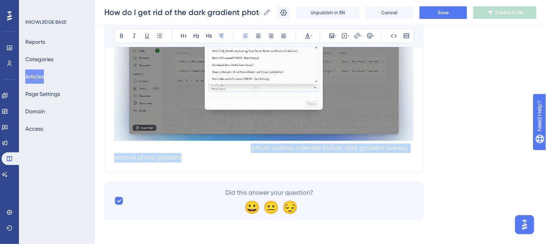
drag, startPoint x: 252, startPoint y: 148, endPoint x: 338, endPoint y: 155, distance: 86.4
click at [338, 155] on p "Keywords: remove dark gradient , primary photo, photo overlay, calendar builder…" at bounding box center [264, 153] width 300 height 19
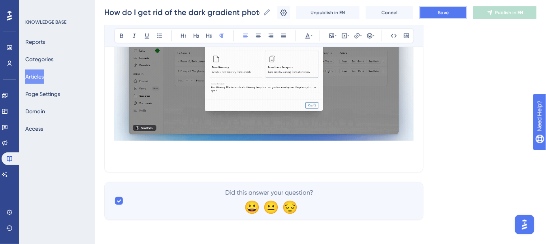
click at [438, 15] on button "Save" at bounding box center [443, 12] width 47 height 13
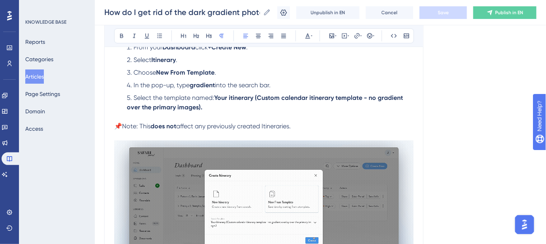
scroll to position [251, 0]
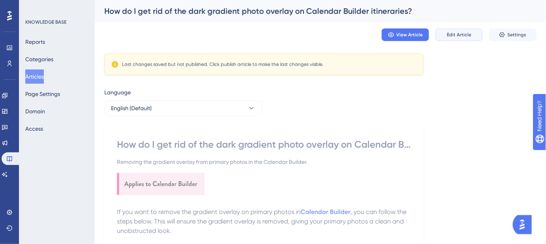
click at [462, 35] on span "Edit Article" at bounding box center [459, 35] width 25 height 6
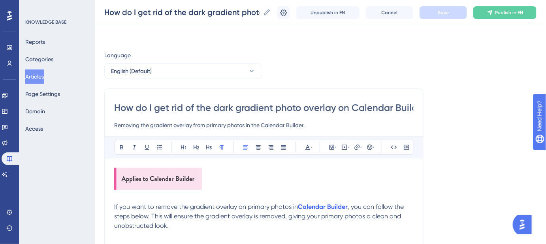
scroll to position [130, 0]
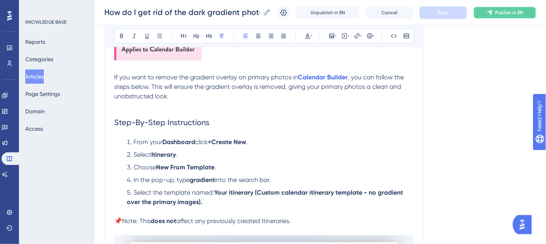
click at [502, 18] on button "Publish in EN" at bounding box center [504, 12] width 63 height 13
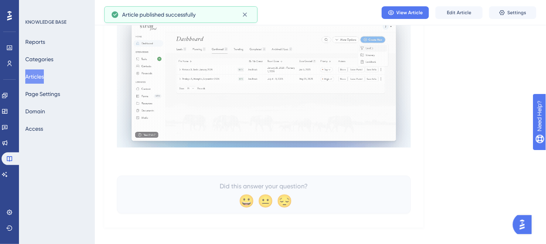
scroll to position [327, 0]
